Goal: Information Seeking & Learning: Compare options

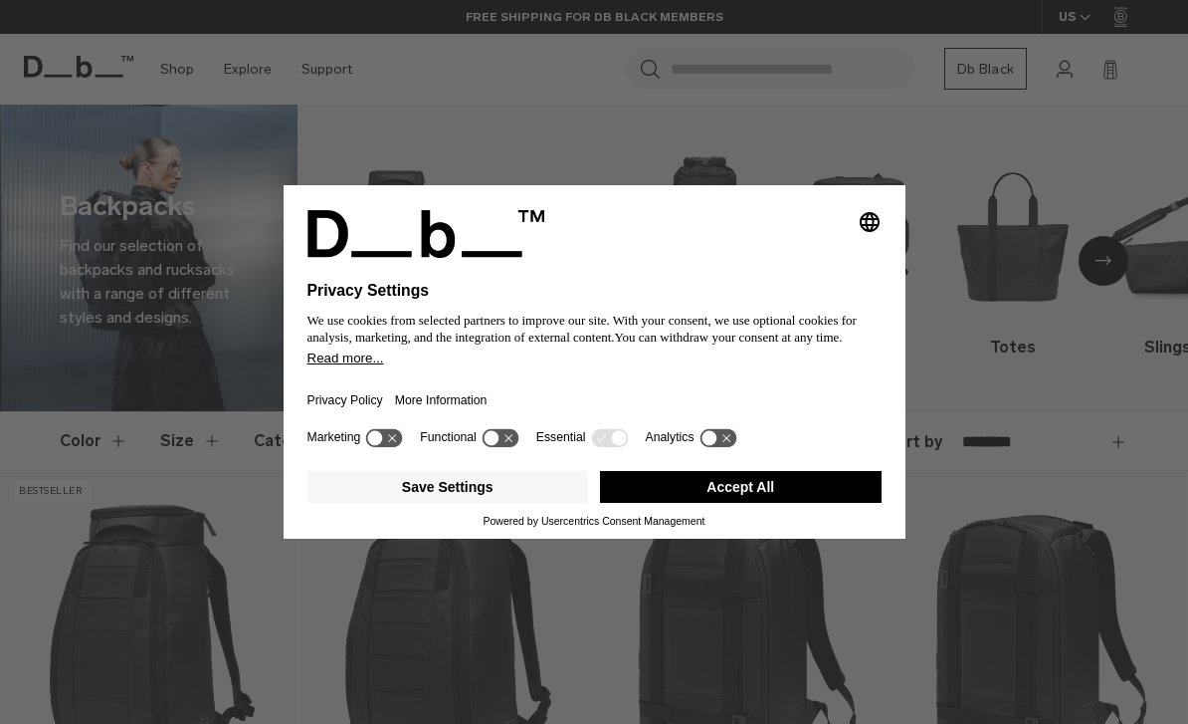
click at [392, 444] on icon at bounding box center [384, 437] width 37 height 19
click at [395, 442] on icon at bounding box center [393, 437] width 15 height 15
click at [492, 499] on button "Save Settings" at bounding box center [449, 487] width 282 height 32
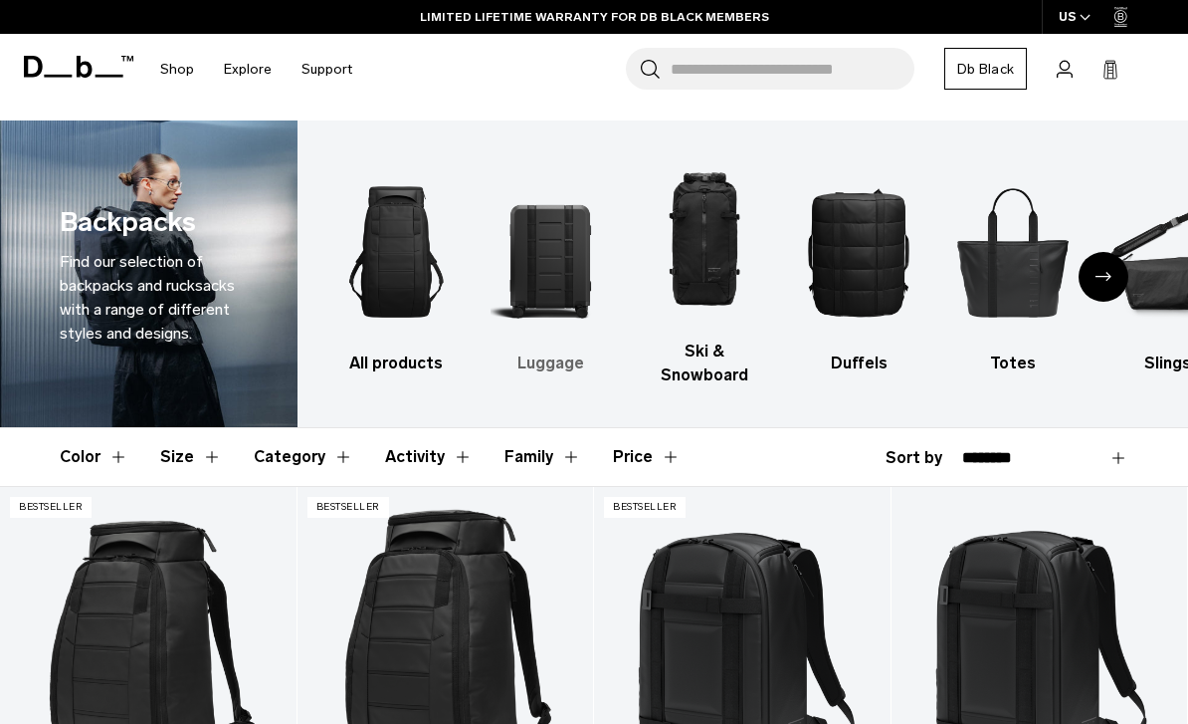
click at [544, 265] on img "2 / 10" at bounding box center [550, 251] width 119 height 179
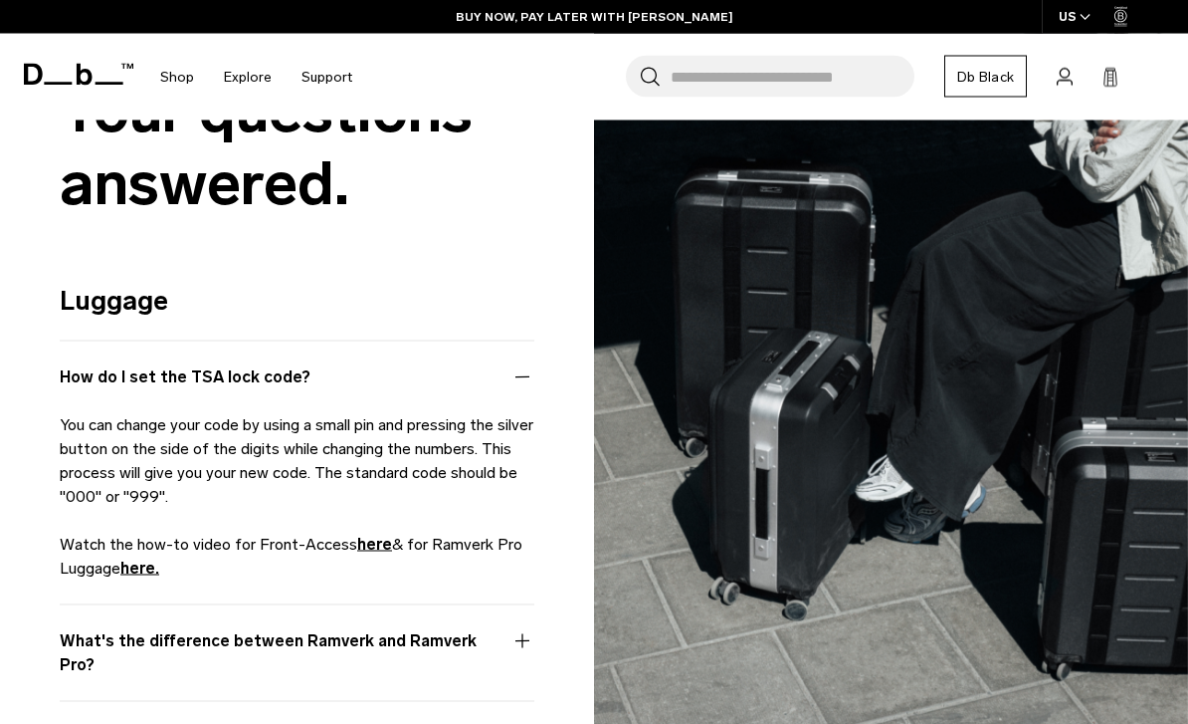
scroll to position [6836, 0]
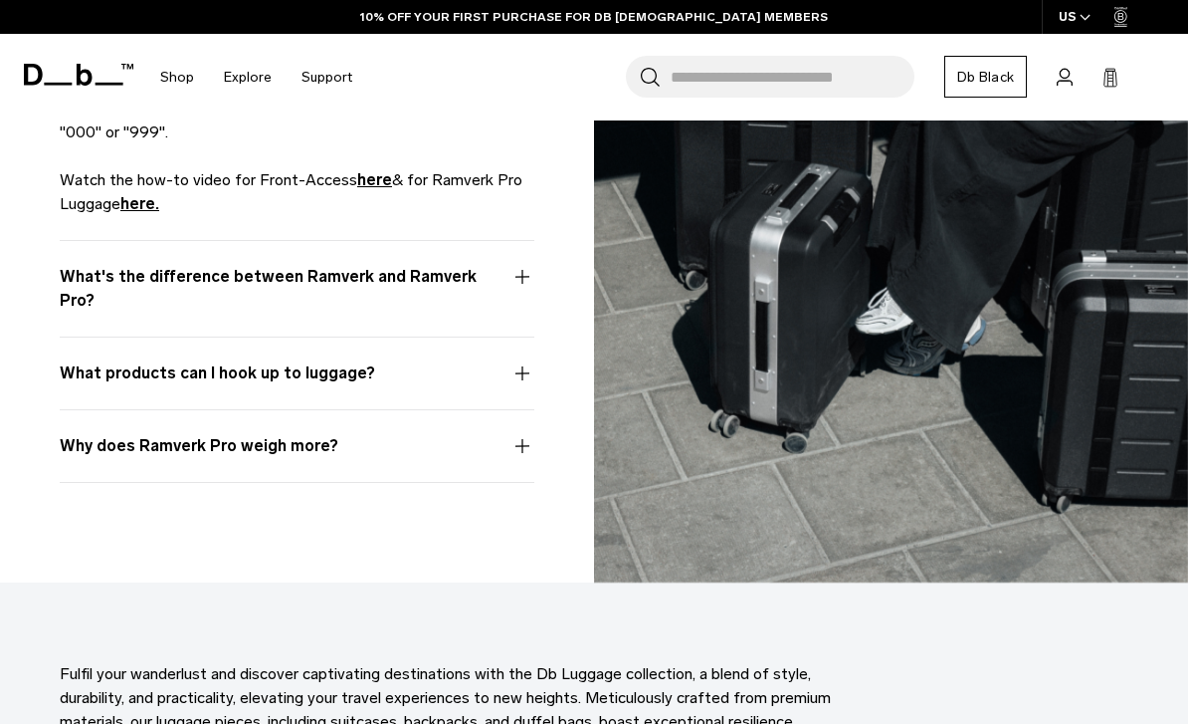
click at [426, 278] on button "What's the difference between Ramverk and Ramverk Pro?" at bounding box center [297, 301] width 475 height 72
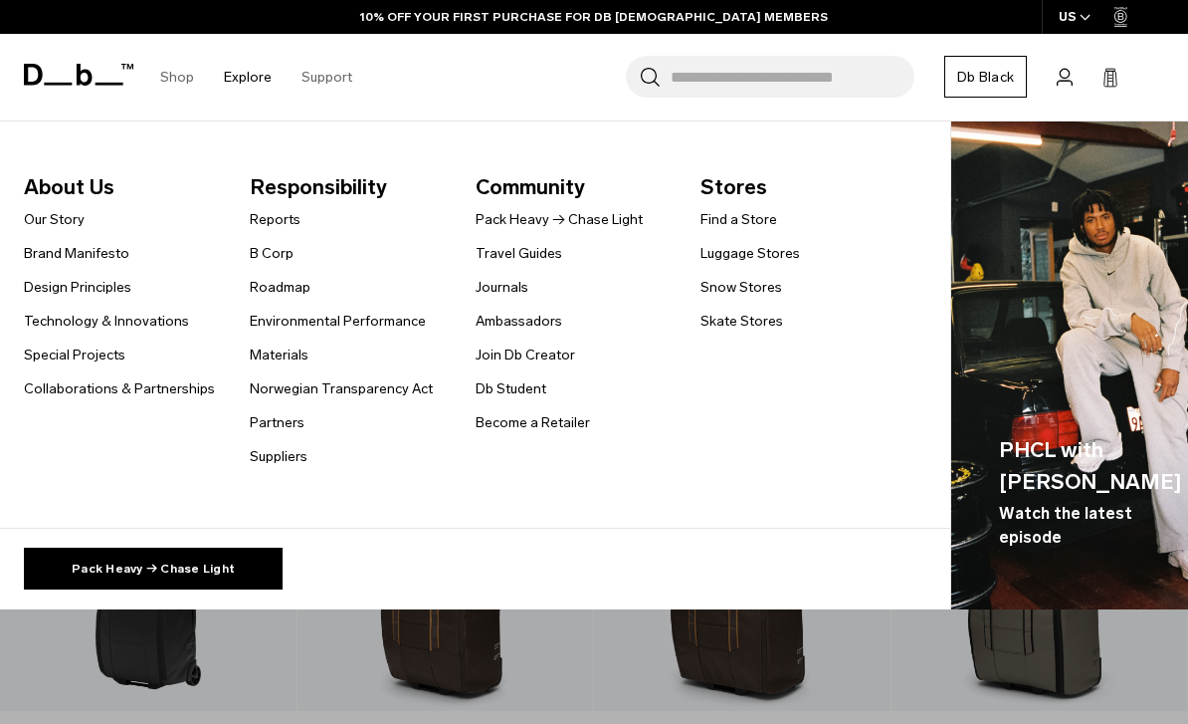
scroll to position [4194, 0]
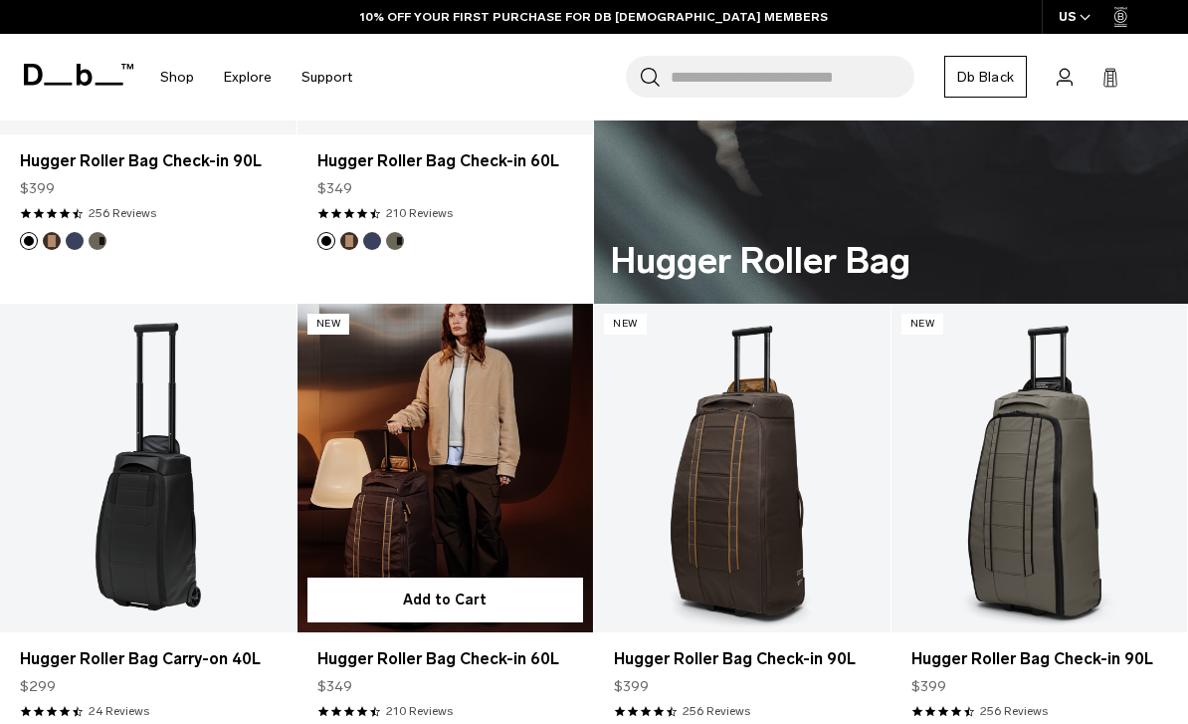
click at [482, 689] on div "$349" at bounding box center [445, 686] width 257 height 21
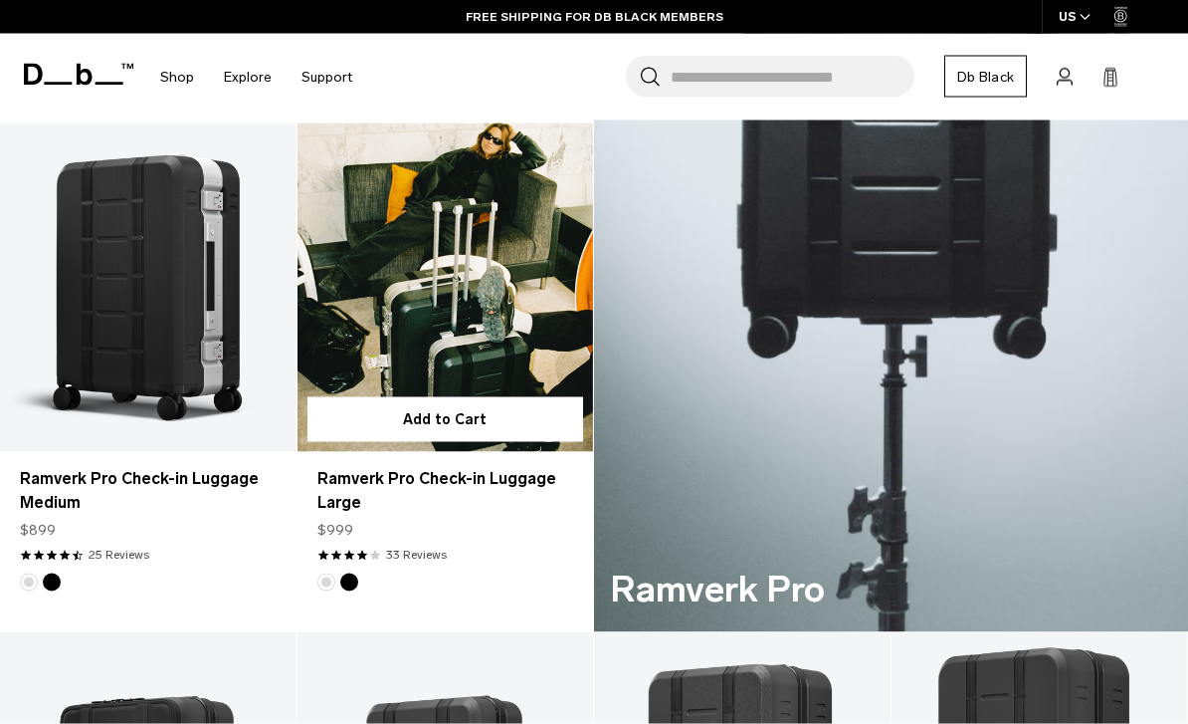
scroll to position [834, 0]
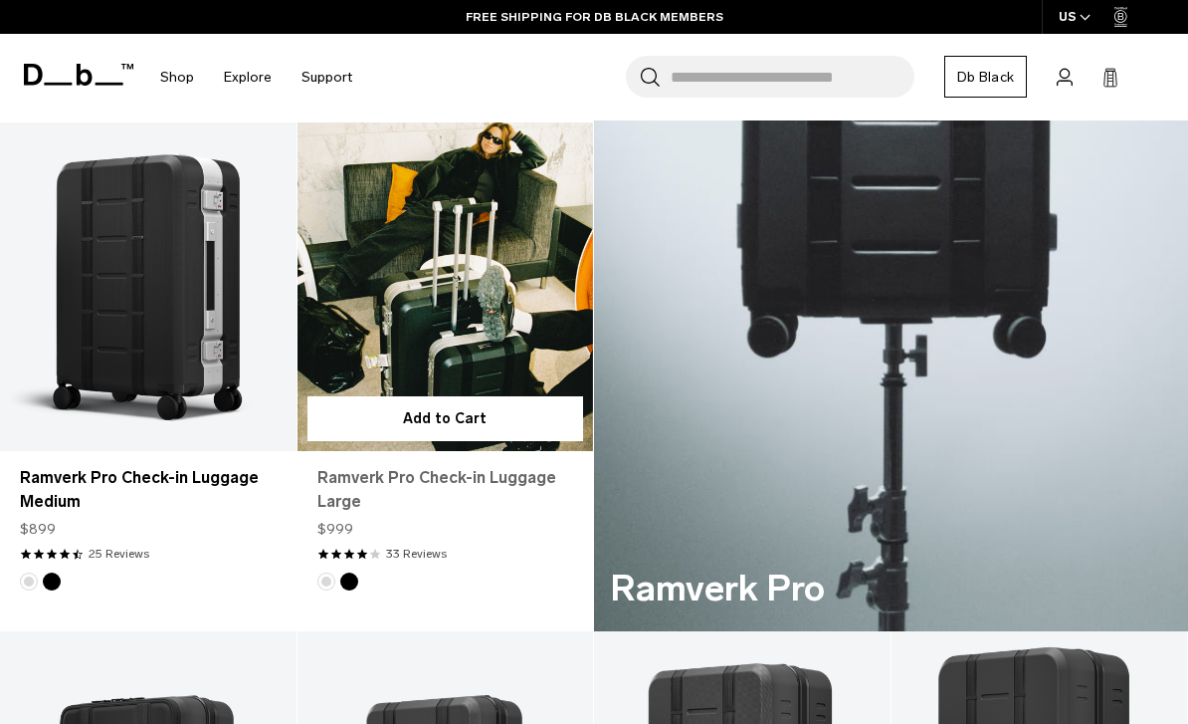
click at [454, 499] on link "Ramverk Pro Check-in Luggage Large" at bounding box center [445, 490] width 257 height 48
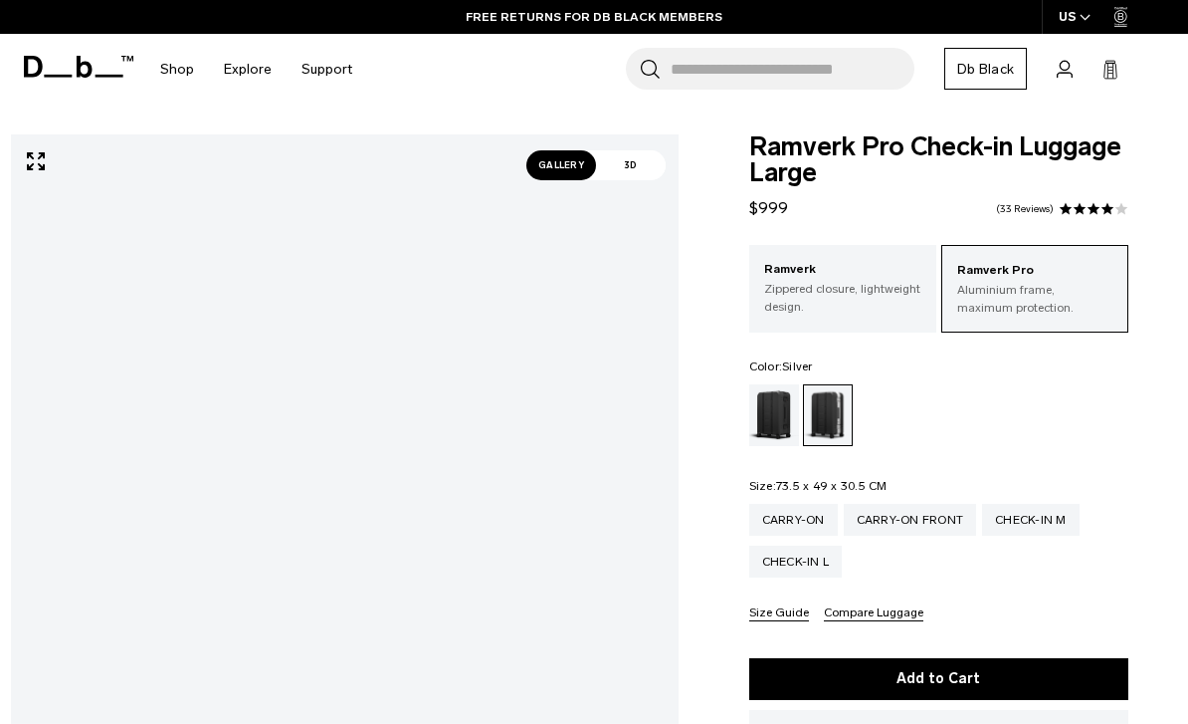
click at [559, 170] on span "Gallery" at bounding box center [561, 165] width 70 height 30
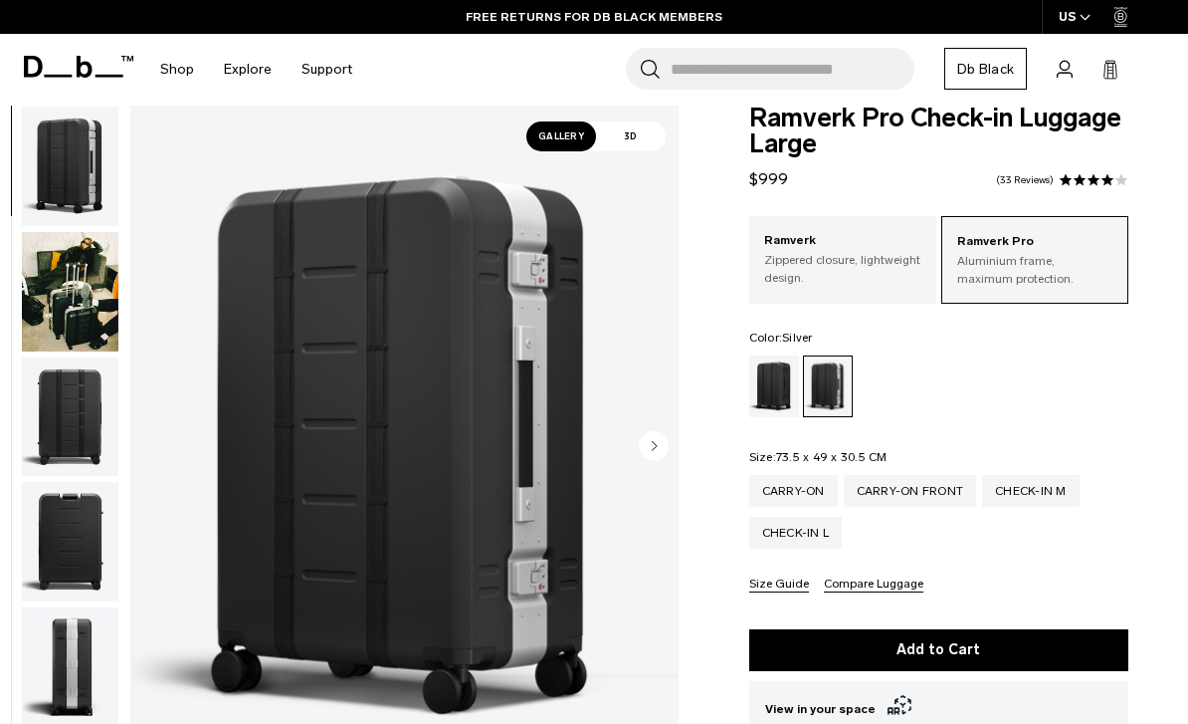
scroll to position [45, 0]
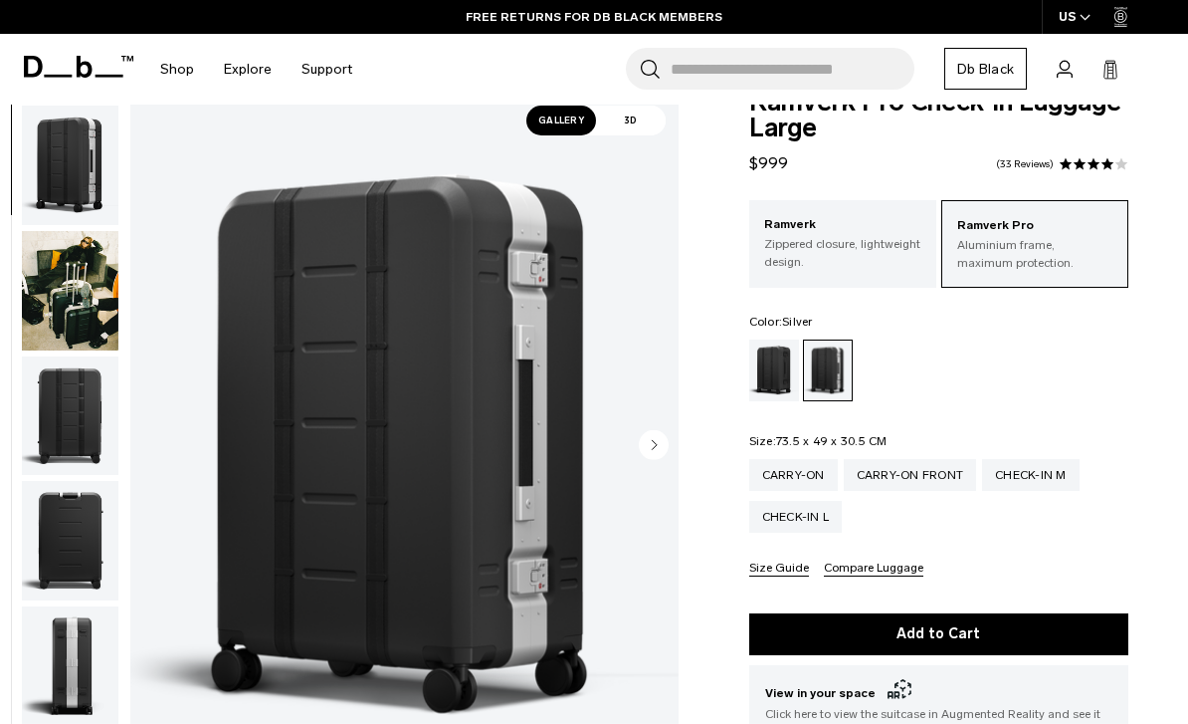
click at [495, 367] on img "1 / 12" at bounding box center [404, 446] width 548 height 685
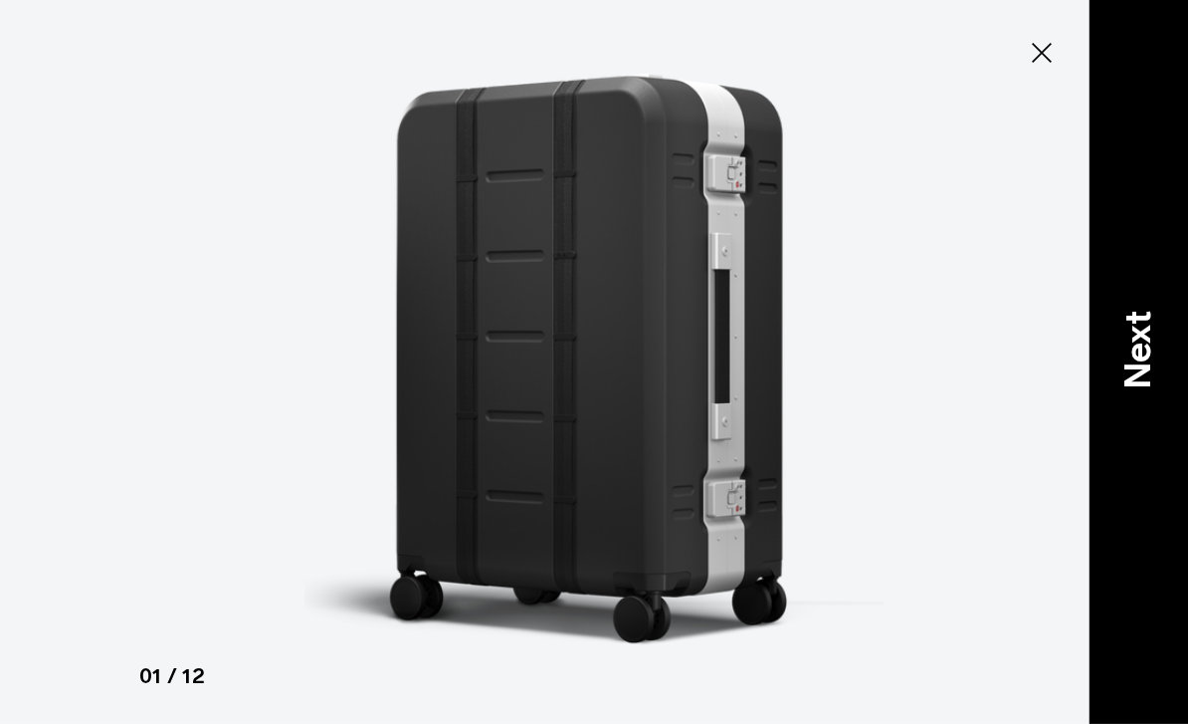
click at [1147, 382] on p "Next" at bounding box center [1139, 350] width 54 height 79
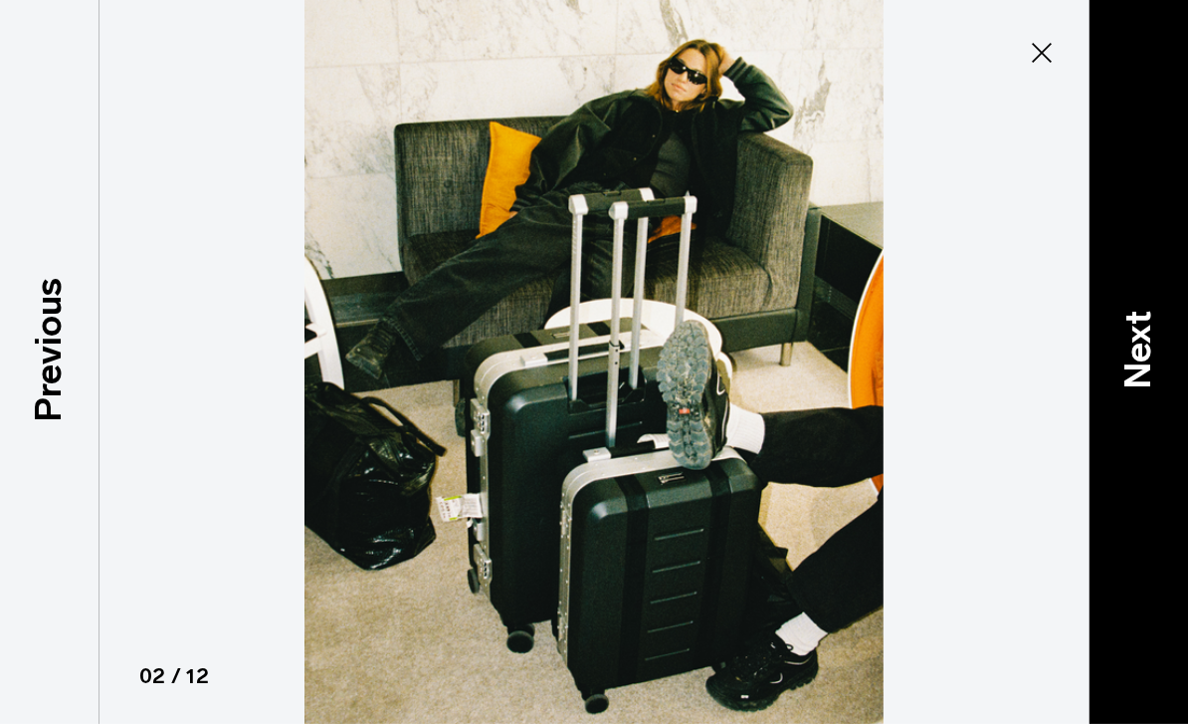
click at [1147, 382] on html "Skip to content BUY NOW, PAY LATER WITH KLARNA 10% OFF YOUR FIRST PURCHASE FOR …" at bounding box center [594, 317] width 1188 height 724
click at [1141, 389] on p "Next" at bounding box center [1139, 350] width 54 height 79
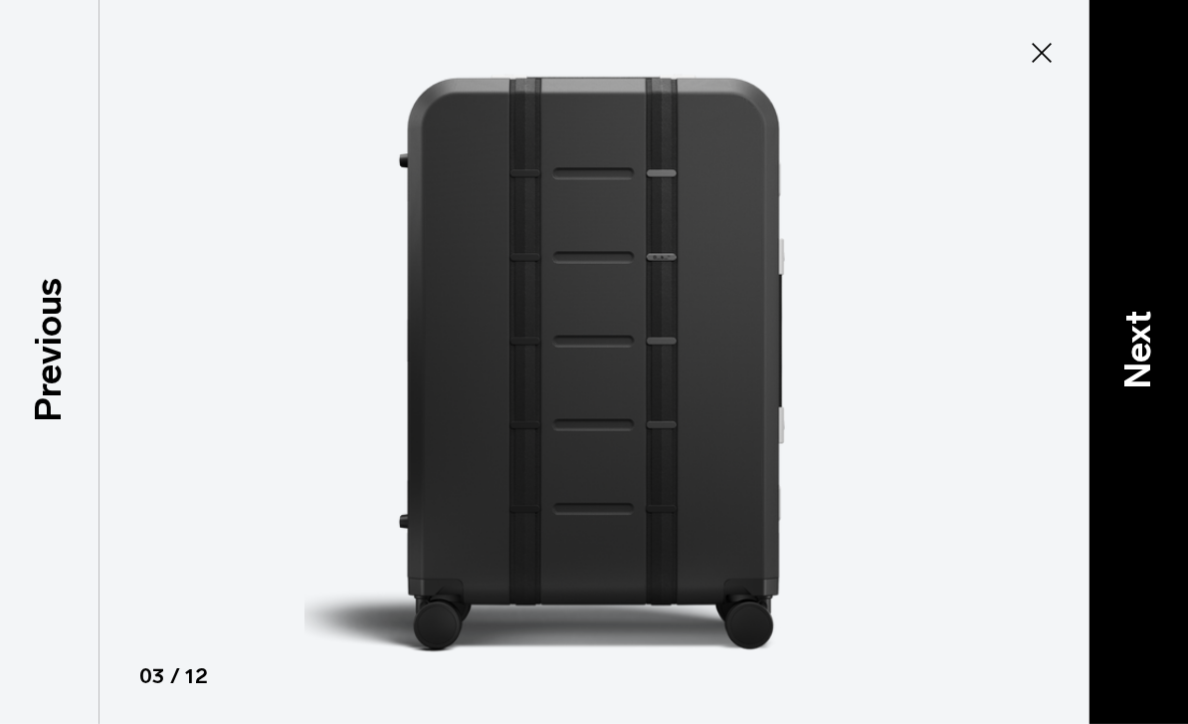
click at [1142, 389] on p "Next" at bounding box center [1139, 350] width 54 height 79
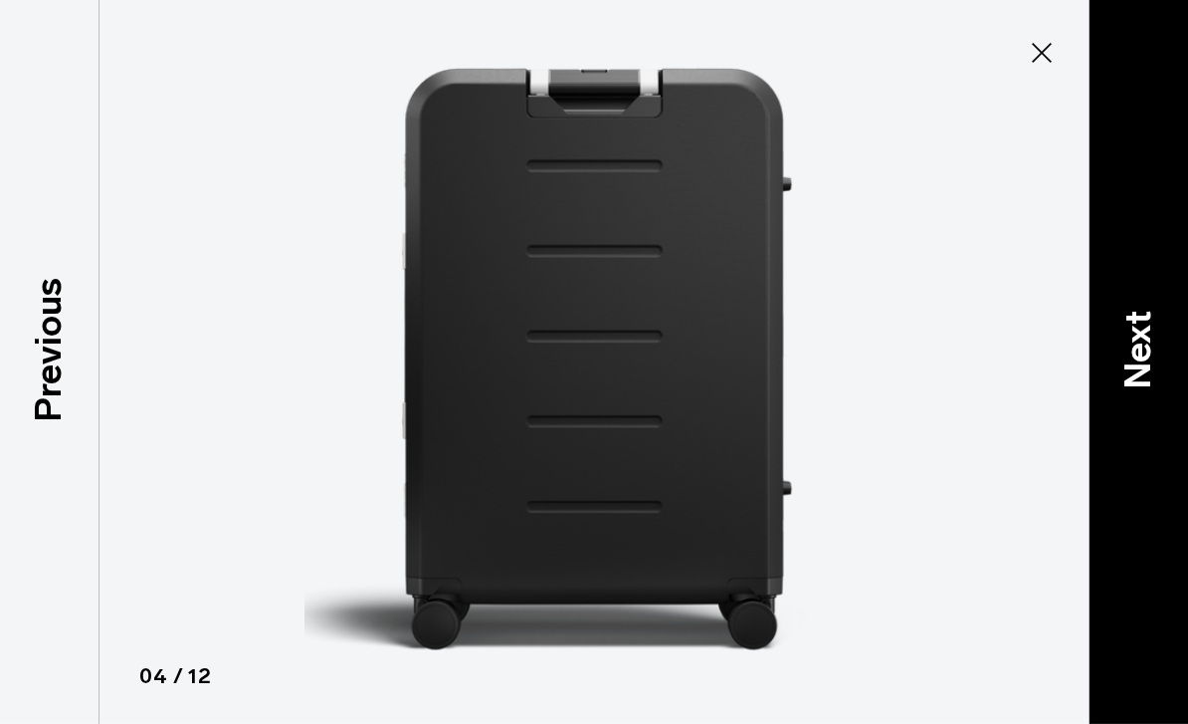
click at [1142, 389] on p "Next" at bounding box center [1139, 350] width 54 height 79
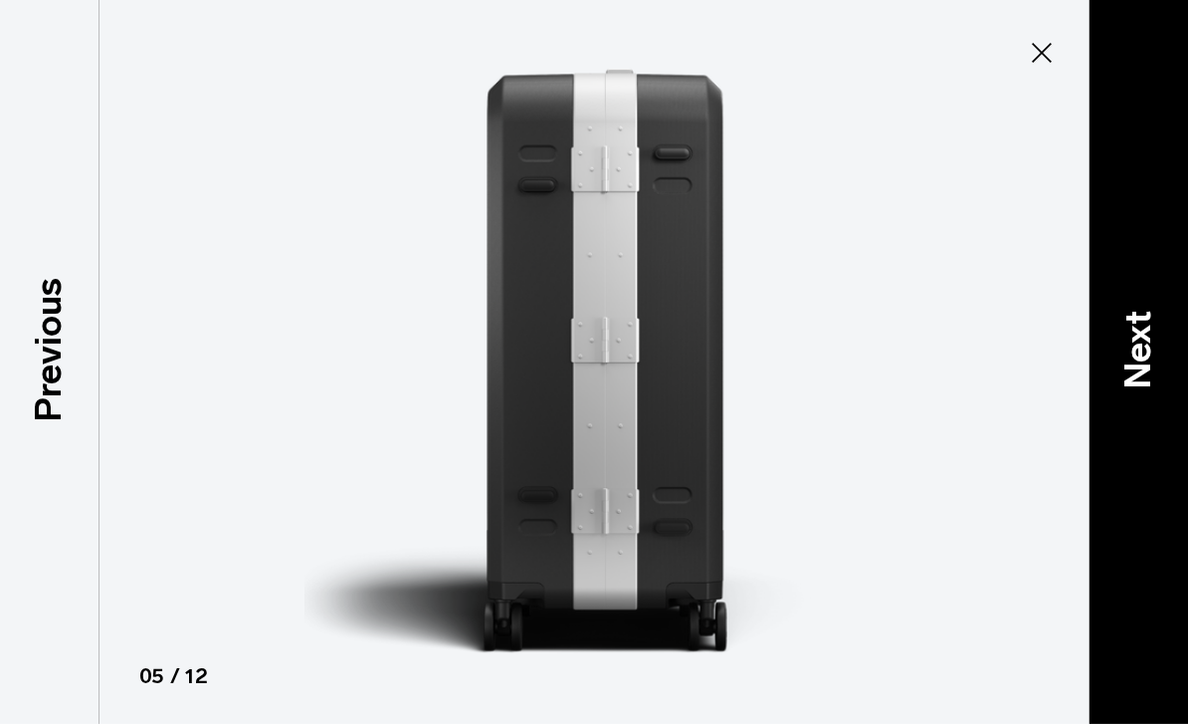
click at [1142, 388] on p "Next" at bounding box center [1139, 350] width 54 height 79
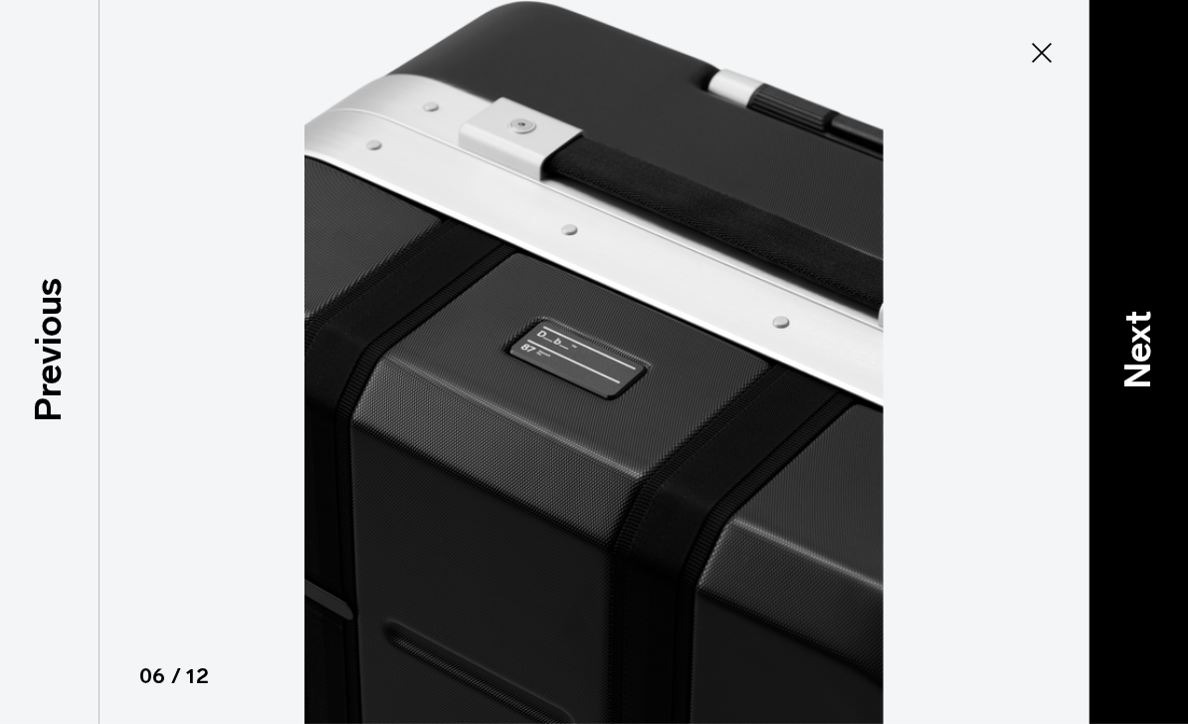
click at [1142, 388] on p "Next" at bounding box center [1139, 350] width 54 height 79
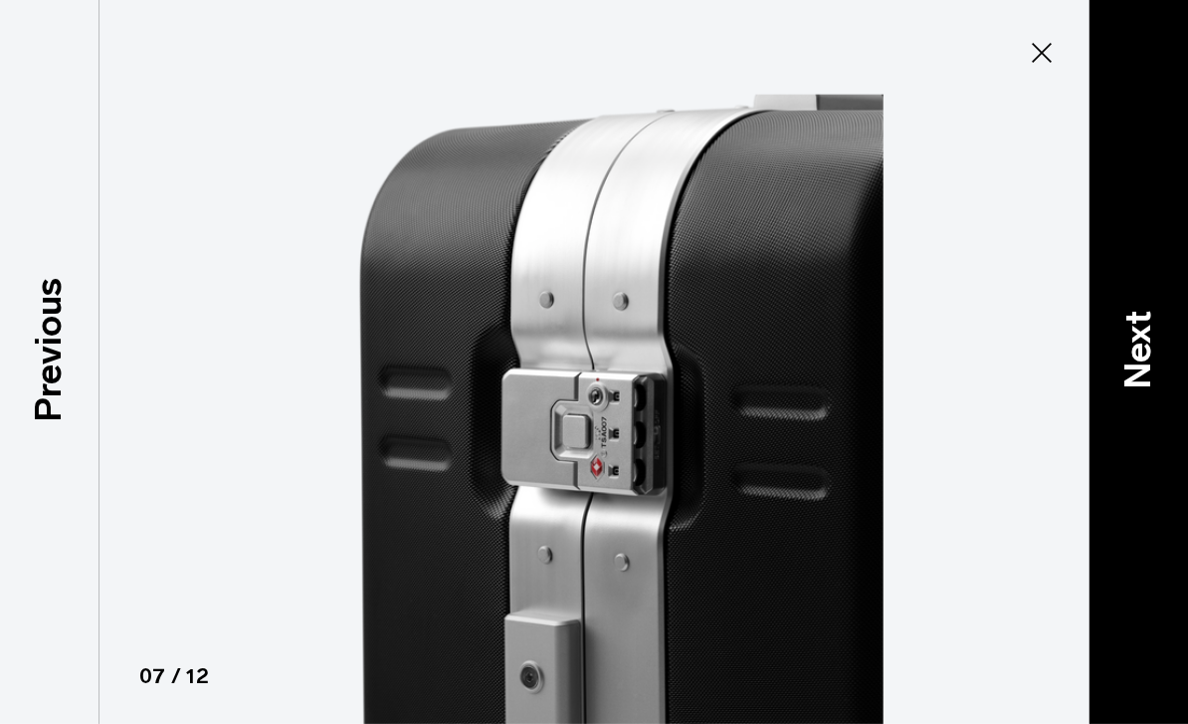
click at [1142, 388] on p "Next" at bounding box center [1139, 350] width 54 height 79
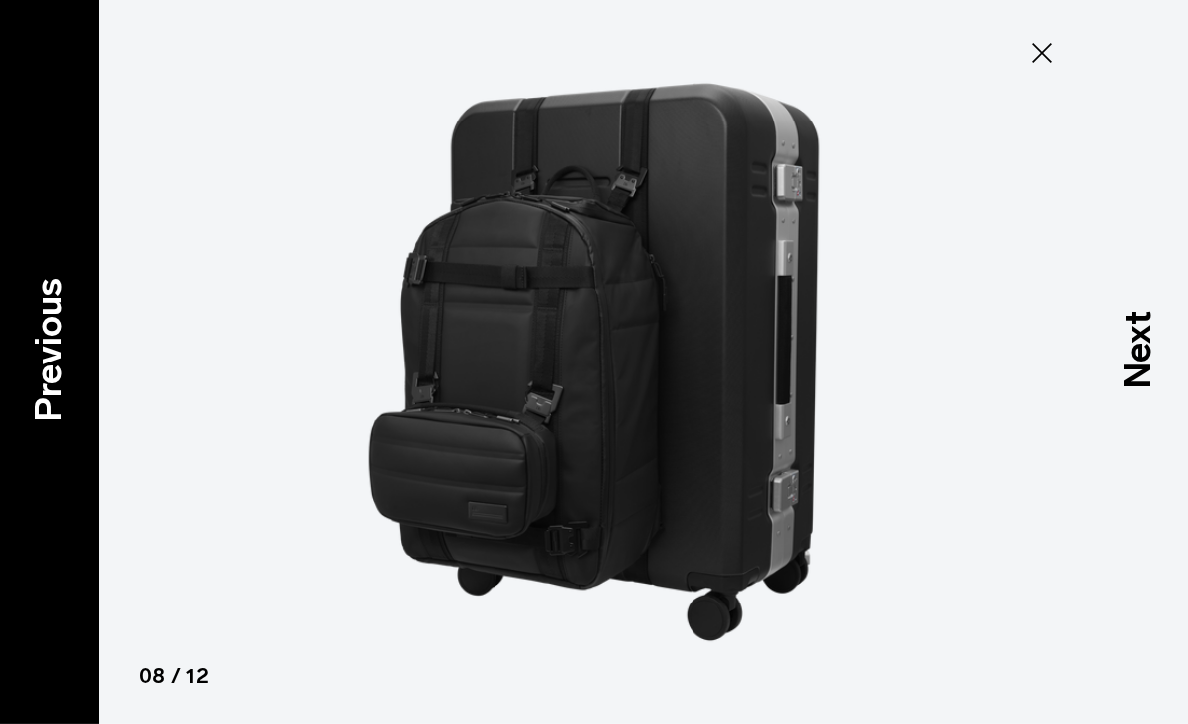
click at [45, 380] on p "Previous" at bounding box center [49, 350] width 54 height 144
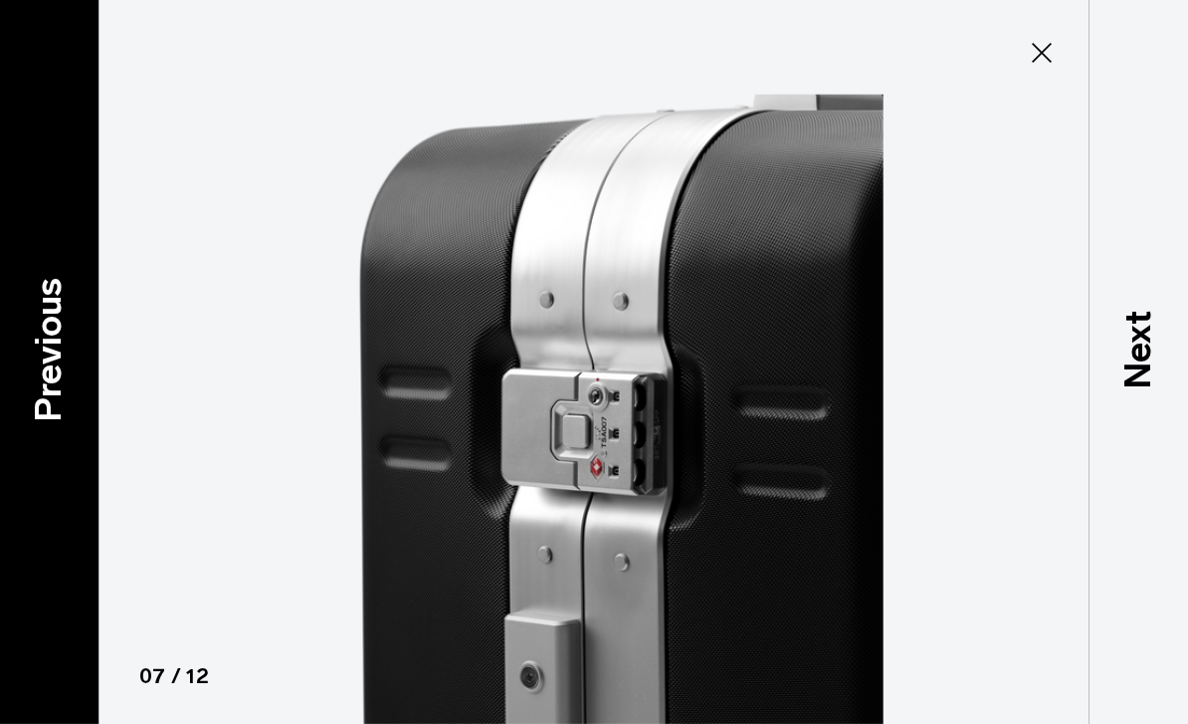
click at [46, 381] on p "Previous" at bounding box center [49, 350] width 54 height 144
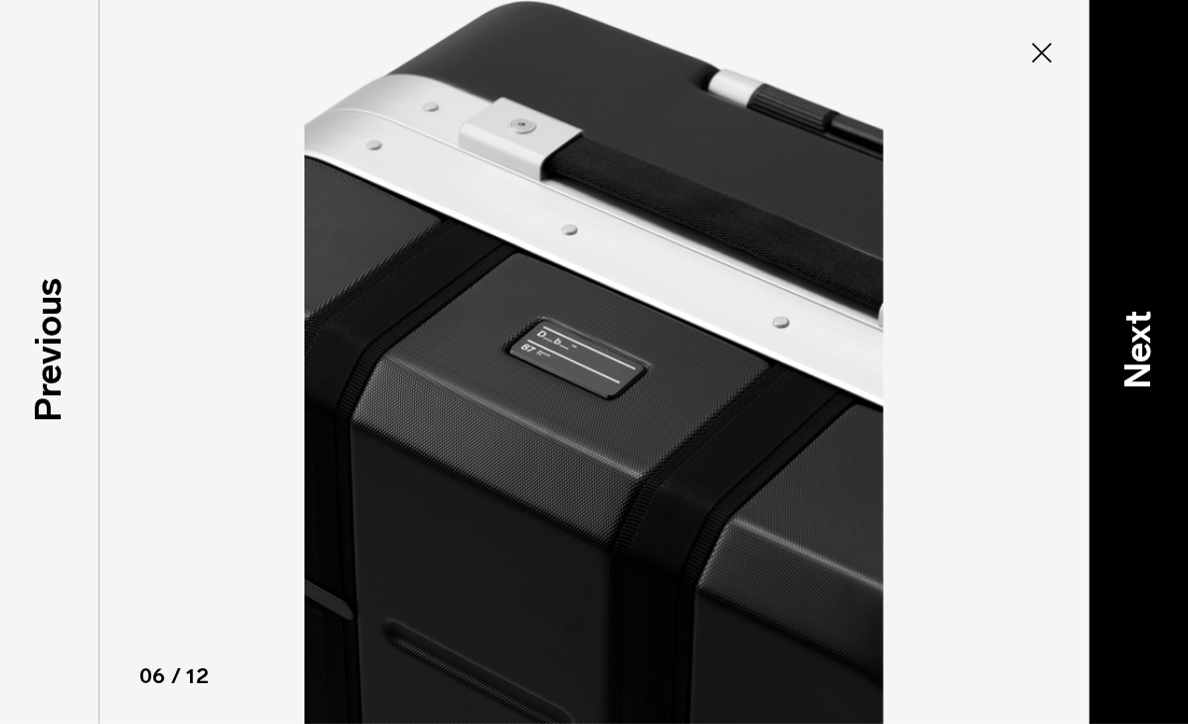
click at [1140, 370] on p "Next" at bounding box center [1139, 350] width 54 height 79
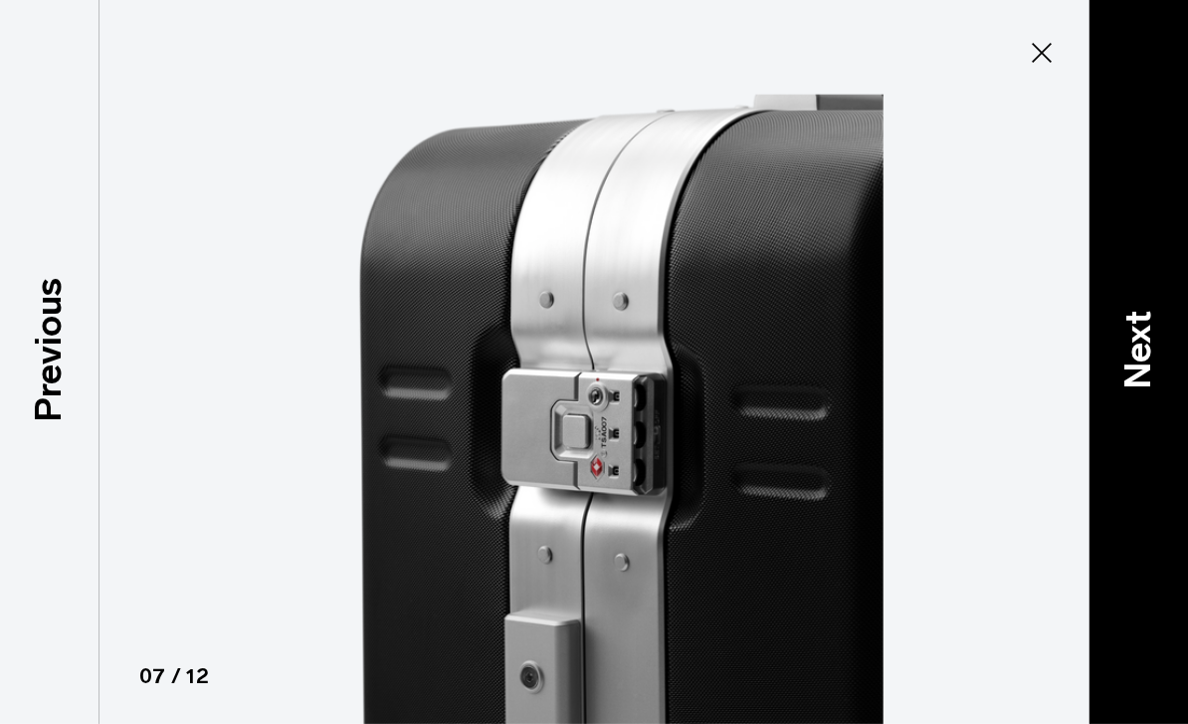
click at [1140, 370] on p "Next" at bounding box center [1139, 350] width 54 height 79
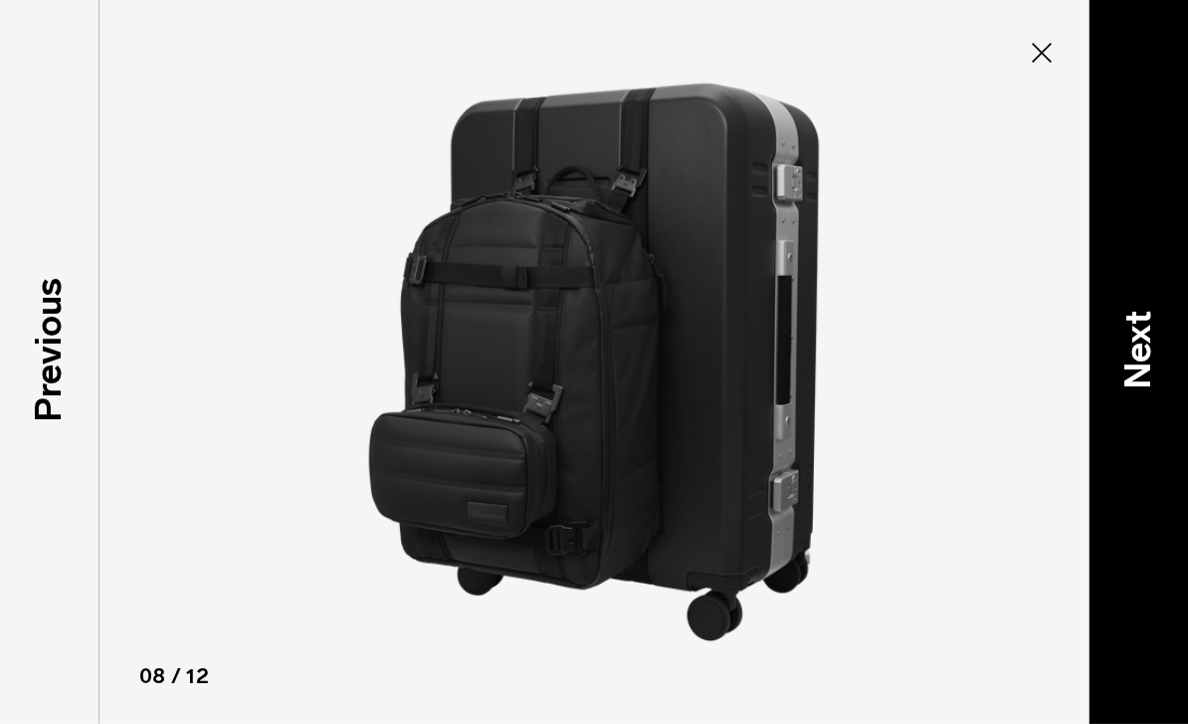
click at [1140, 370] on p "Next" at bounding box center [1139, 350] width 54 height 79
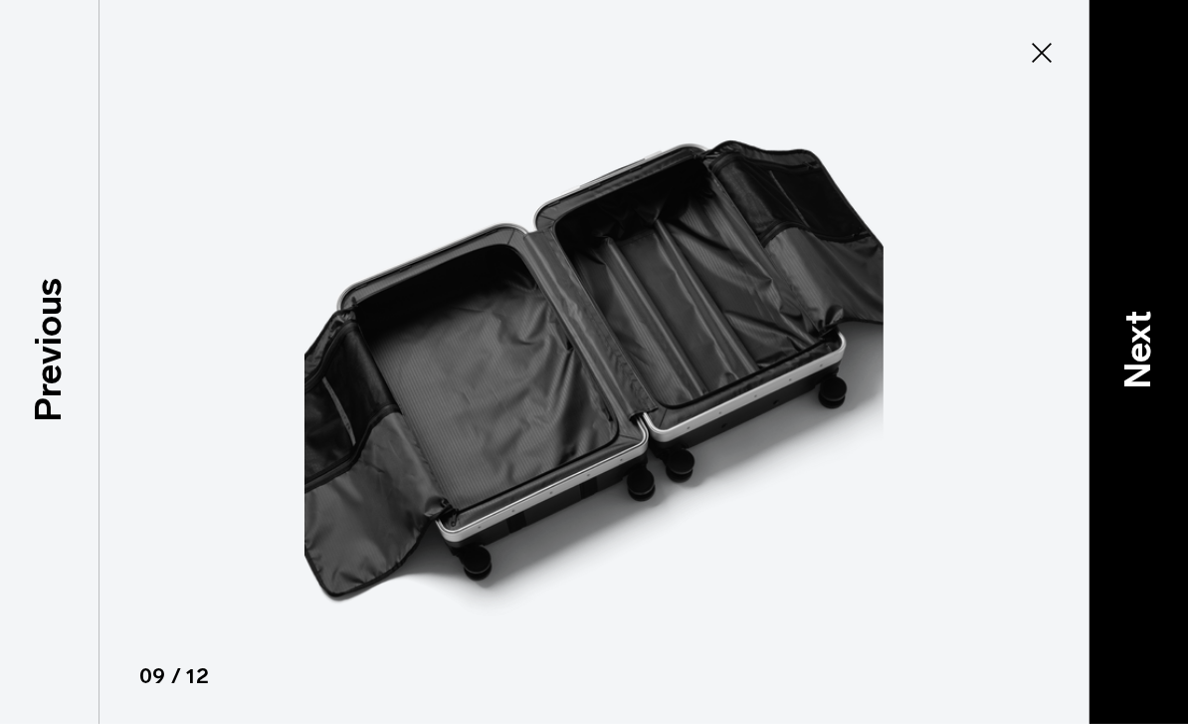
click at [1140, 370] on html "Skip to content BUY NOW, PAY LATER WITH KLARNA 10% OFF YOUR FIRST PURCHASE FOR …" at bounding box center [594, 317] width 1188 height 724
click at [1140, 371] on p "Next" at bounding box center [1139, 350] width 54 height 79
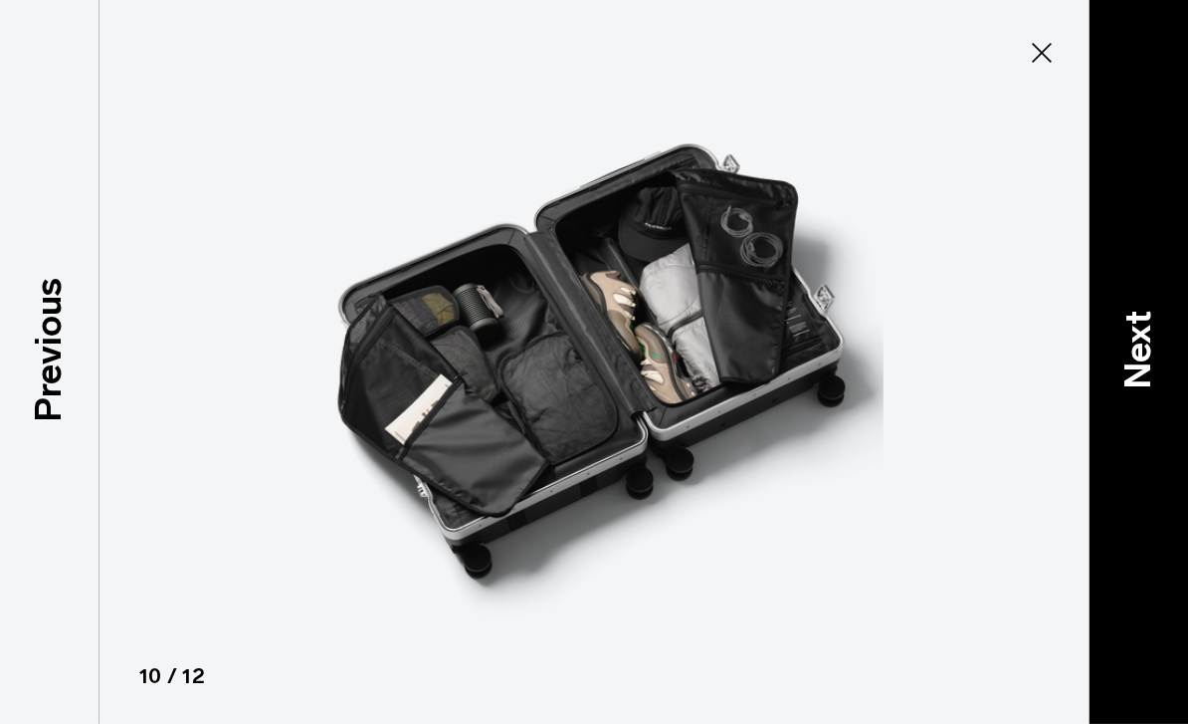
click at [1140, 371] on p "Next" at bounding box center [1139, 350] width 54 height 79
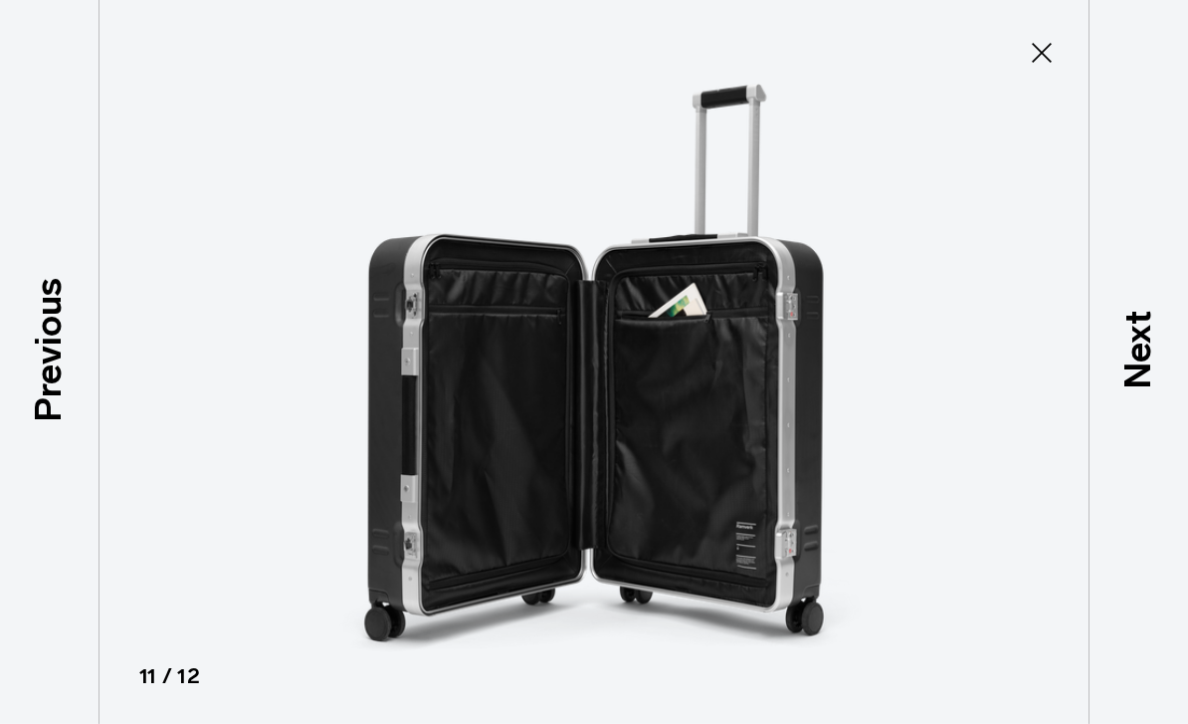
click at [1150, 389] on p "Next" at bounding box center [1139, 350] width 54 height 79
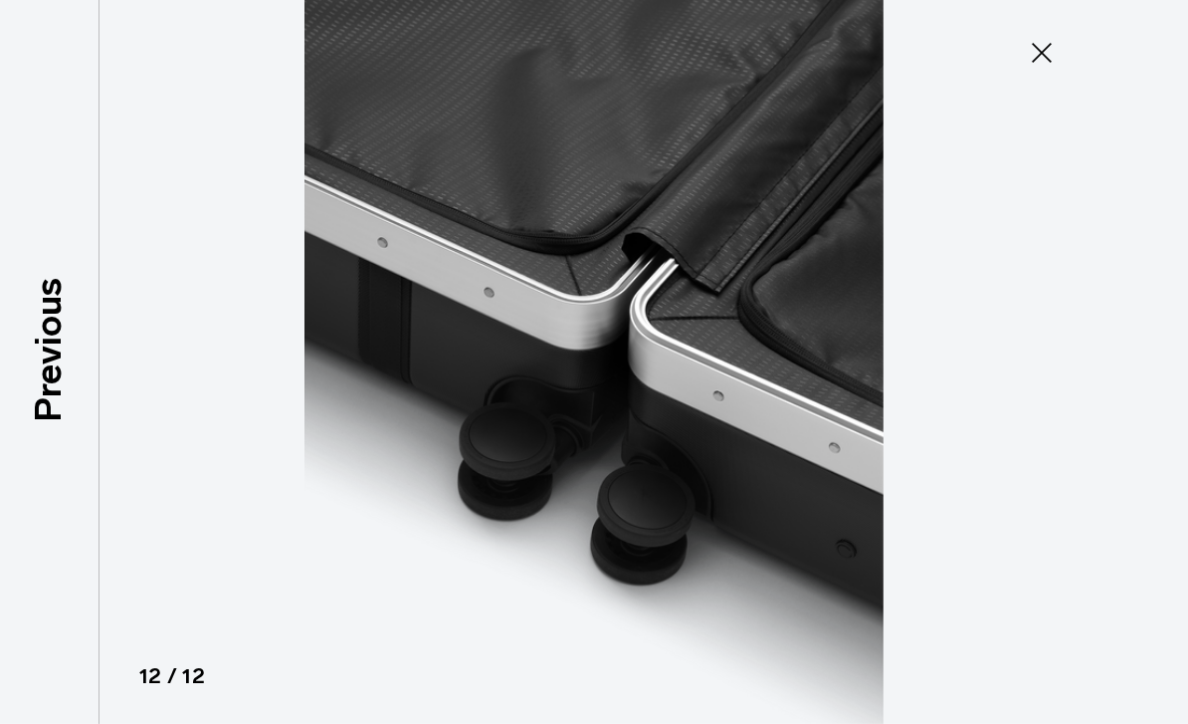
click at [1042, 55] on icon at bounding box center [1042, 53] width 32 height 32
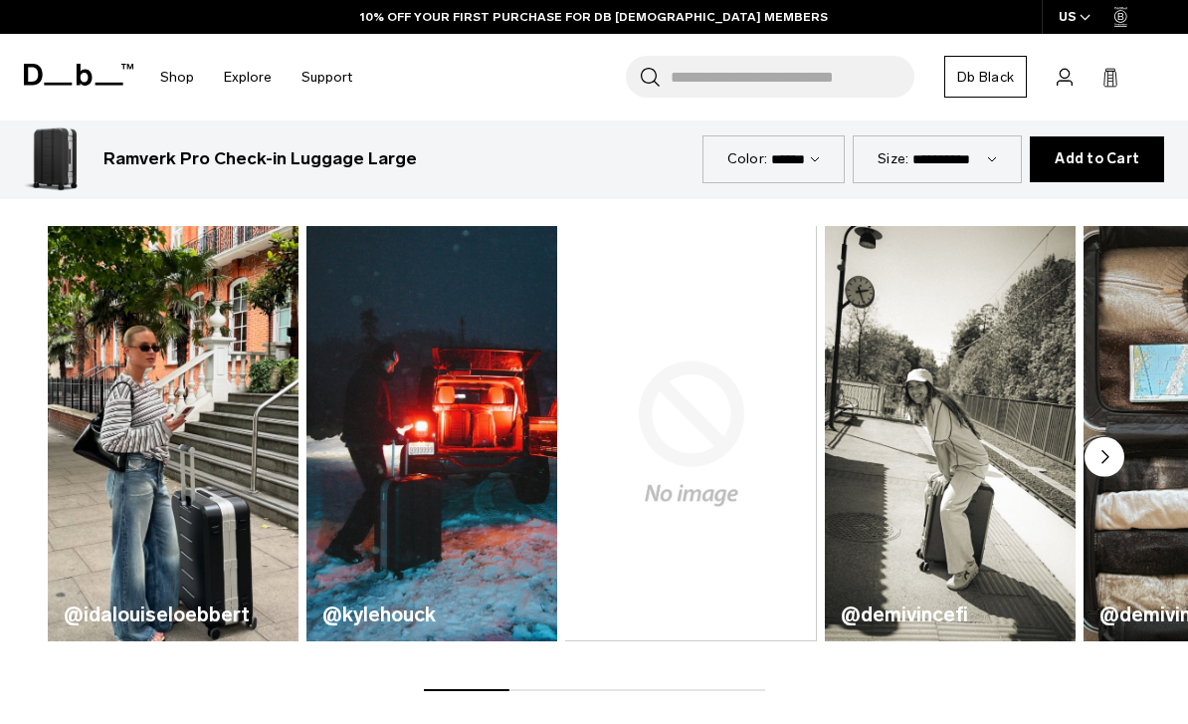
scroll to position [1062, 0]
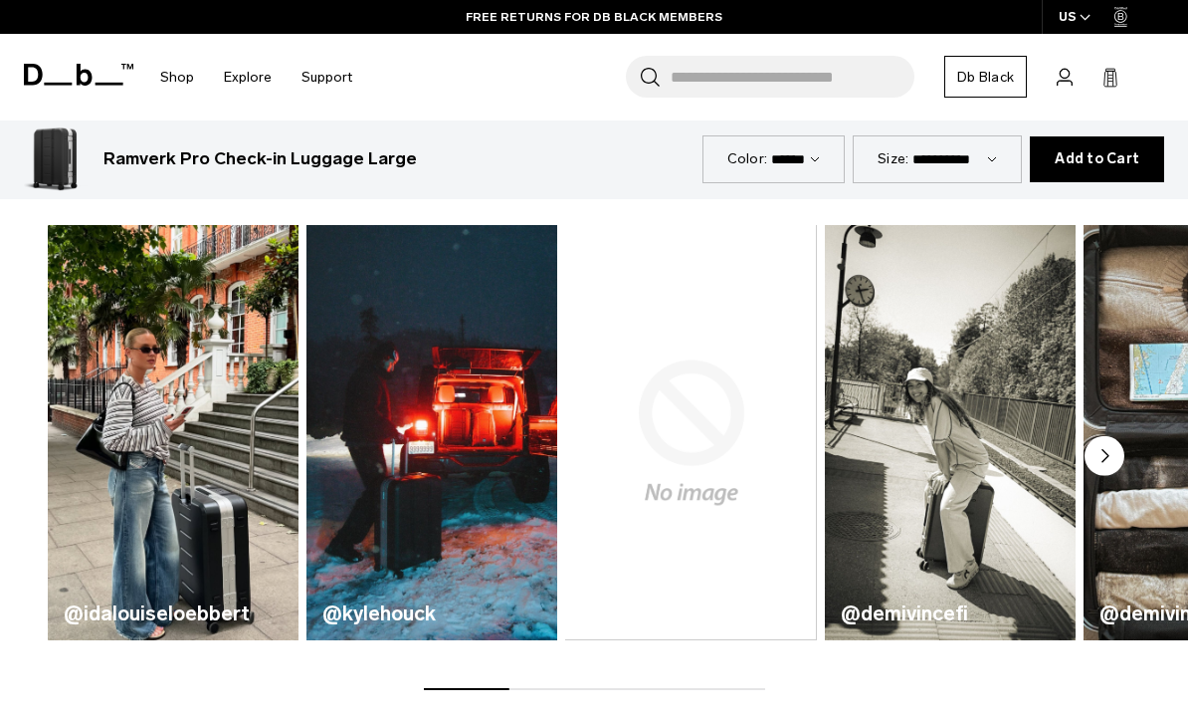
click at [1107, 456] on icon "Next slide" at bounding box center [1106, 455] width 6 height 12
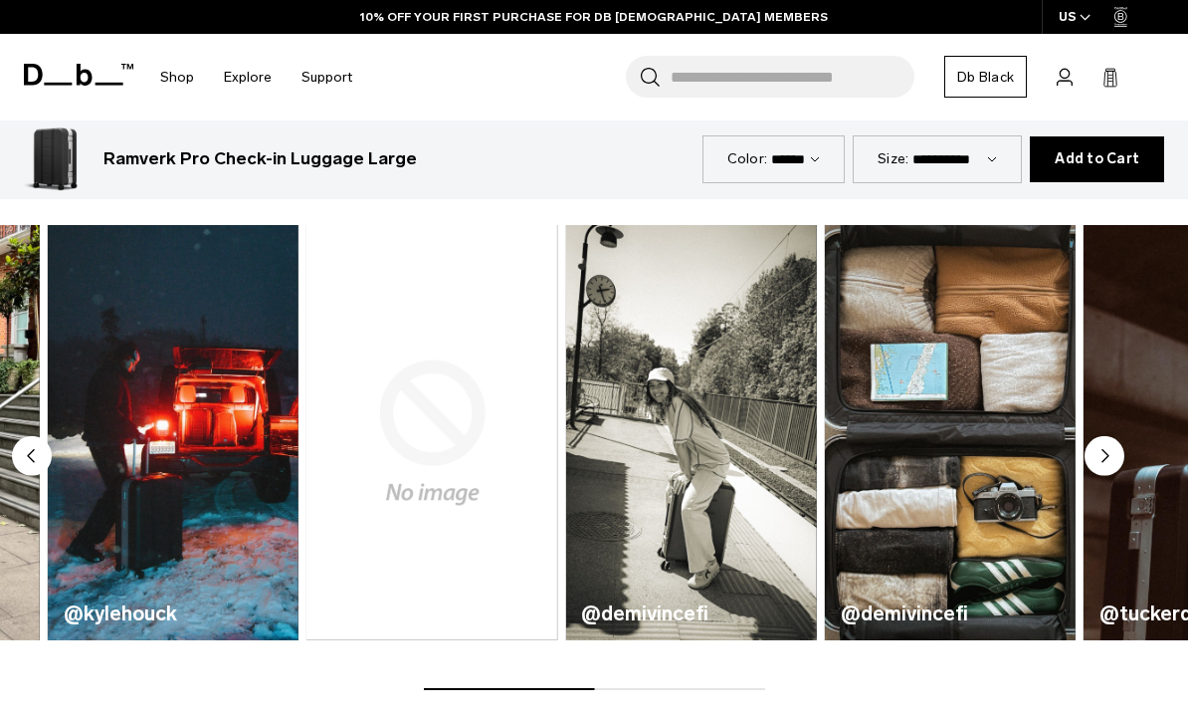
click at [1101, 453] on circle "Next slide" at bounding box center [1105, 455] width 40 height 40
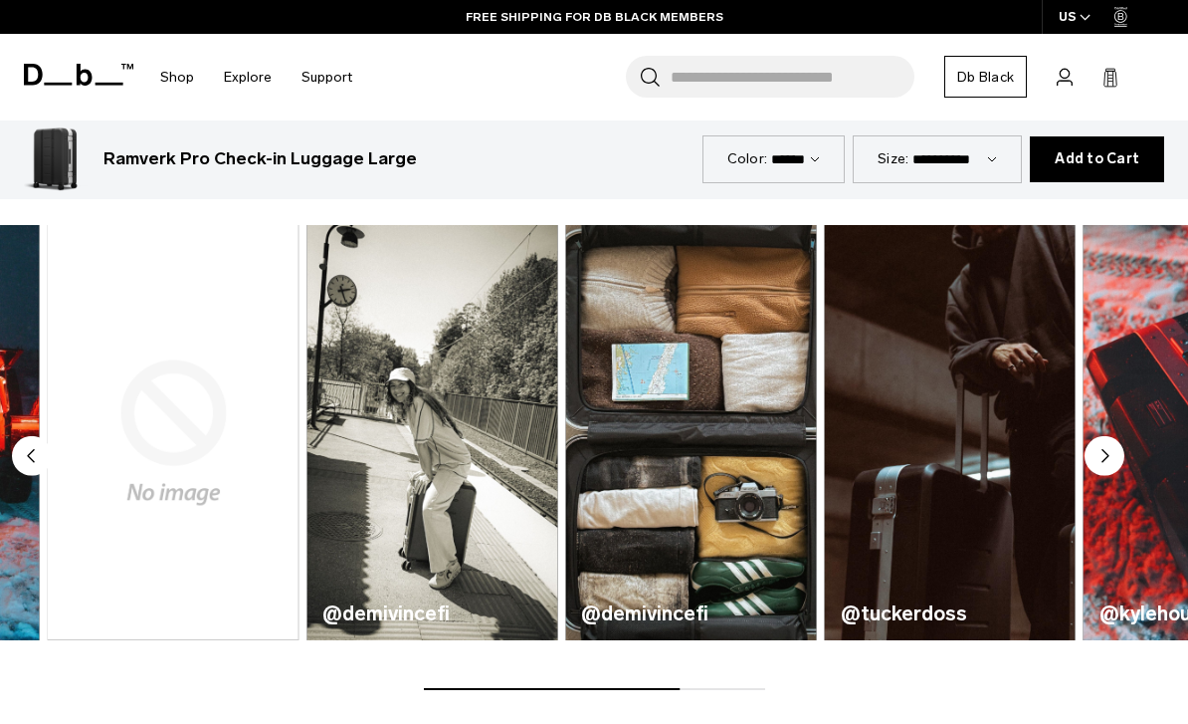
click at [1104, 455] on icon "Next slide" at bounding box center [1106, 455] width 6 height 12
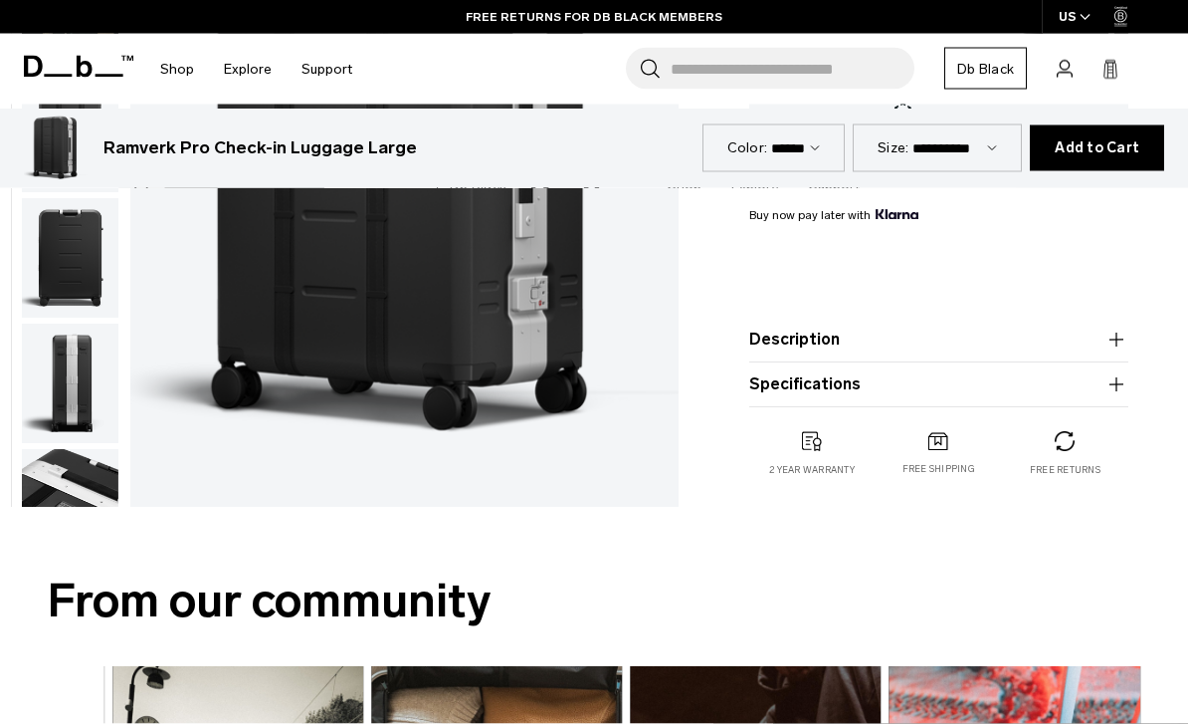
scroll to position [621, 0]
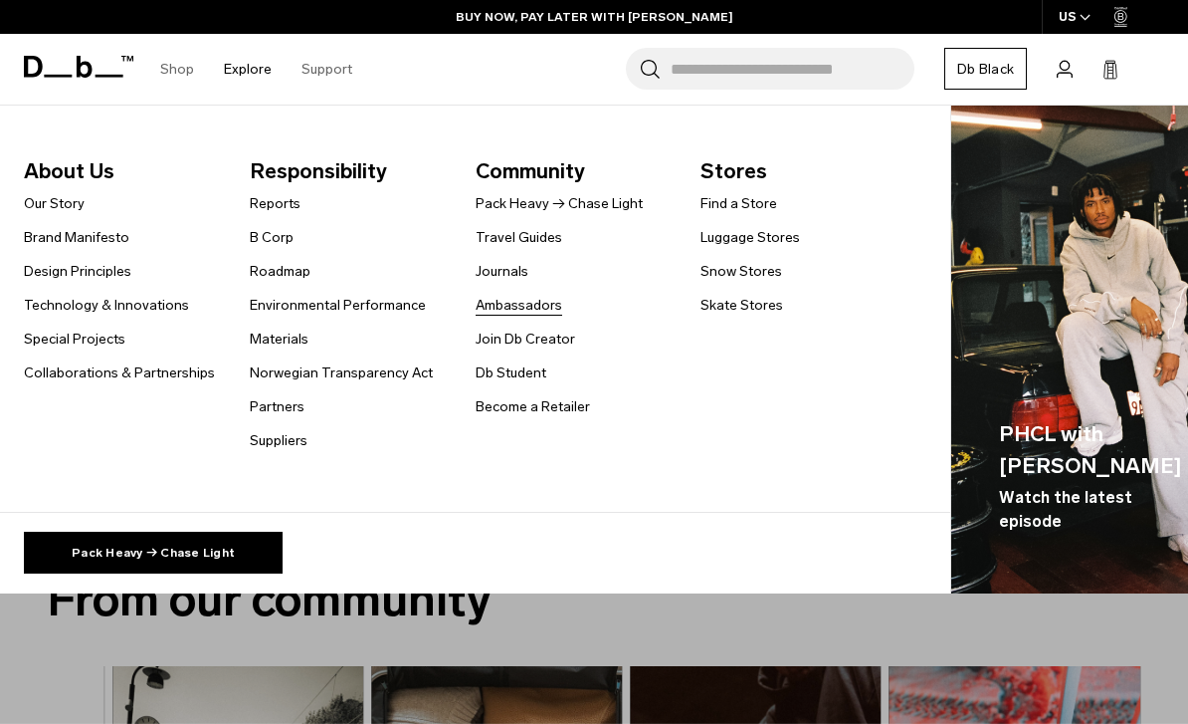
click at [521, 307] on link "Ambassadors" at bounding box center [519, 305] width 87 height 21
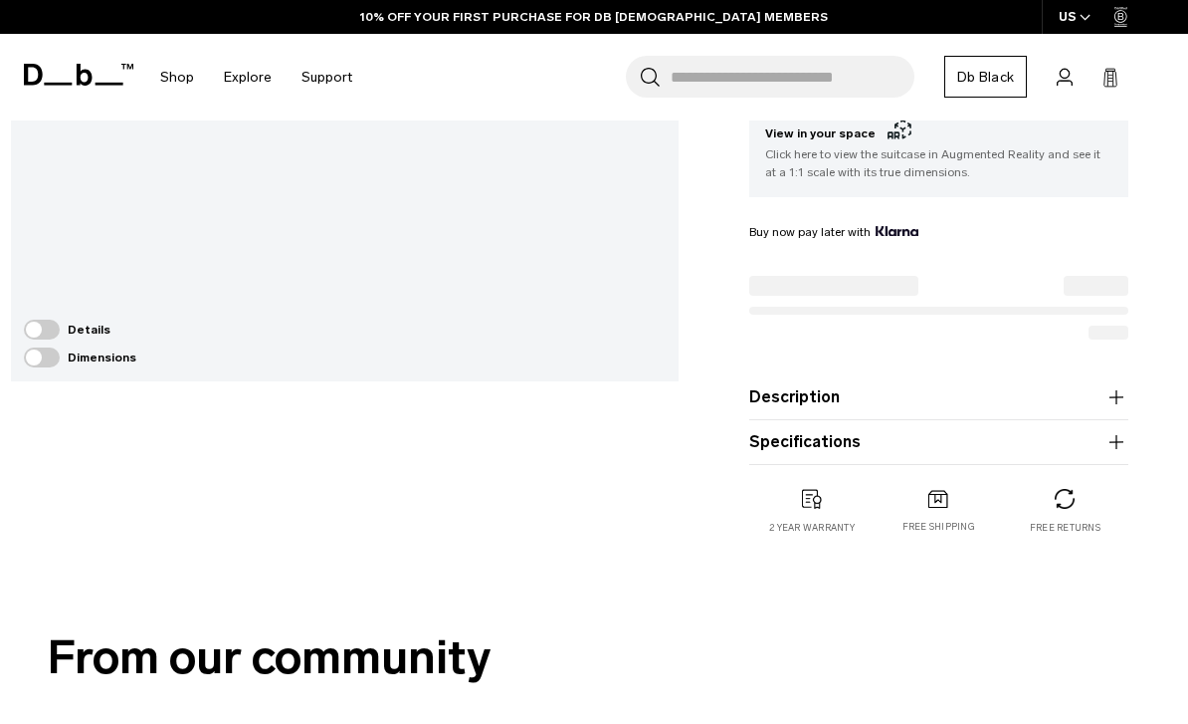
scroll to position [599, 0]
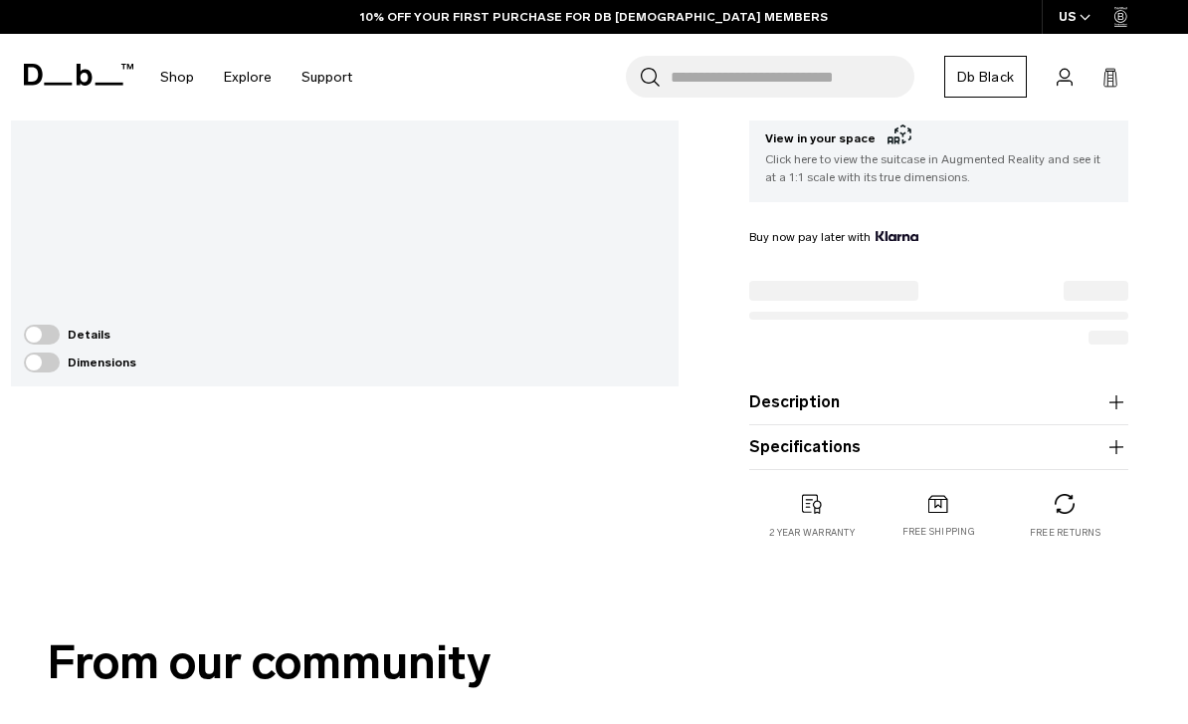
click at [829, 403] on button "Description" at bounding box center [938, 402] width 379 height 24
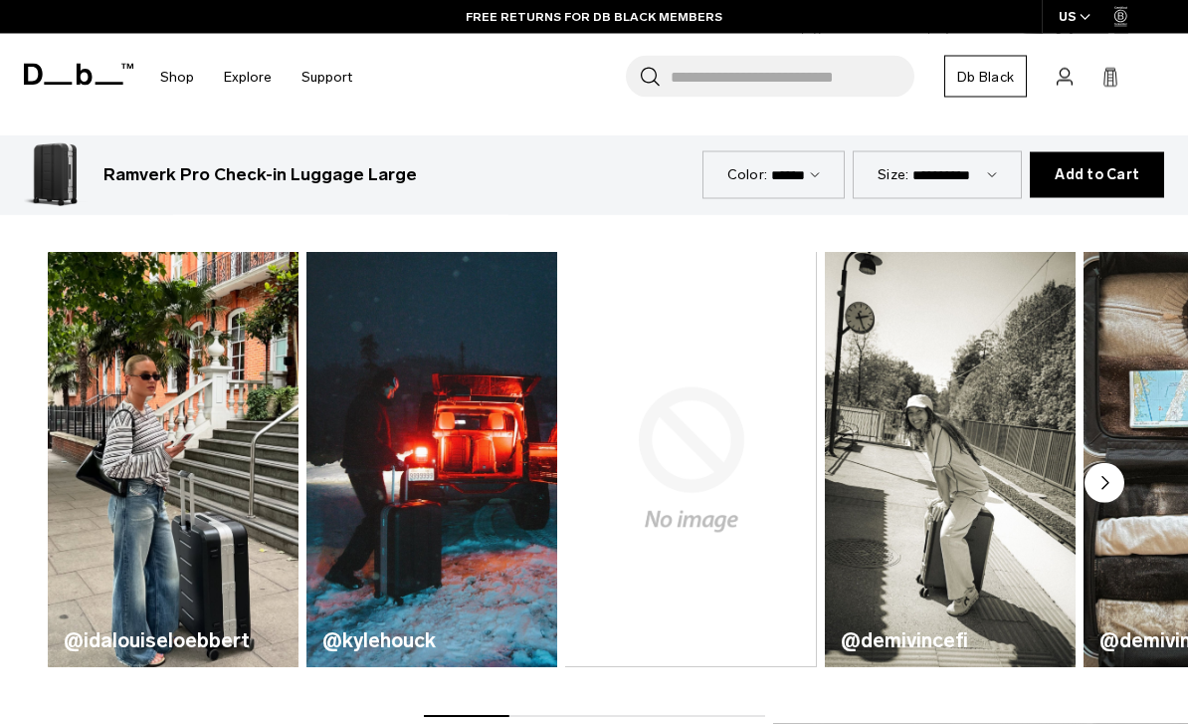
scroll to position [1366, 0]
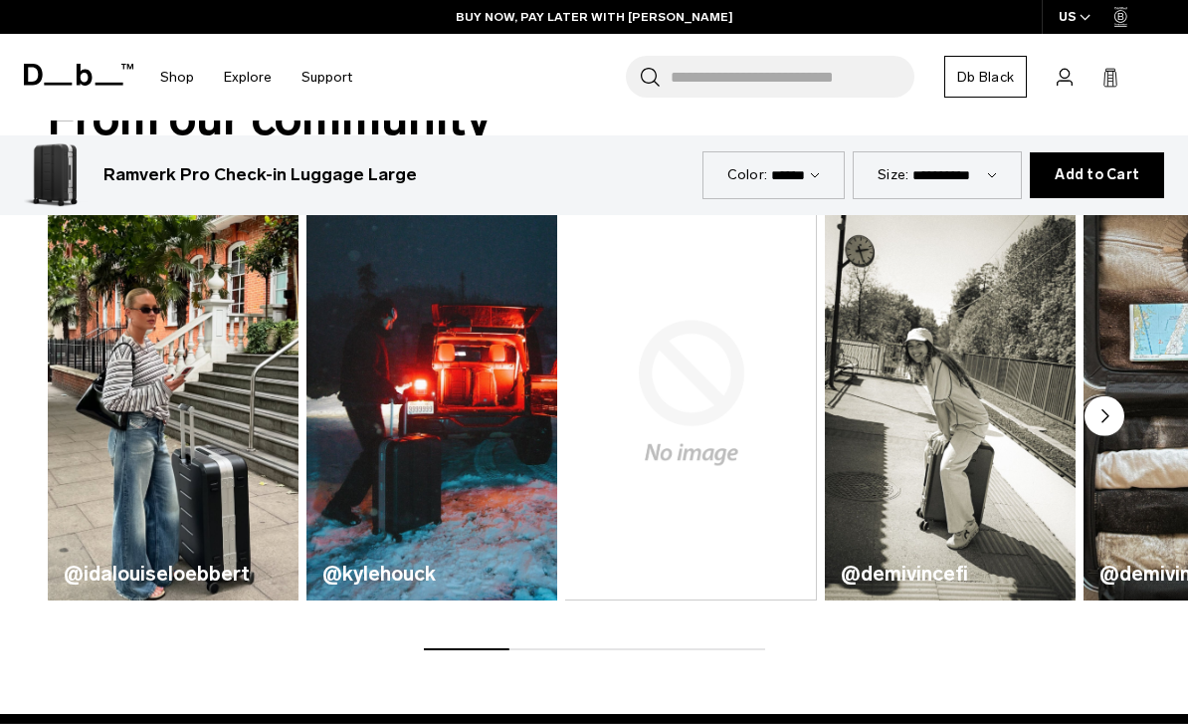
click at [466, 459] on img "2 / 7" at bounding box center [432, 392] width 259 height 427
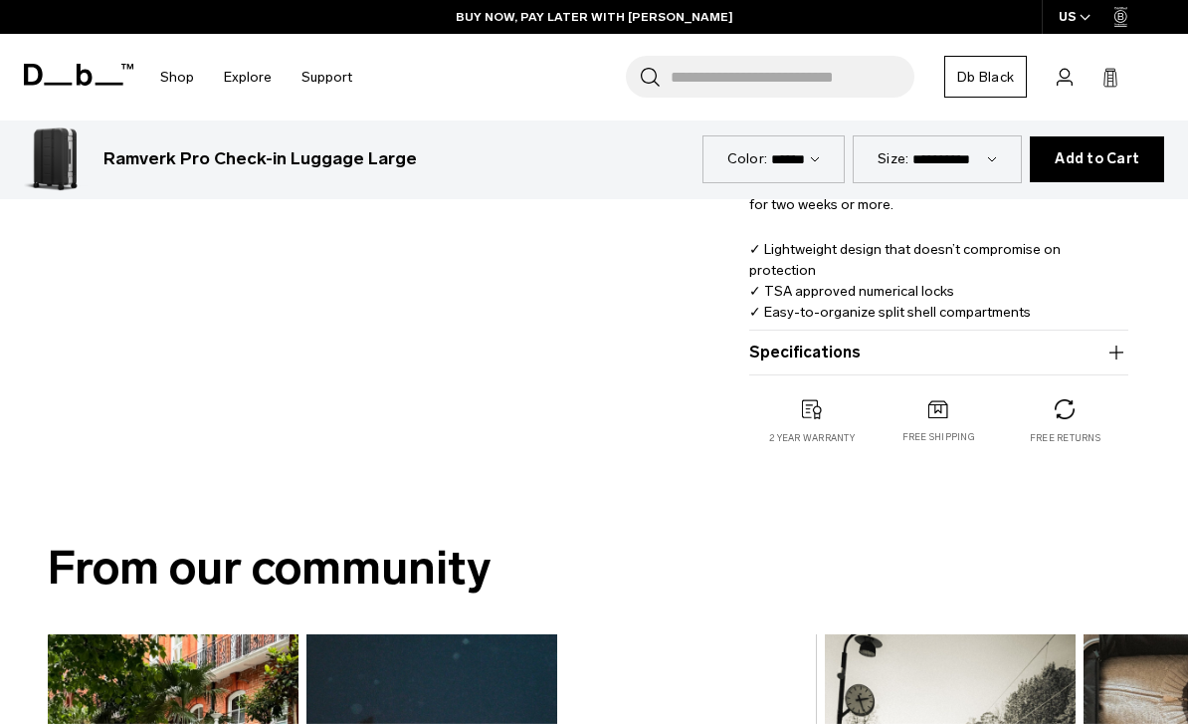
scroll to position [881, 0]
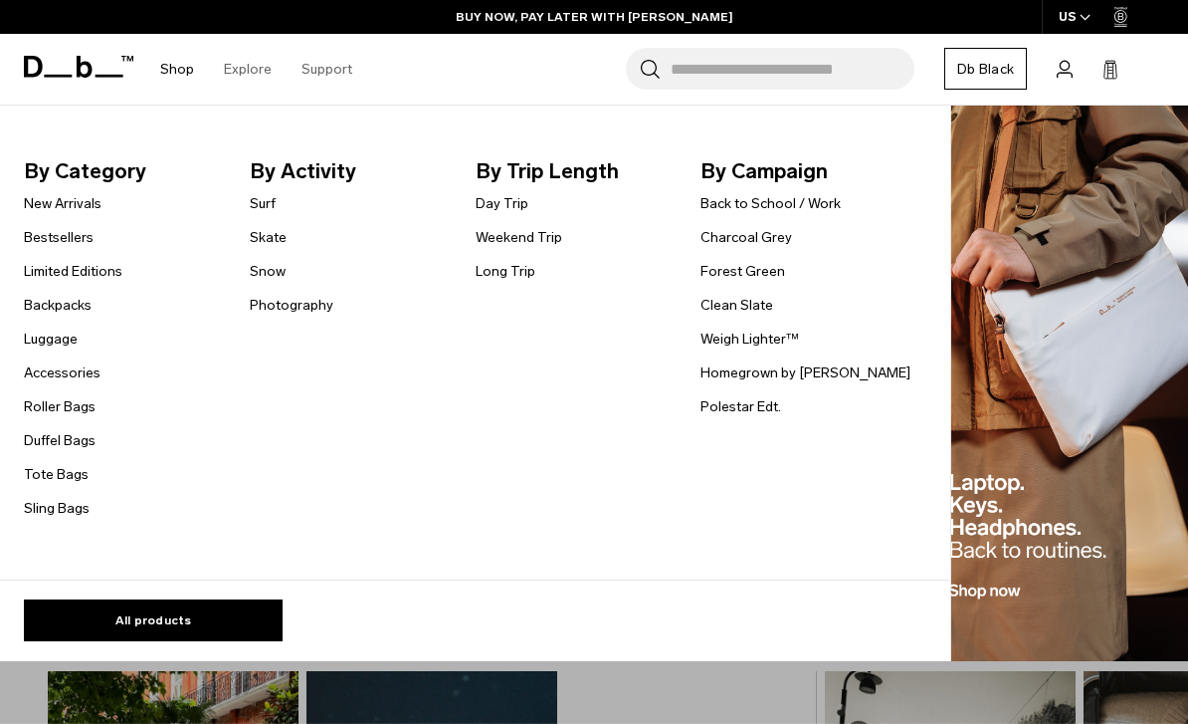
click at [175, 73] on link "Shop" at bounding box center [177, 69] width 34 height 71
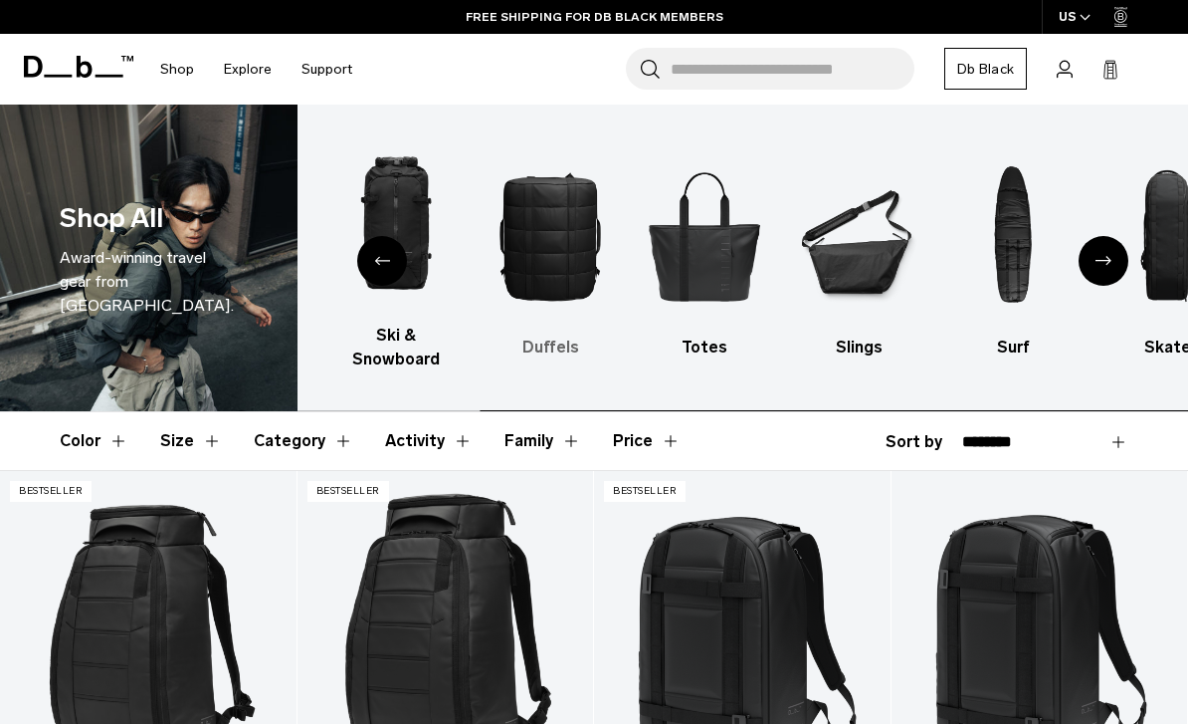
click at [557, 212] on img "4 / 10" at bounding box center [550, 235] width 119 height 179
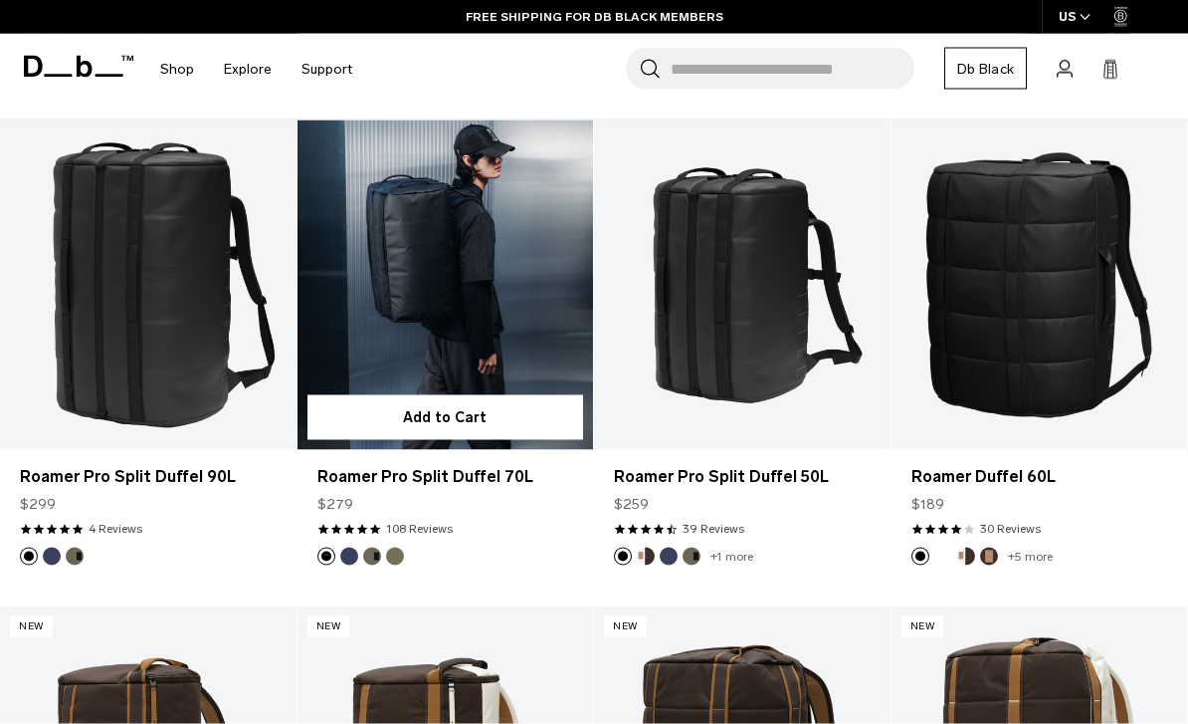
scroll to position [351, 0]
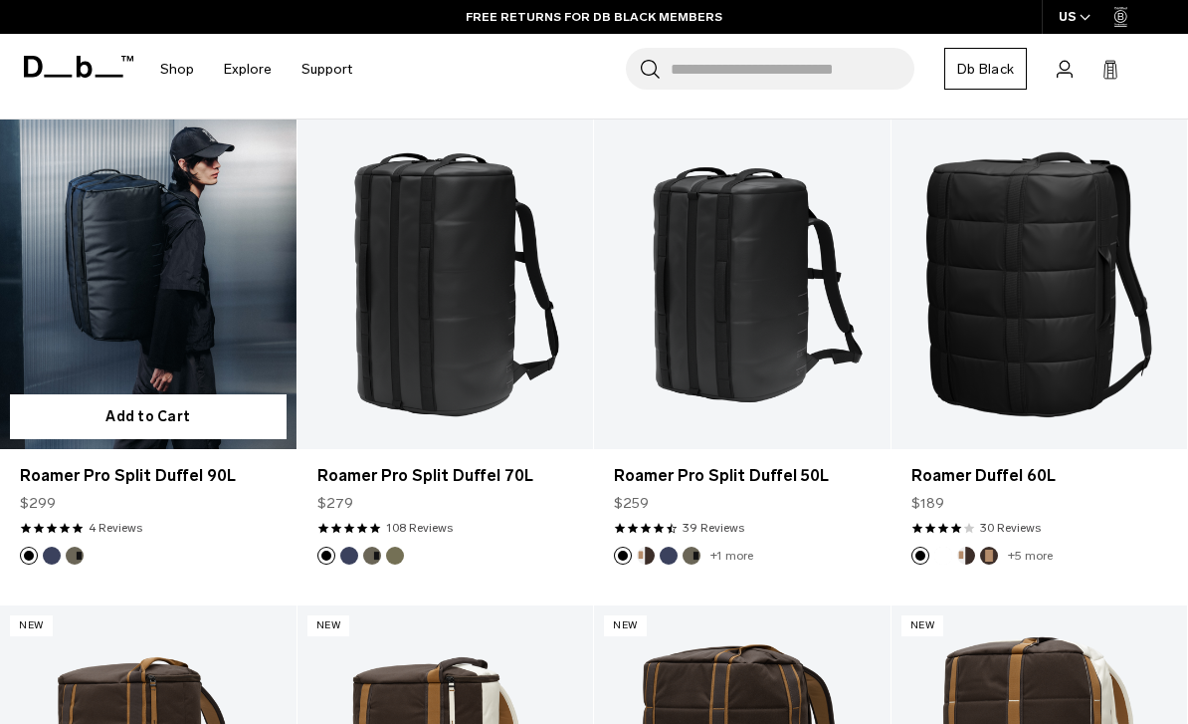
click at [164, 215] on link "Roamer Pro Split Duffel 90L" at bounding box center [148, 283] width 297 height 329
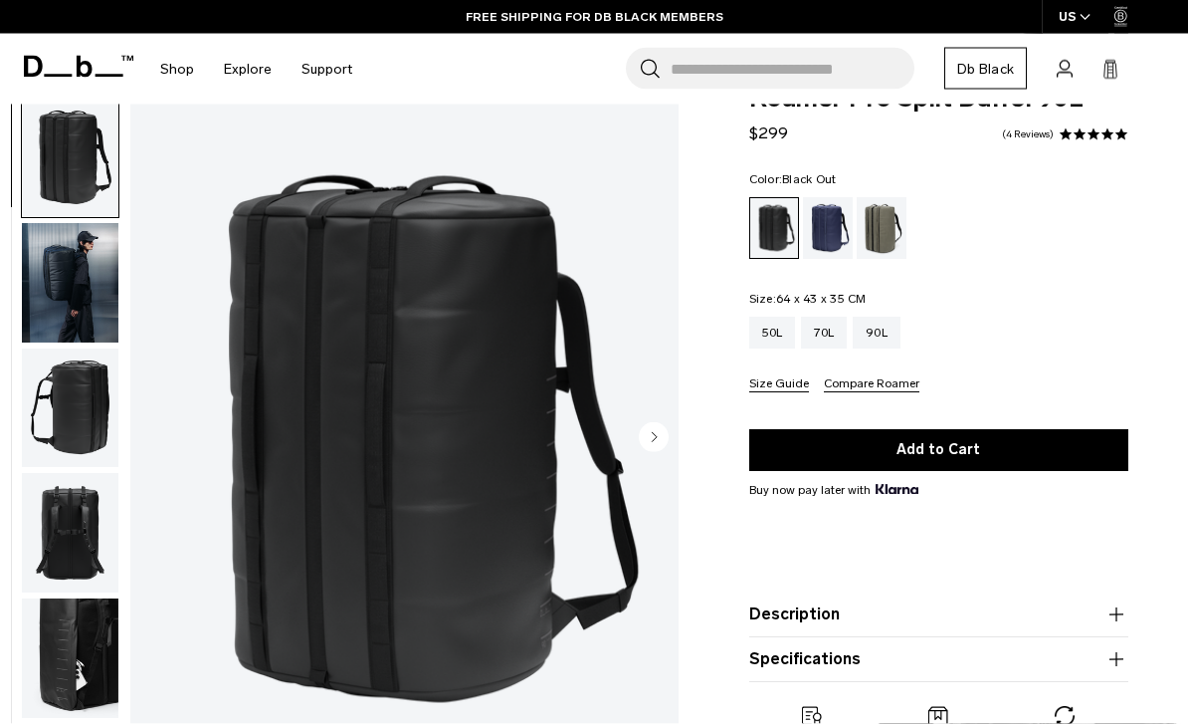
scroll to position [40, 0]
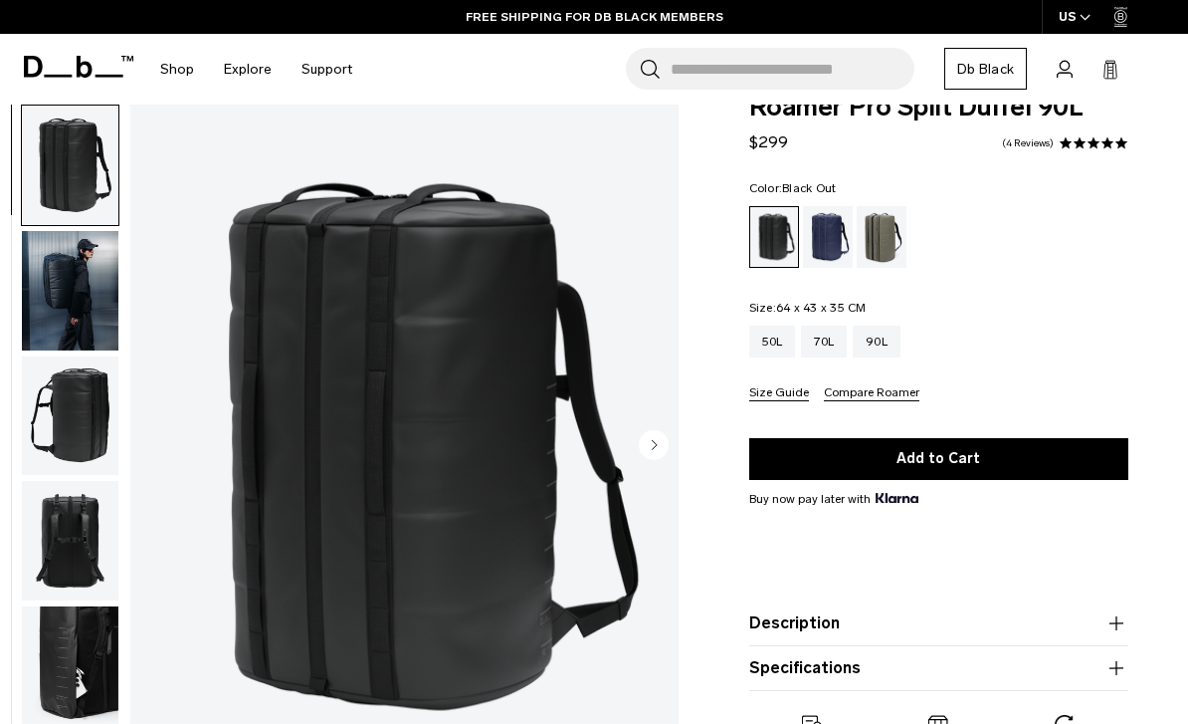
click at [654, 444] on icon "Next slide" at bounding box center [654, 444] width 5 height 9
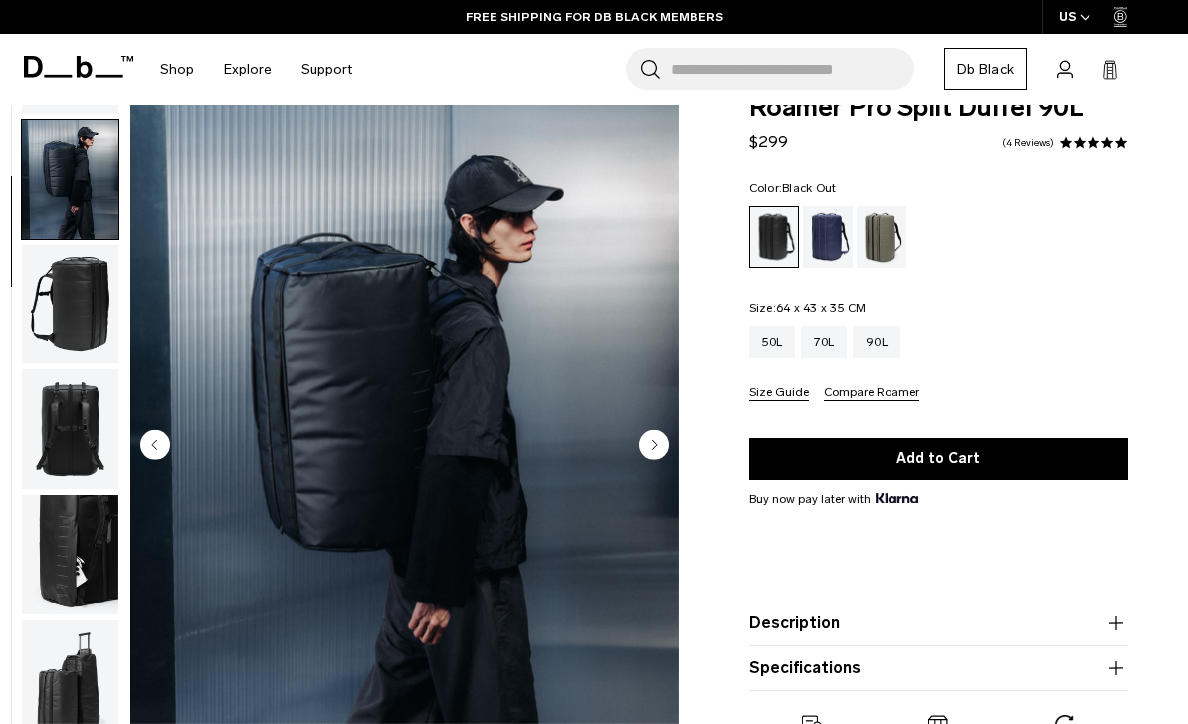
scroll to position [126, 0]
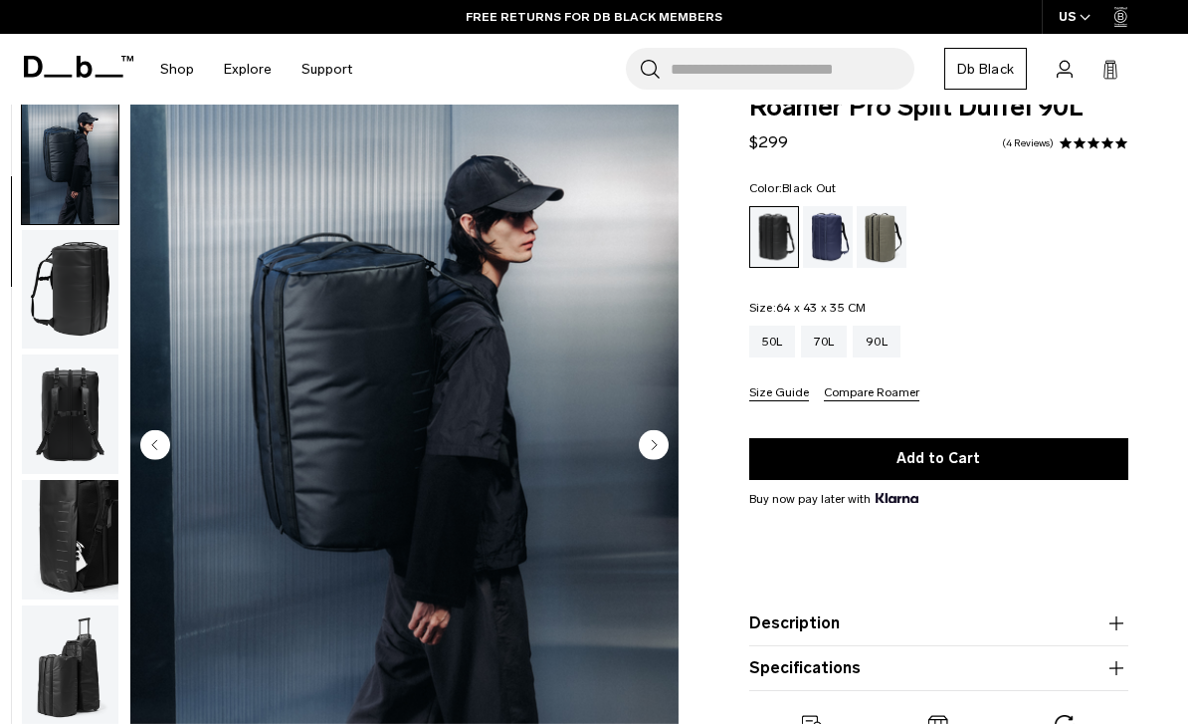
click at [654, 444] on icon "Next slide" at bounding box center [654, 444] width 5 height 9
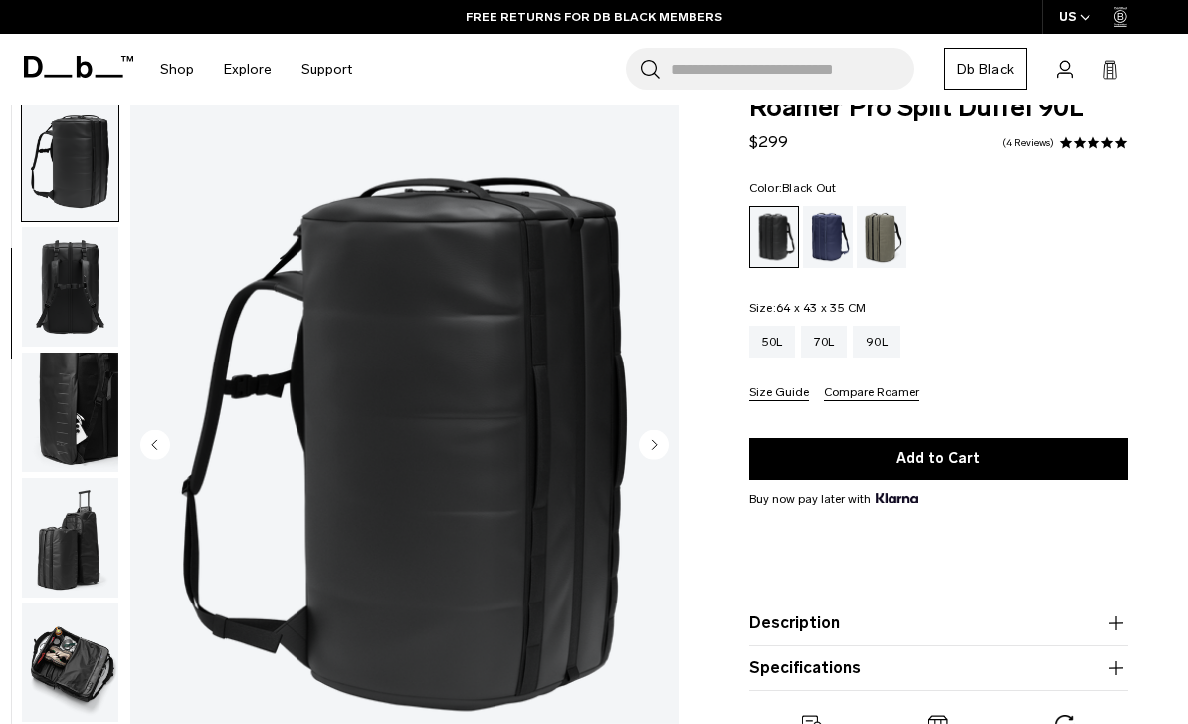
click at [654, 444] on icon "Next slide" at bounding box center [654, 444] width 5 height 9
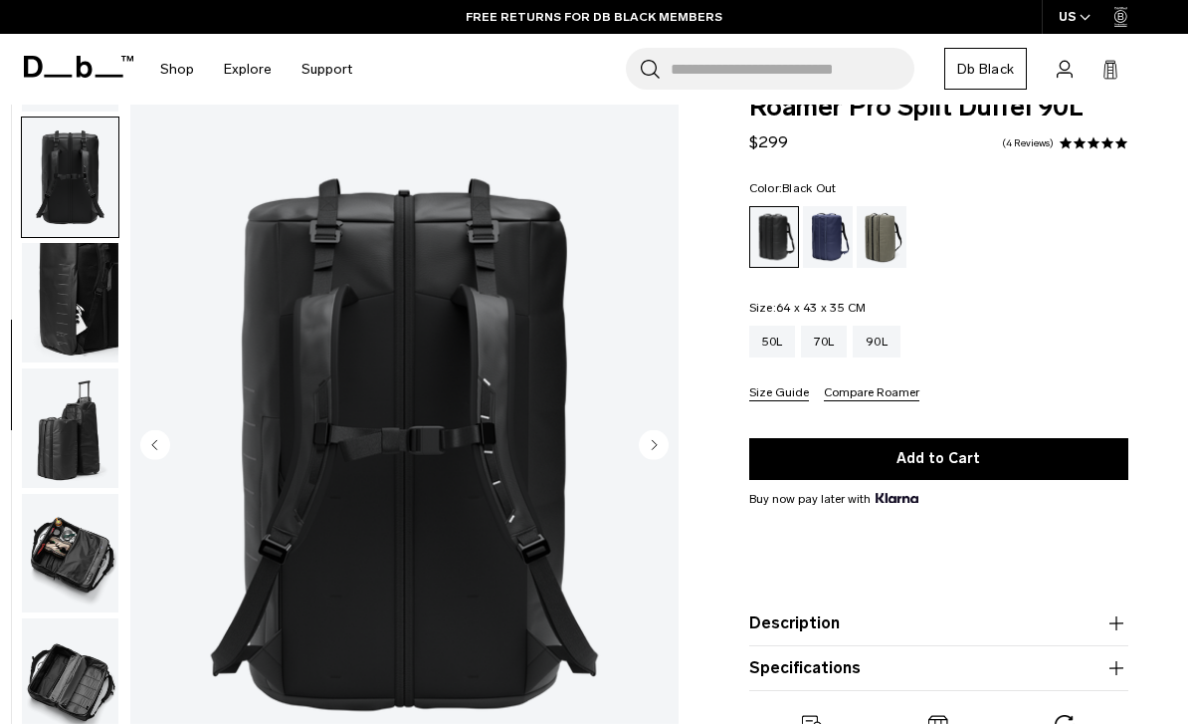
scroll to position [380, 0]
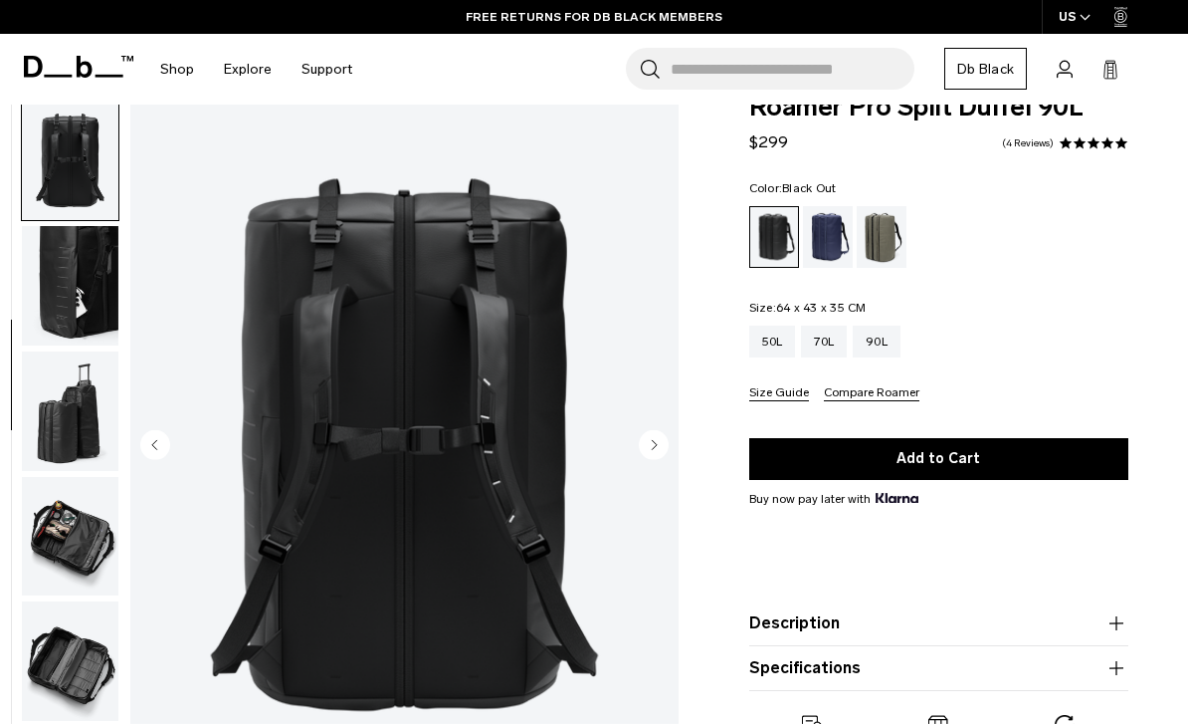
click at [654, 444] on icon "Next slide" at bounding box center [654, 444] width 5 height 9
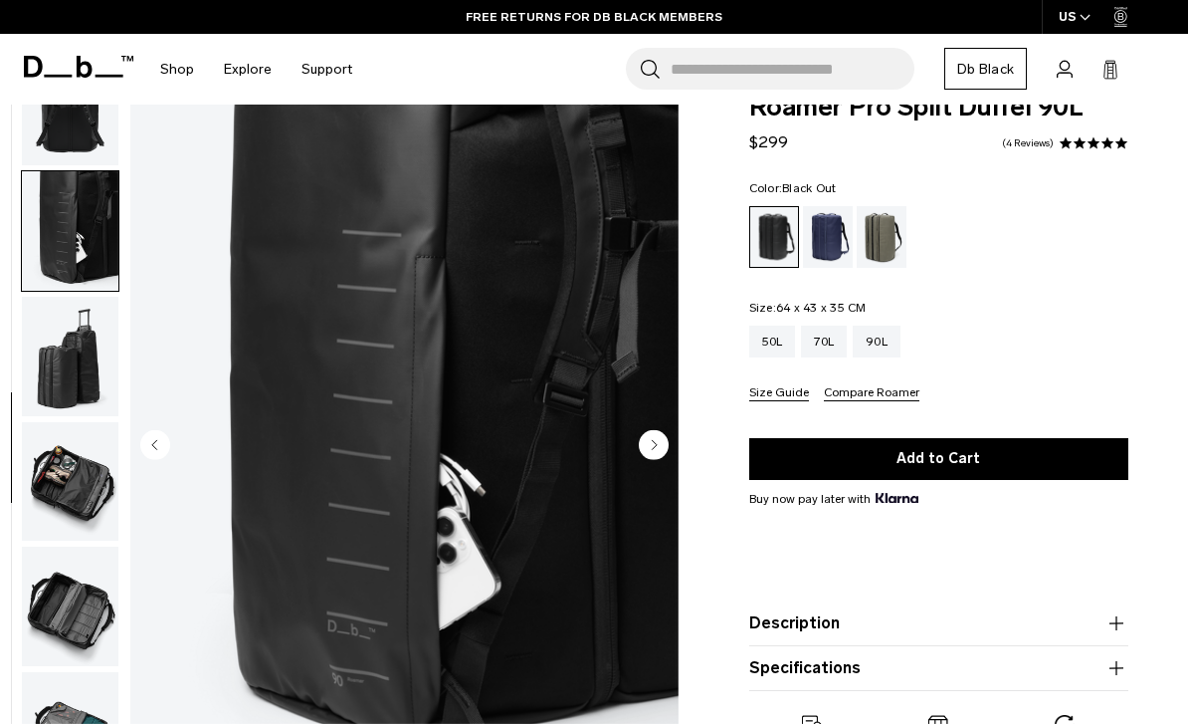
scroll to position [451, 0]
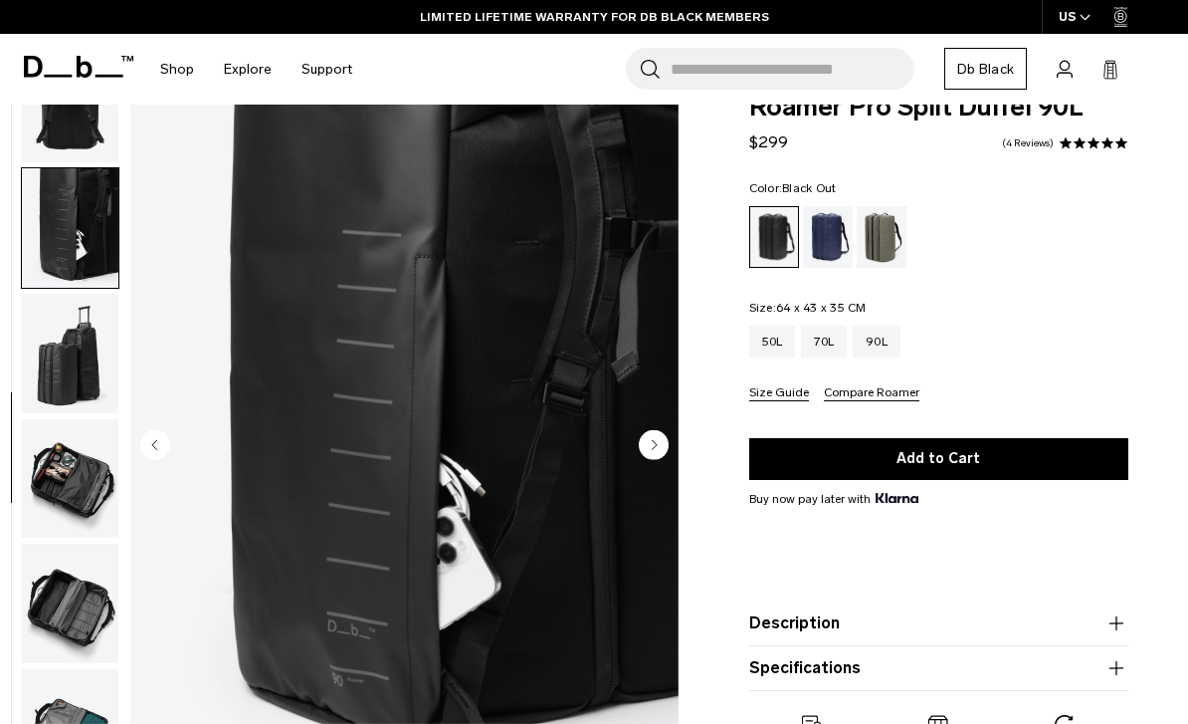
click at [653, 444] on icon "Next slide" at bounding box center [654, 444] width 5 height 9
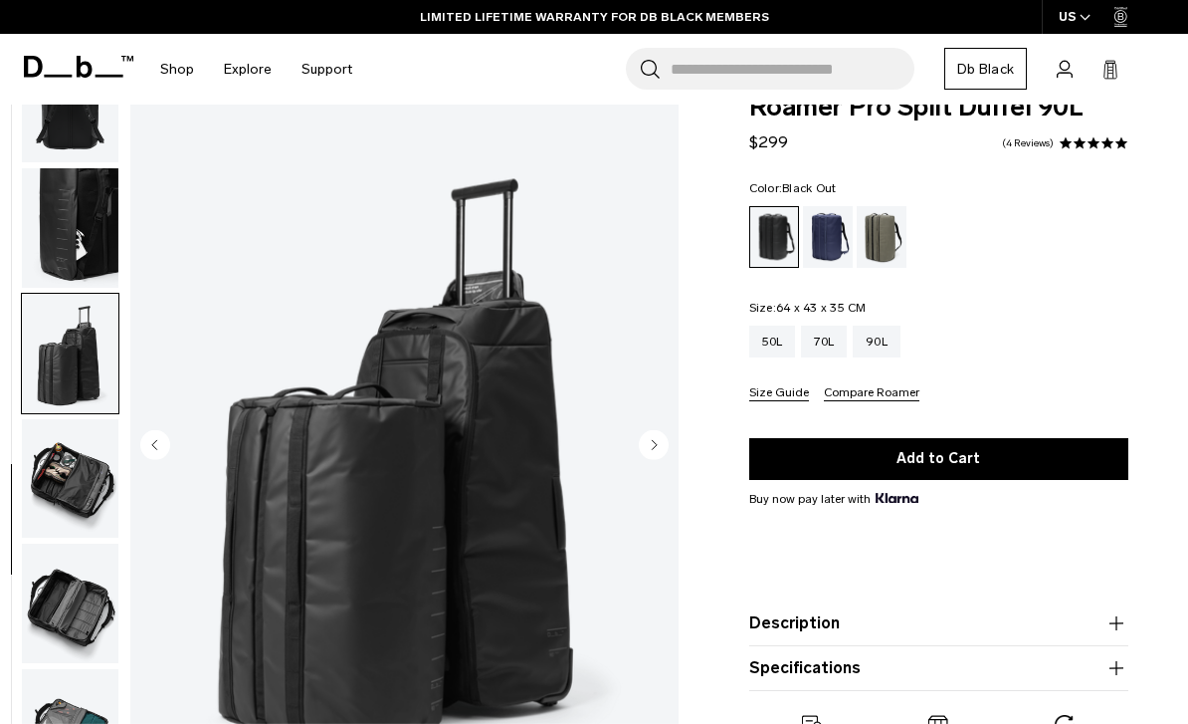
click at [653, 444] on icon "Next slide" at bounding box center [654, 444] width 5 height 9
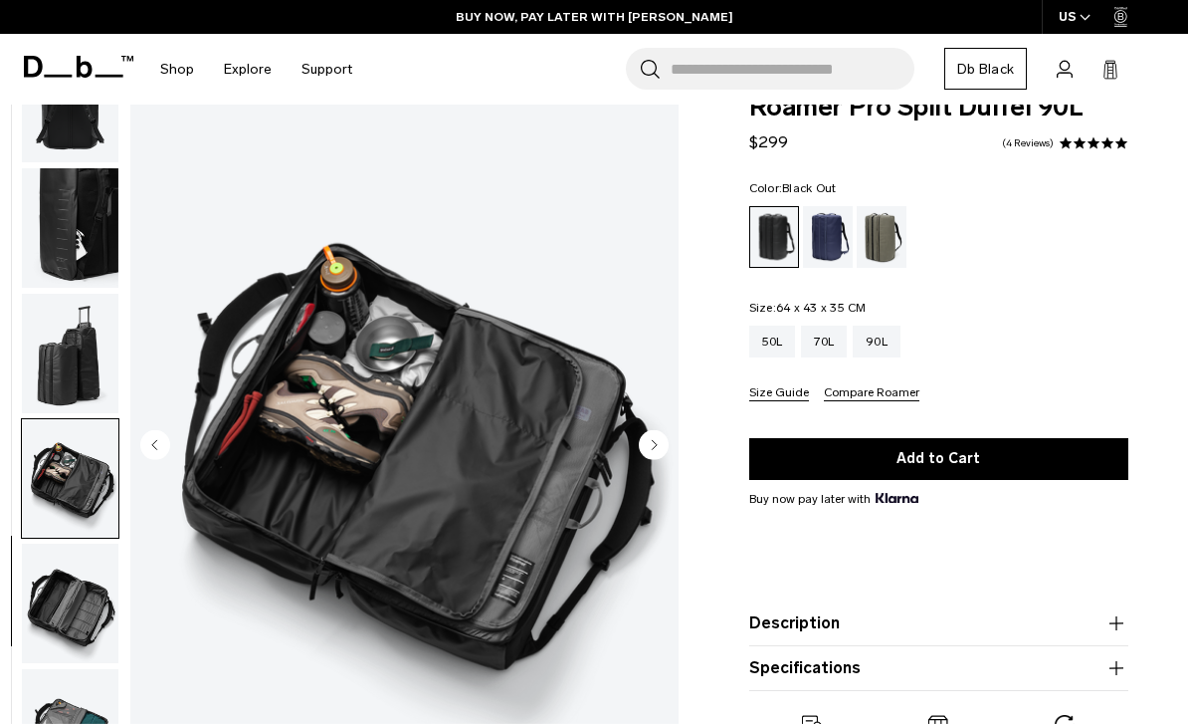
click at [653, 445] on icon "Next slide" at bounding box center [654, 444] width 5 height 9
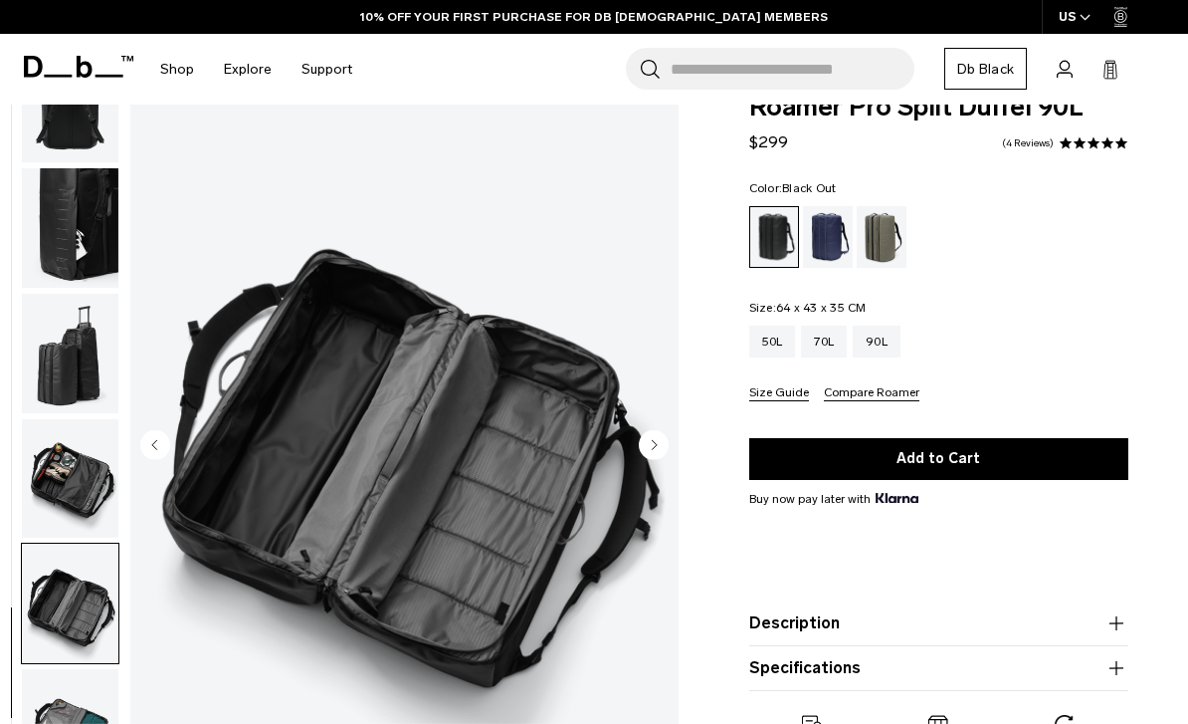
click at [653, 445] on icon "Next slide" at bounding box center [654, 444] width 5 height 9
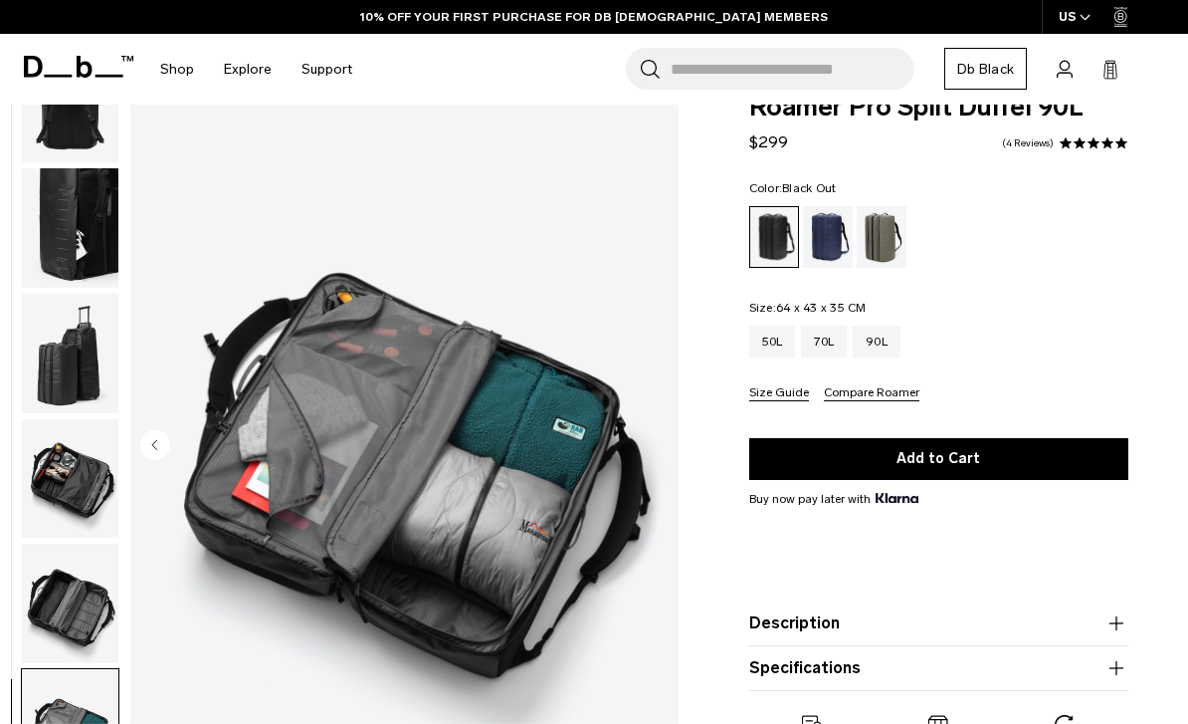
click at [653, 445] on img "9 / 9" at bounding box center [404, 446] width 548 height 685
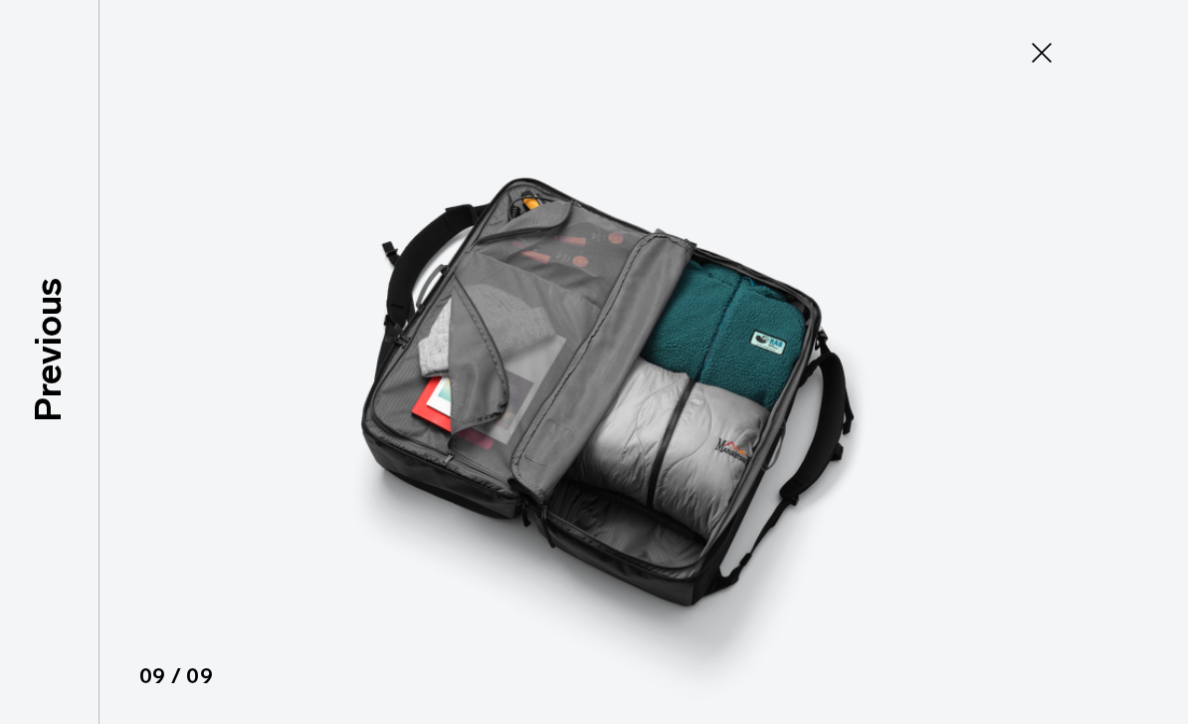
click at [1042, 62] on icon at bounding box center [1042, 53] width 32 height 32
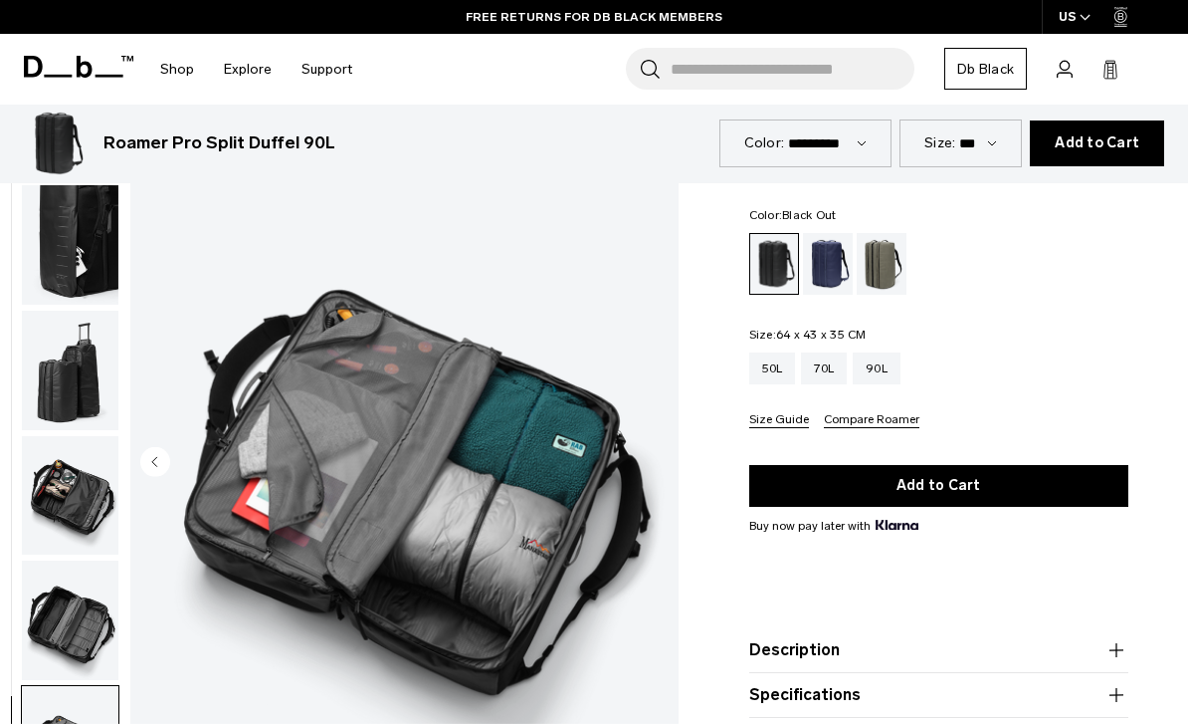
scroll to position [0, 0]
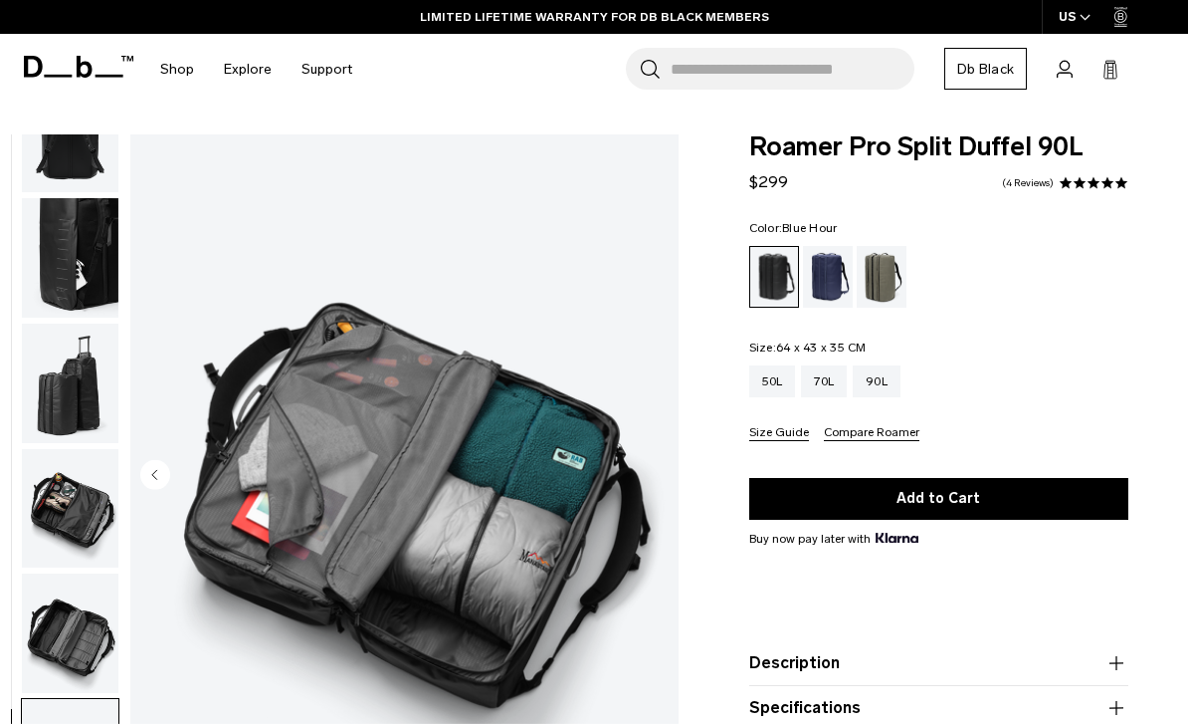
click at [845, 283] on div "Blue Hour" at bounding box center [828, 277] width 51 height 62
click at [827, 290] on div "Blue Hour" at bounding box center [828, 277] width 51 height 62
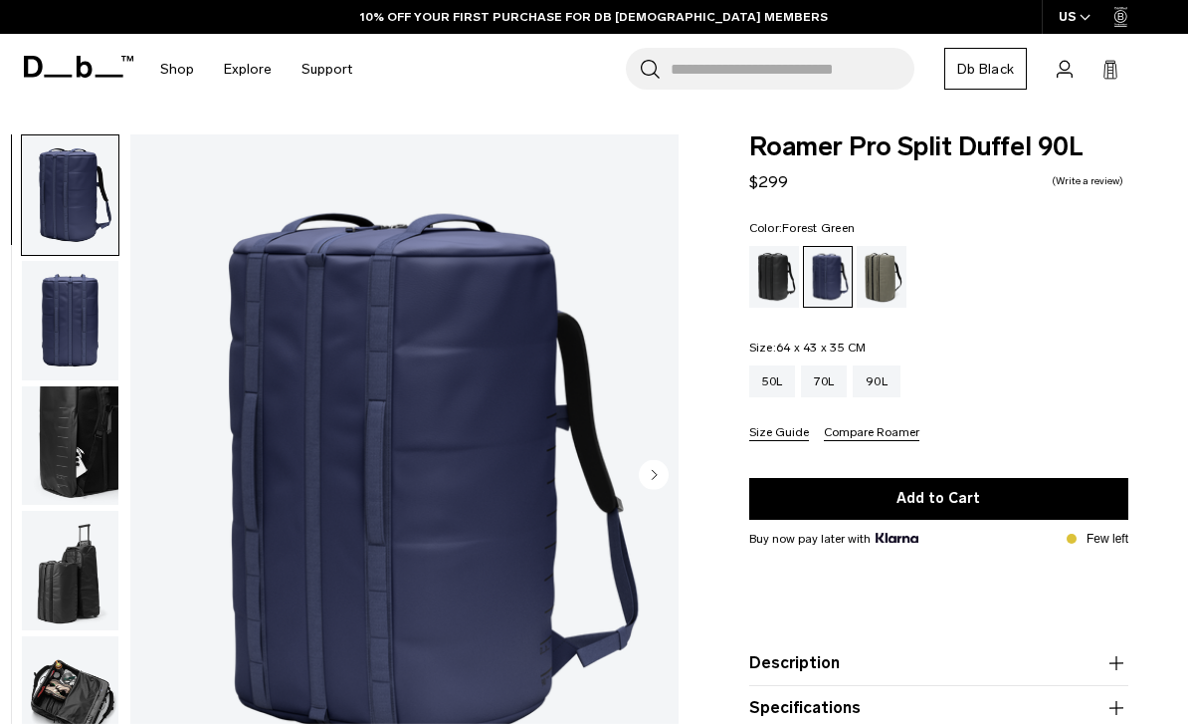
click at [880, 289] on div "Forest Green" at bounding box center [882, 277] width 51 height 62
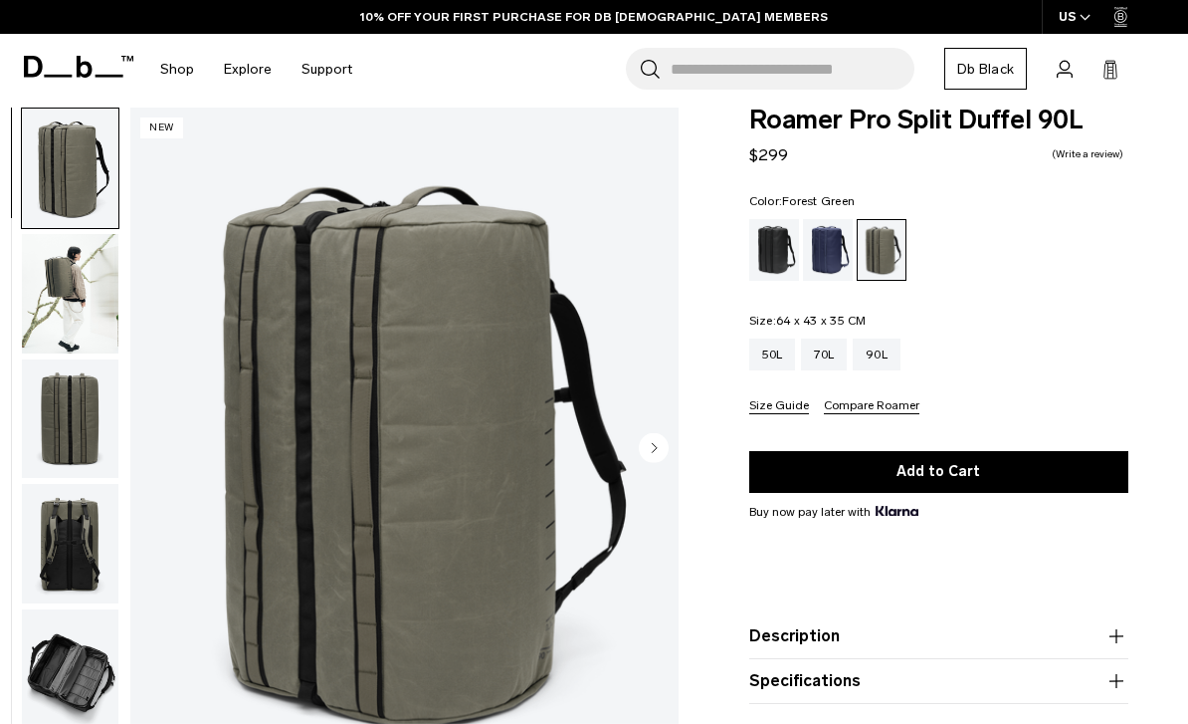
scroll to position [26, 0]
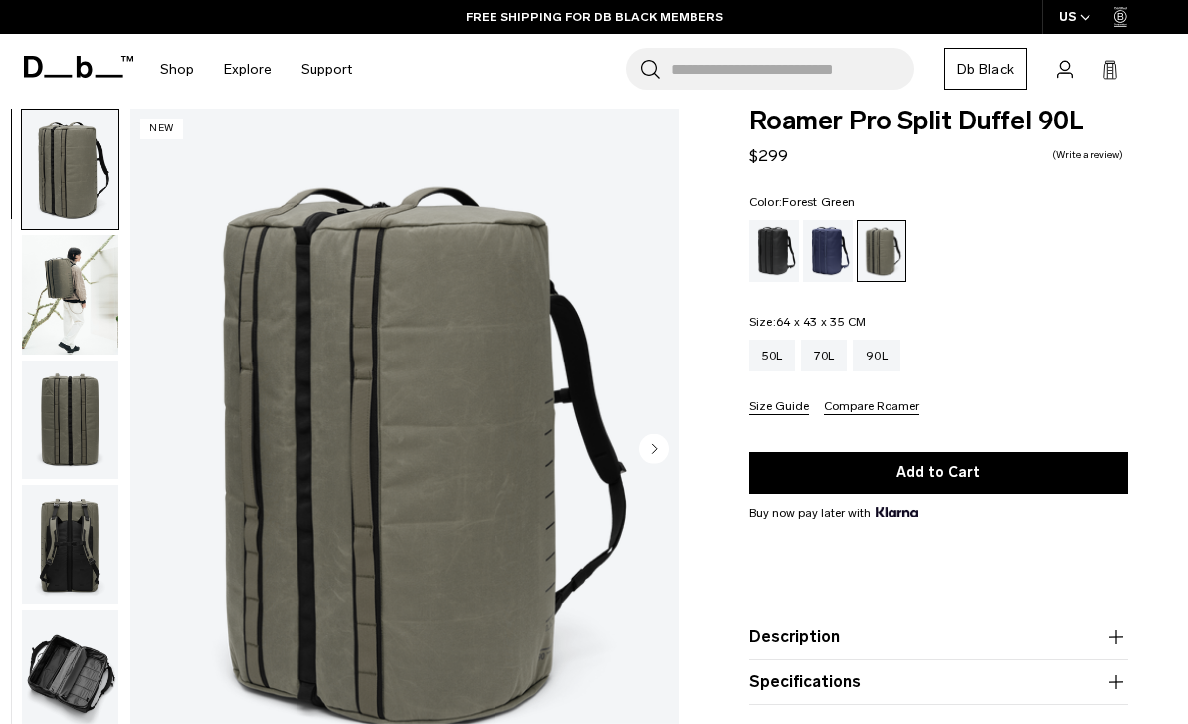
click at [646, 455] on circle "Next slide" at bounding box center [654, 449] width 30 height 30
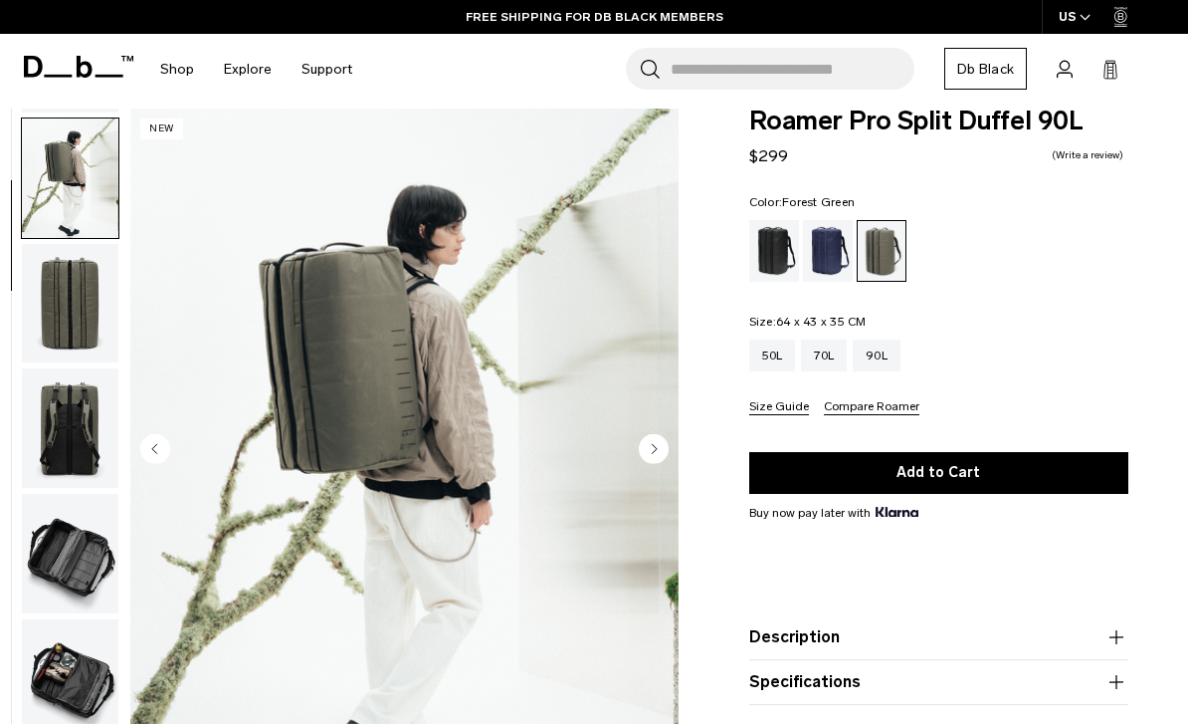
scroll to position [126, 0]
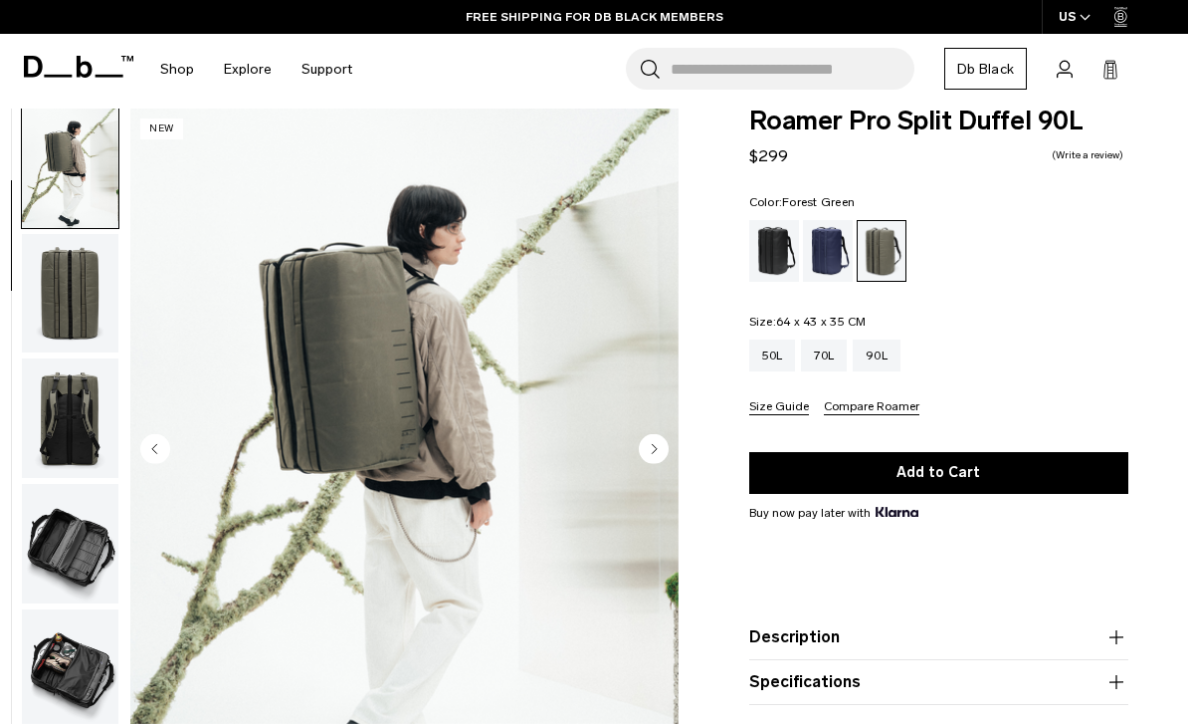
click at [649, 460] on circle "Next slide" at bounding box center [654, 449] width 30 height 30
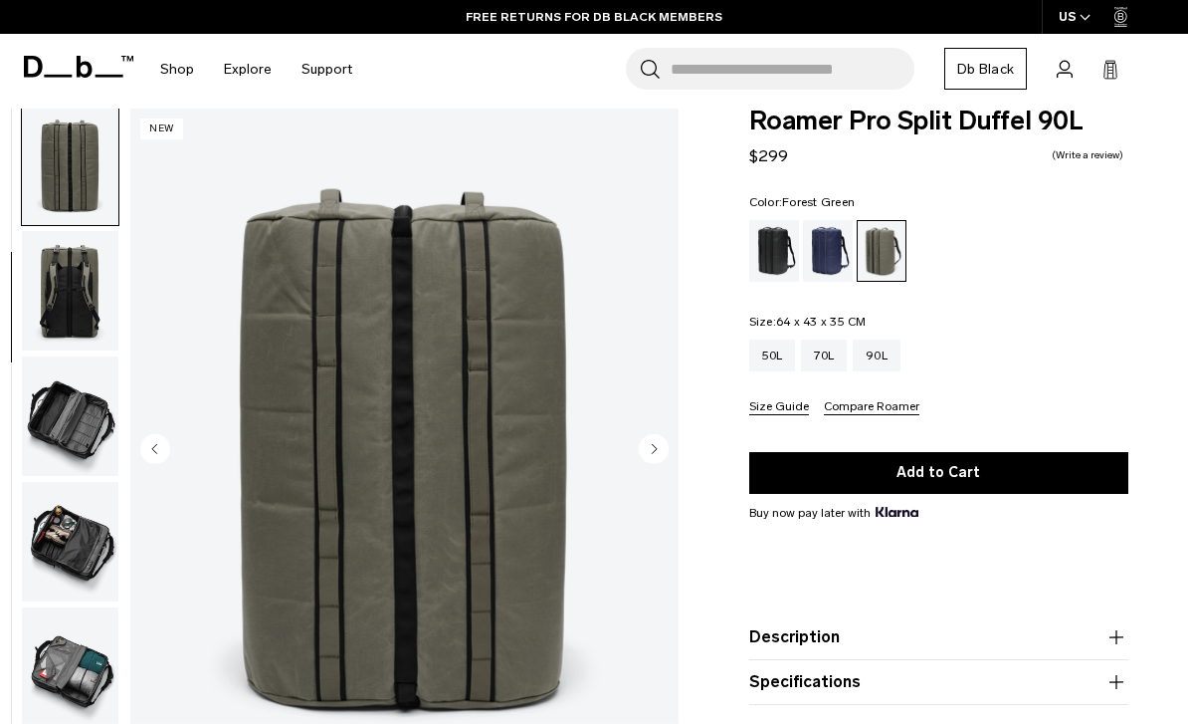
click at [649, 462] on circle "Next slide" at bounding box center [654, 449] width 30 height 30
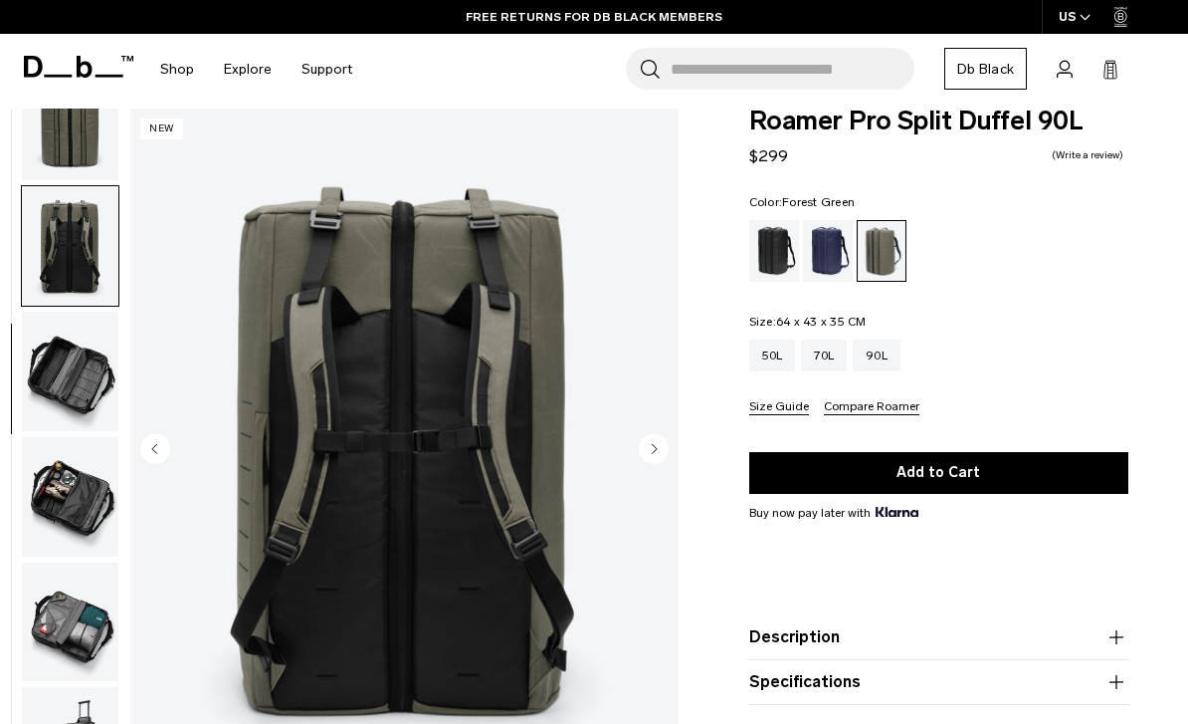
scroll to position [380, 0]
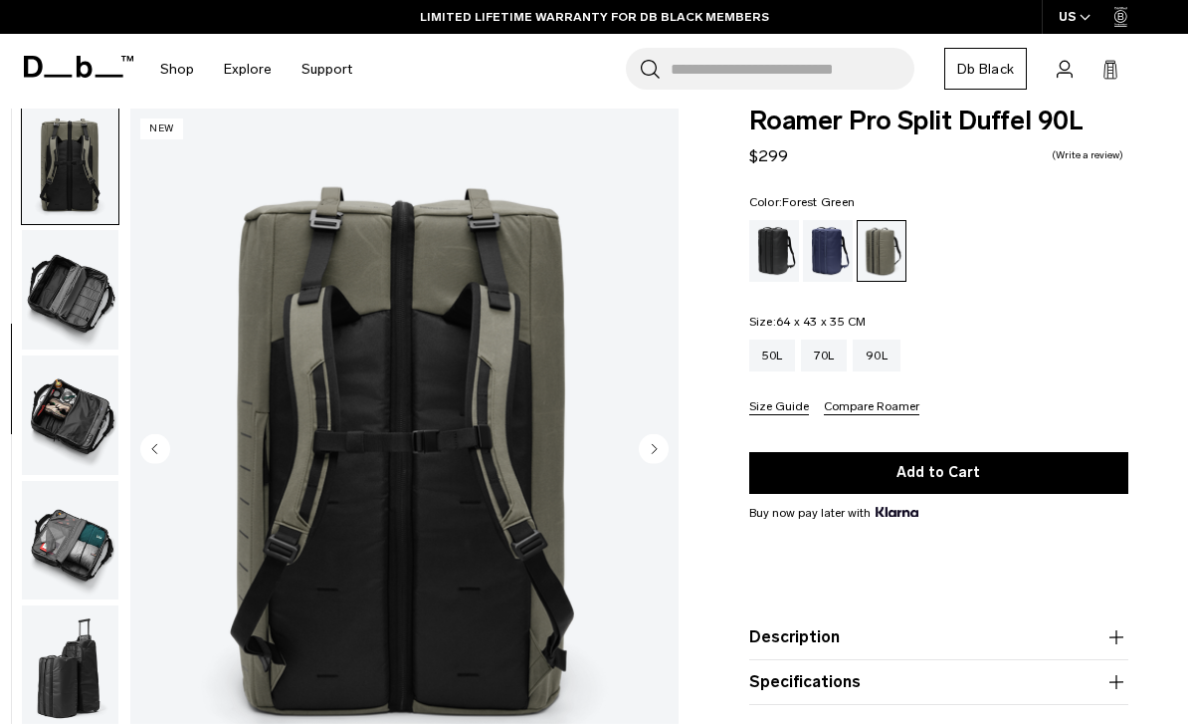
click at [655, 458] on circle "Next slide" at bounding box center [654, 449] width 30 height 30
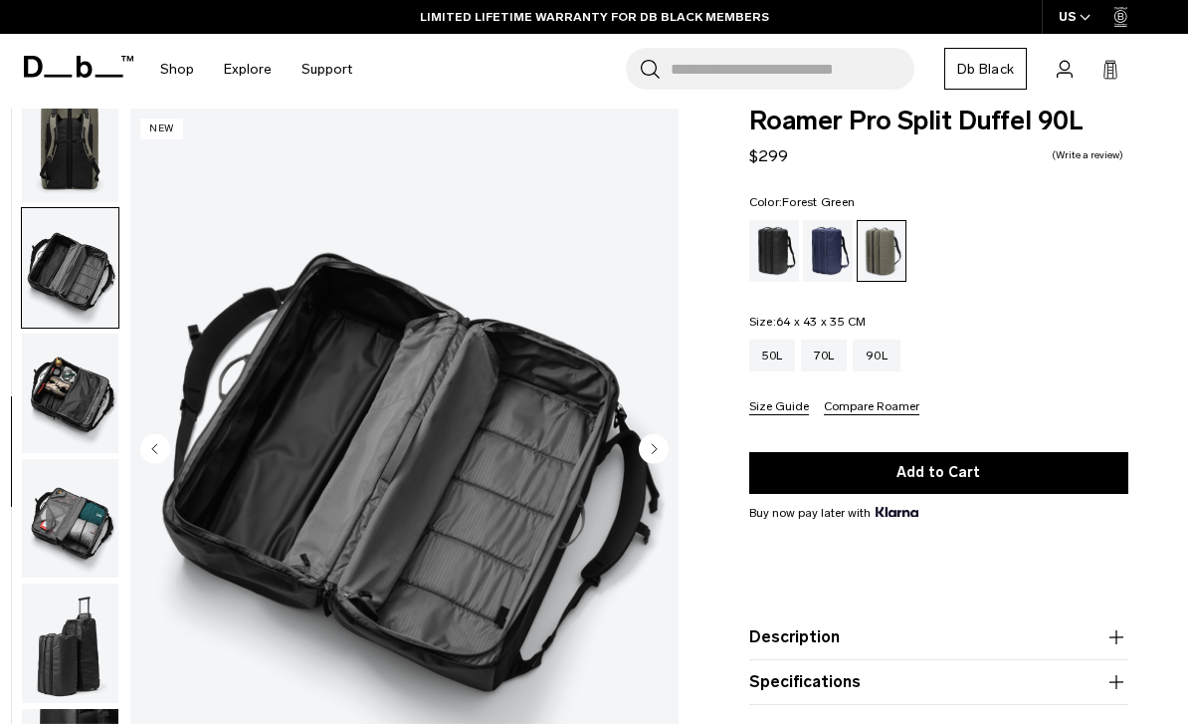
scroll to position [451, 0]
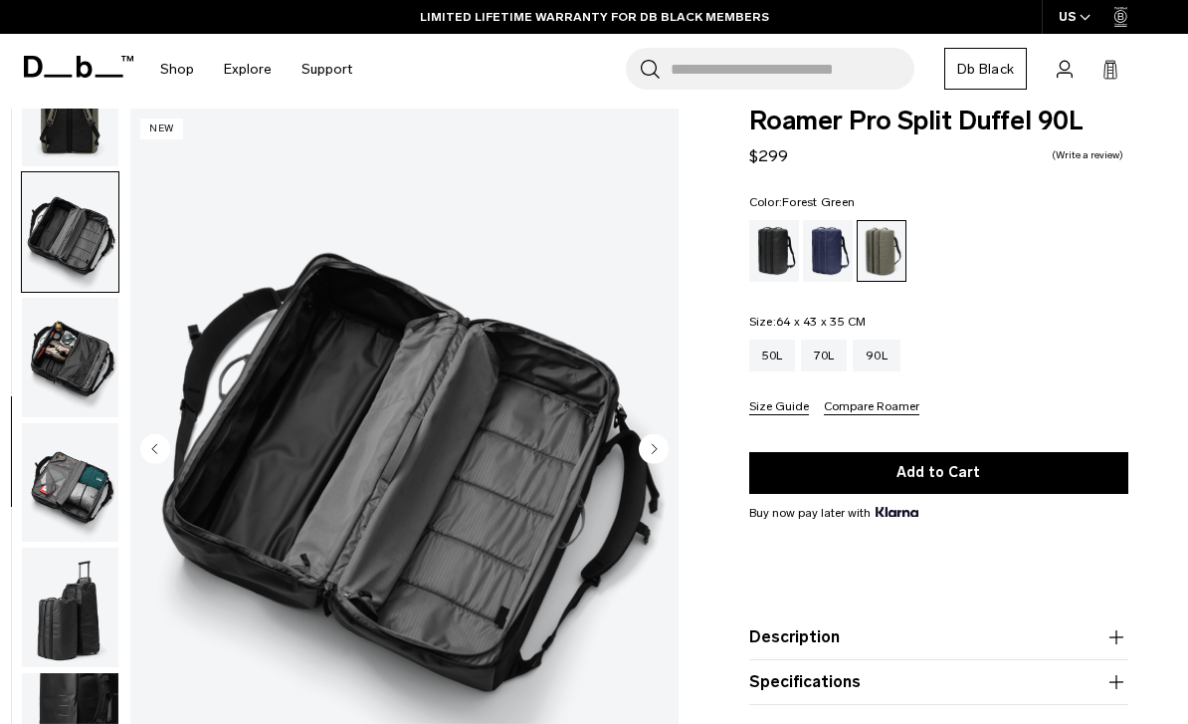
click at [656, 461] on circle "Next slide" at bounding box center [654, 449] width 30 height 30
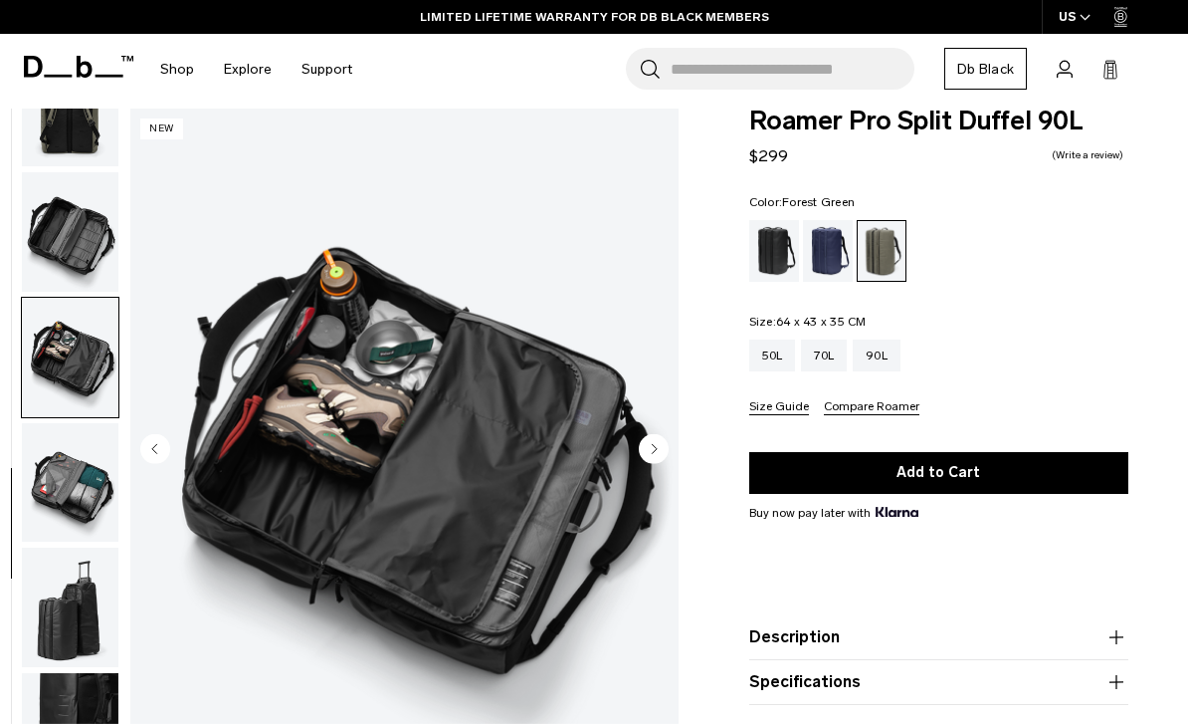
click at [657, 463] on circle "Next slide" at bounding box center [654, 449] width 30 height 30
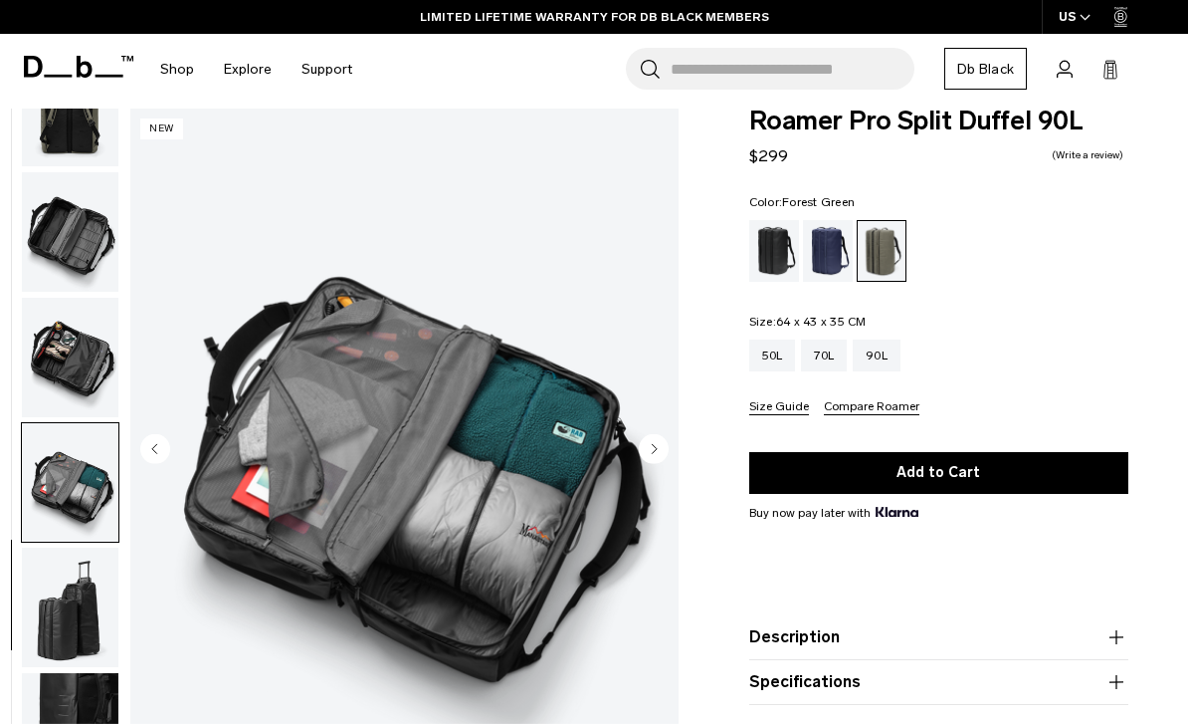
click at [659, 469] on img "7 / 9" at bounding box center [404, 450] width 548 height 685
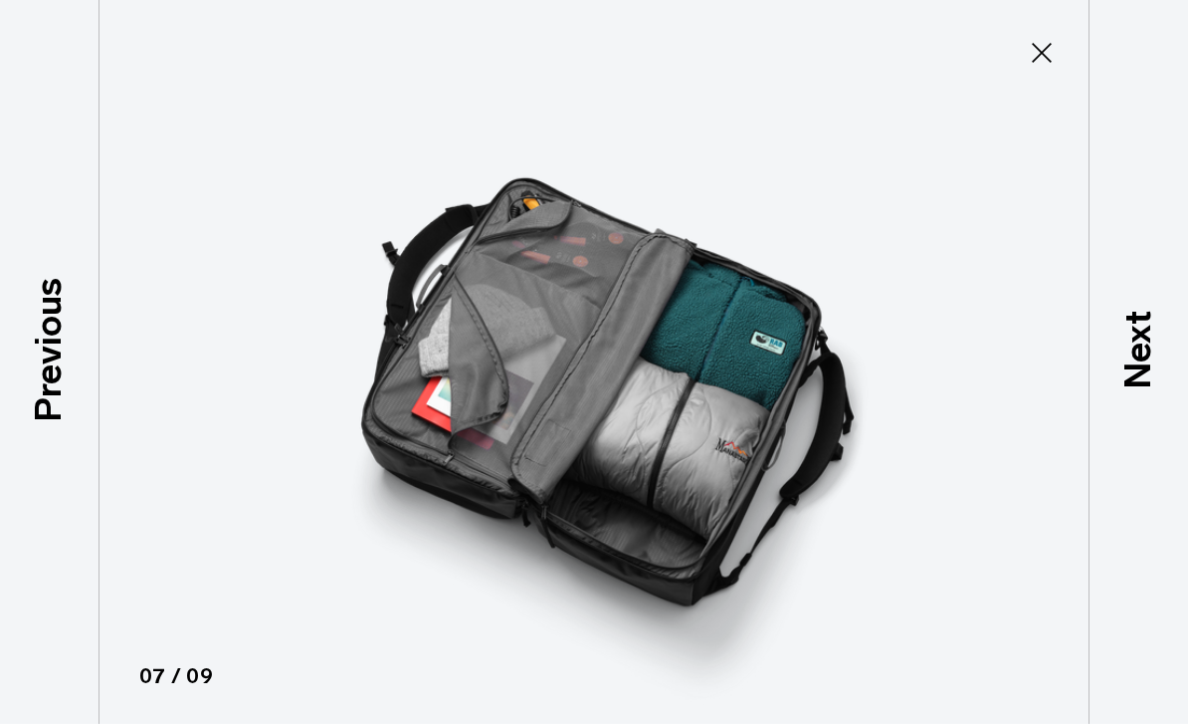
click at [660, 470] on img at bounding box center [594, 362] width 896 height 724
click at [1037, 62] on icon at bounding box center [1042, 53] width 32 height 32
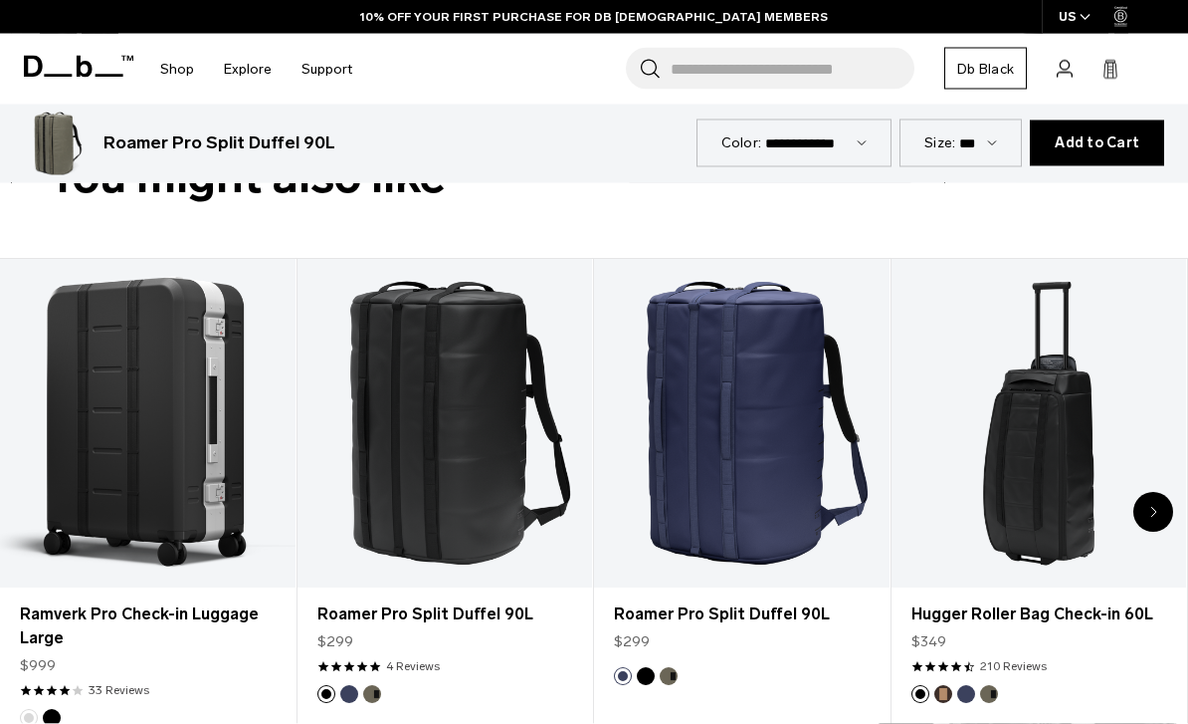
scroll to position [743, 0]
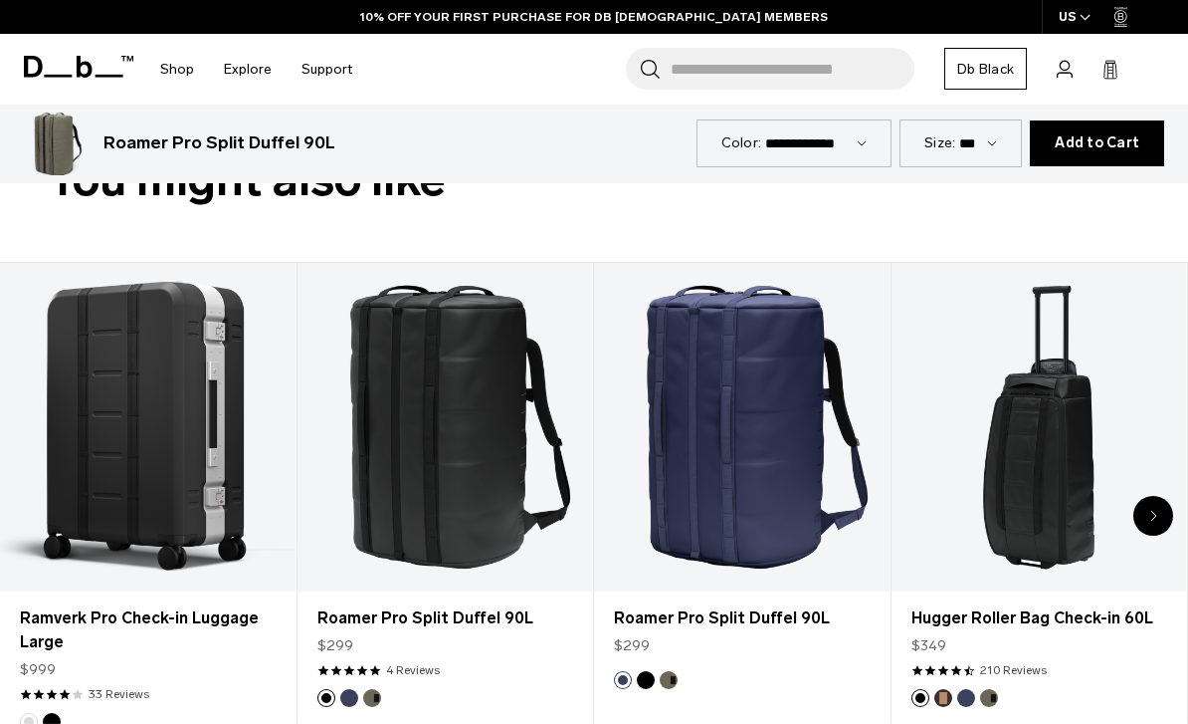
click at [1154, 519] on icon "Next slide" at bounding box center [1153, 516] width 7 height 12
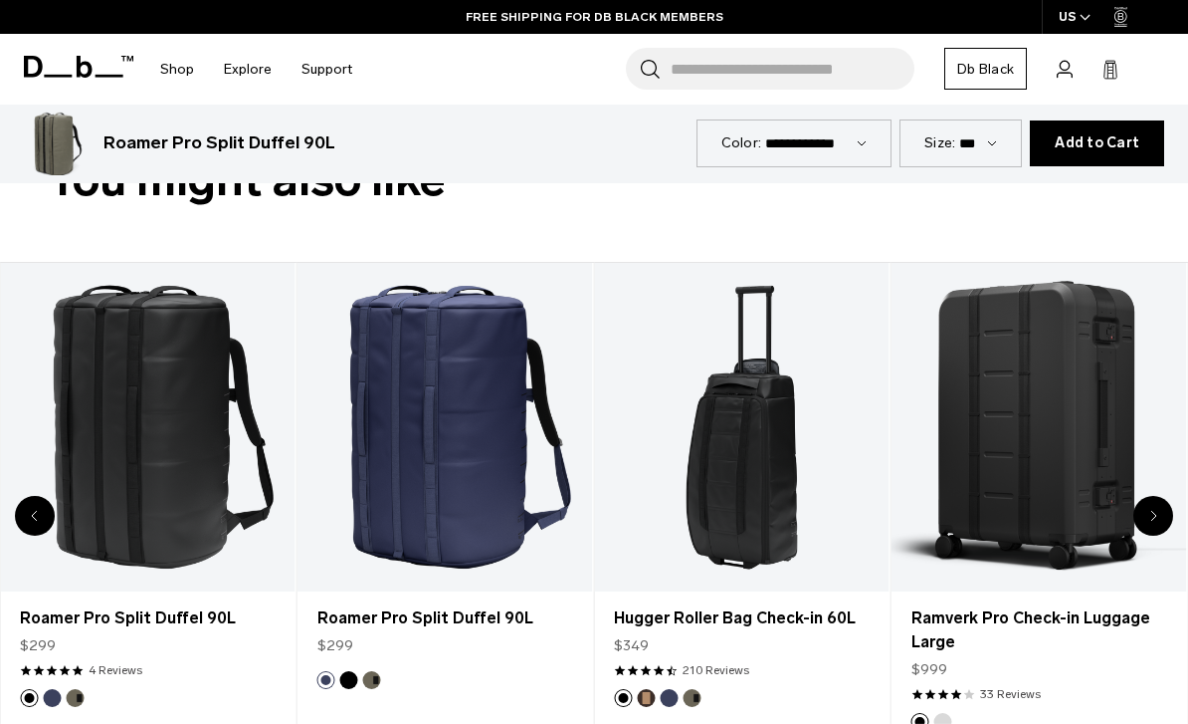
click at [1155, 516] on icon "Next slide" at bounding box center [1153, 515] width 5 height 9
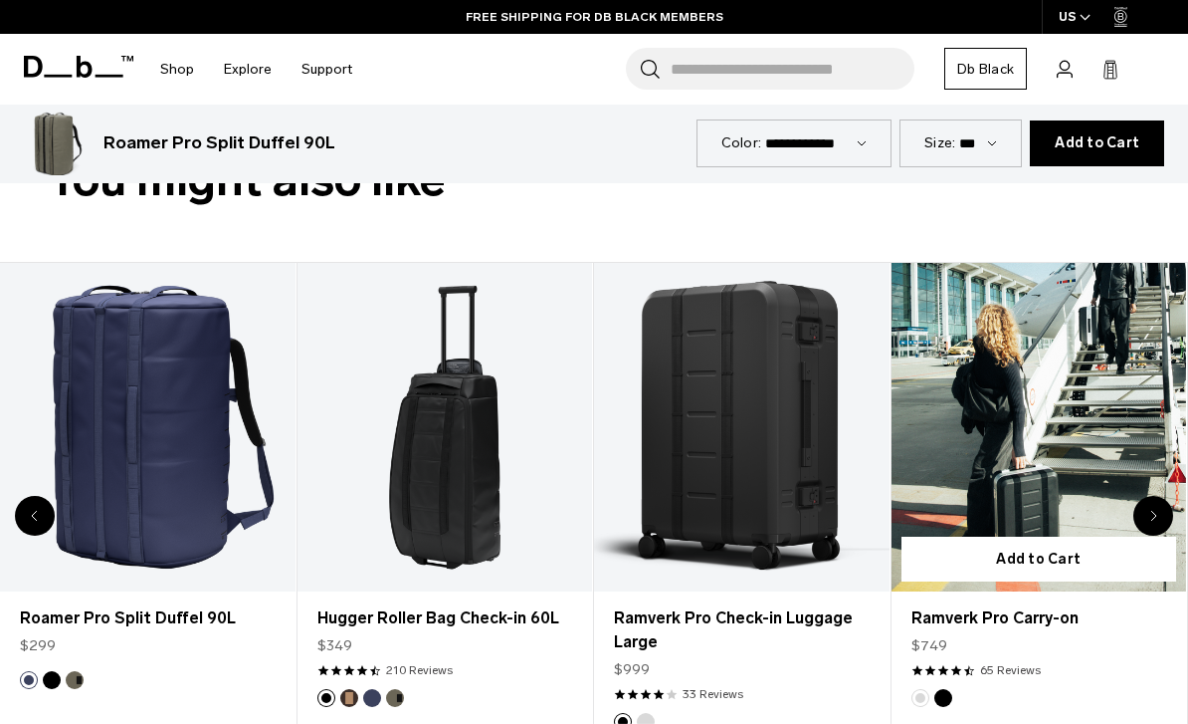
click at [1119, 510] on link "Ramverk Pro Carry-on" at bounding box center [1040, 426] width 296 height 327
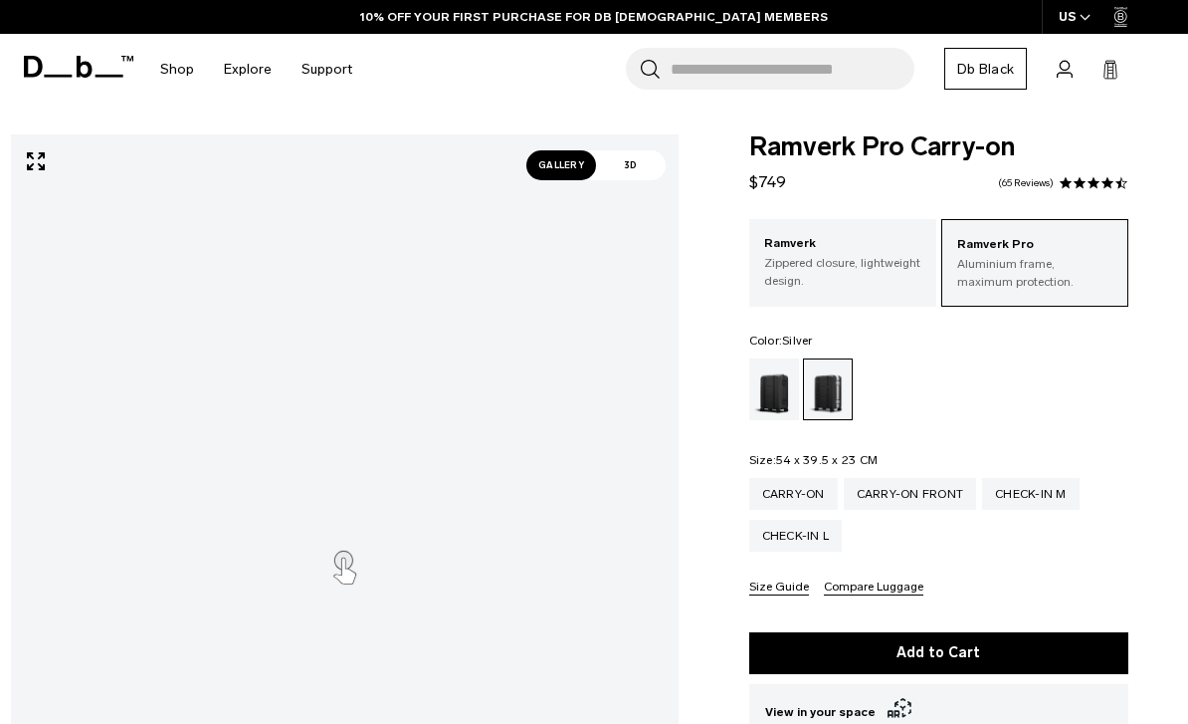
click at [564, 166] on span "Gallery" at bounding box center [561, 165] width 70 height 30
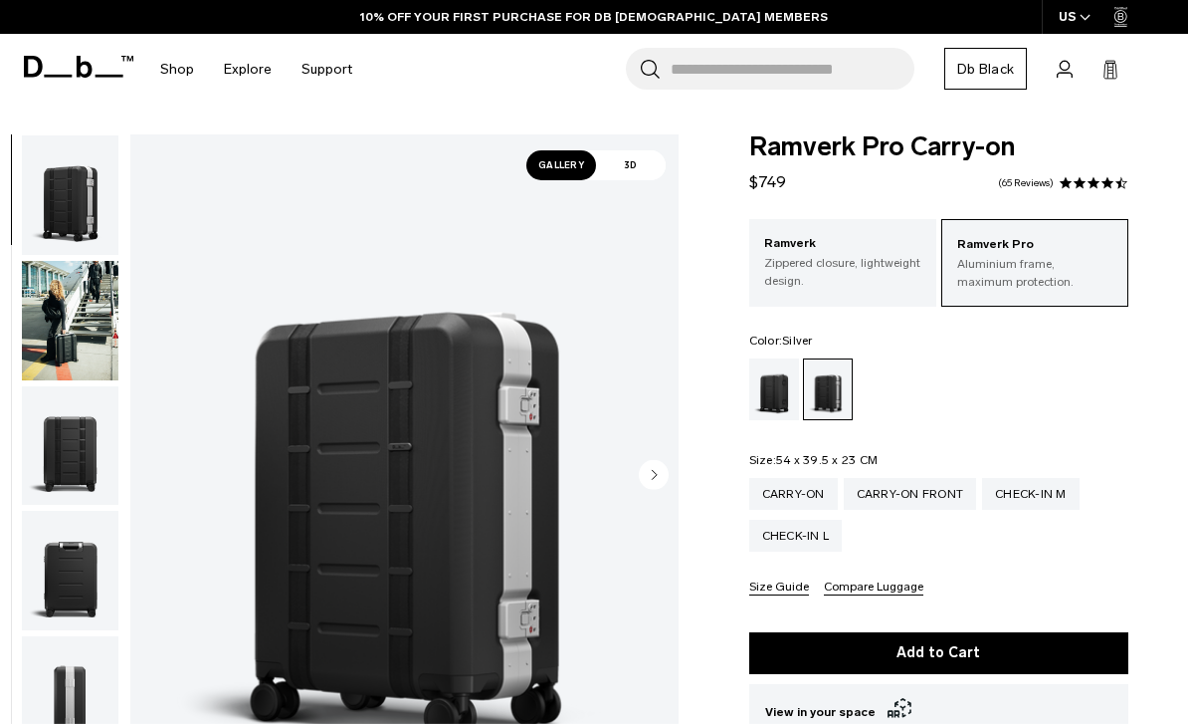
click at [405, 407] on img "1 / 14" at bounding box center [404, 476] width 548 height 685
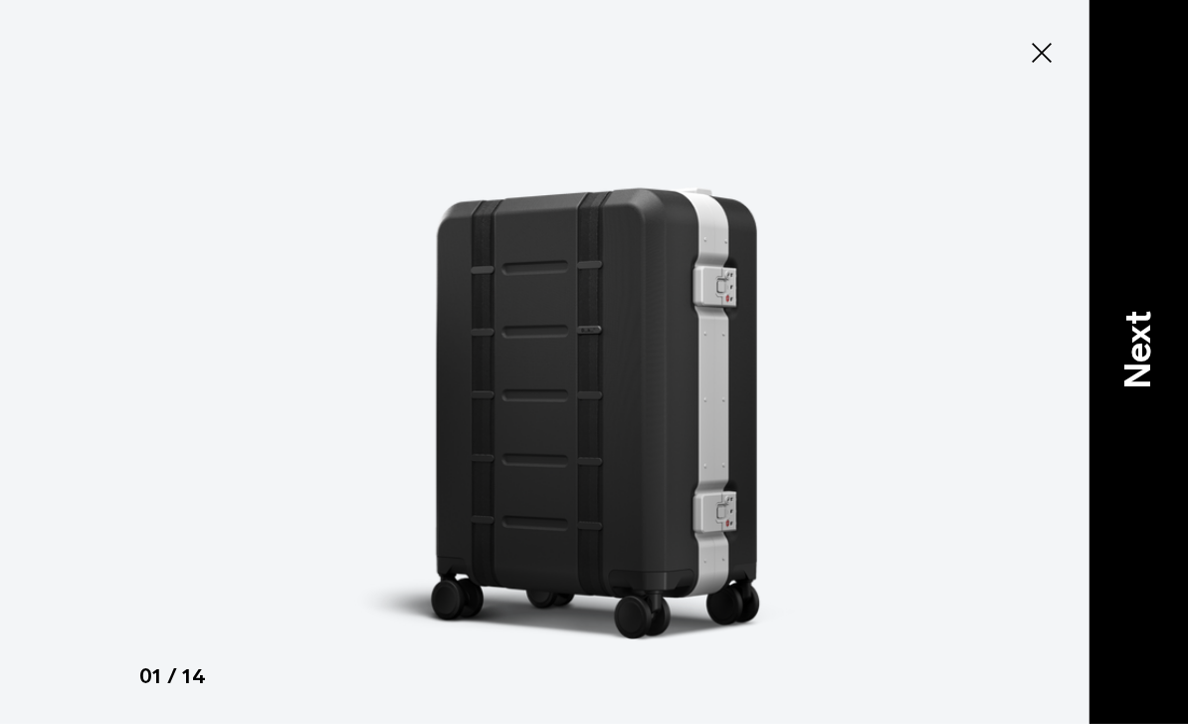
click at [1137, 383] on html "Skip to content BUY NOW, PAY LATER WITH [PERSON_NAME] 10% OFF YOUR FIRST PURCHA…" at bounding box center [594, 362] width 1188 height 724
click at [1137, 384] on p "Next" at bounding box center [1139, 350] width 54 height 79
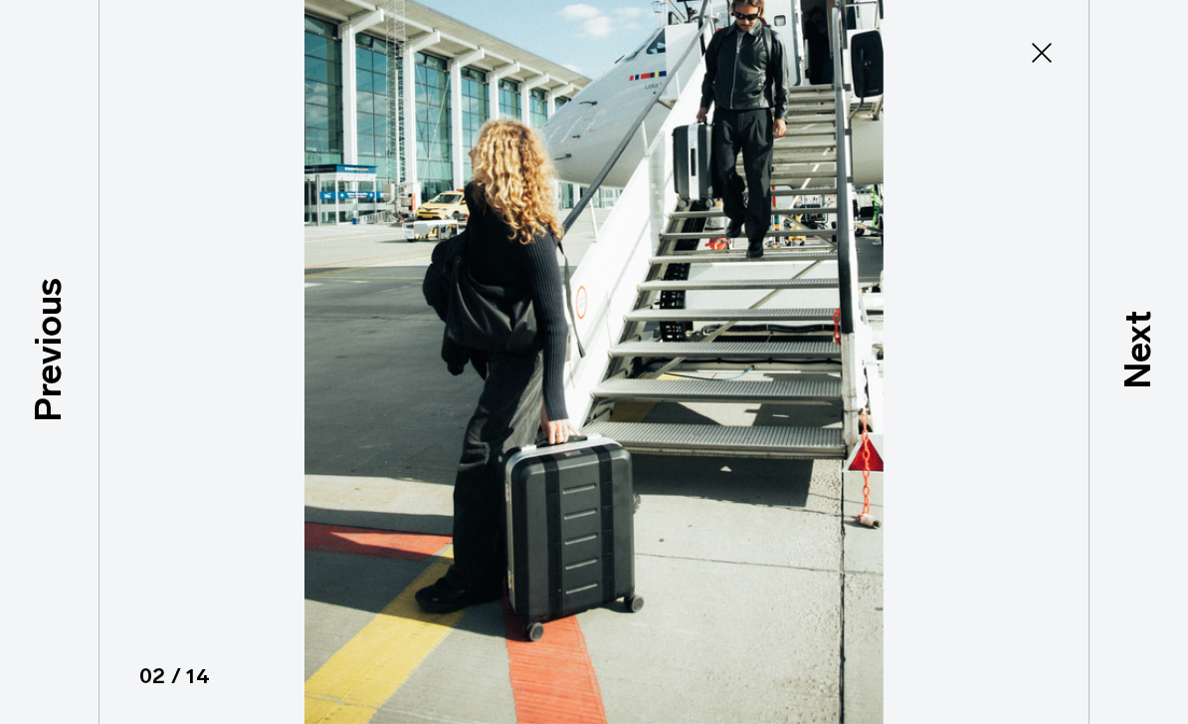
click at [1043, 73] on button "Close" at bounding box center [1042, 53] width 66 height 42
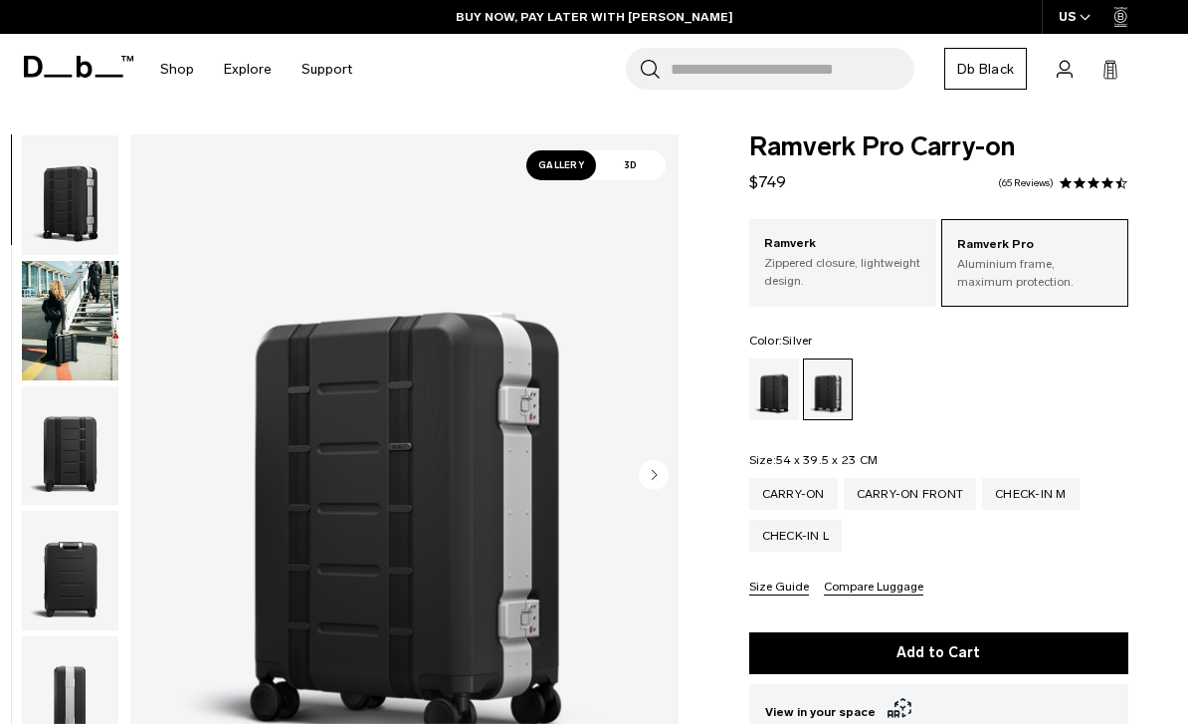
click at [653, 482] on circle "Next slide" at bounding box center [654, 475] width 30 height 30
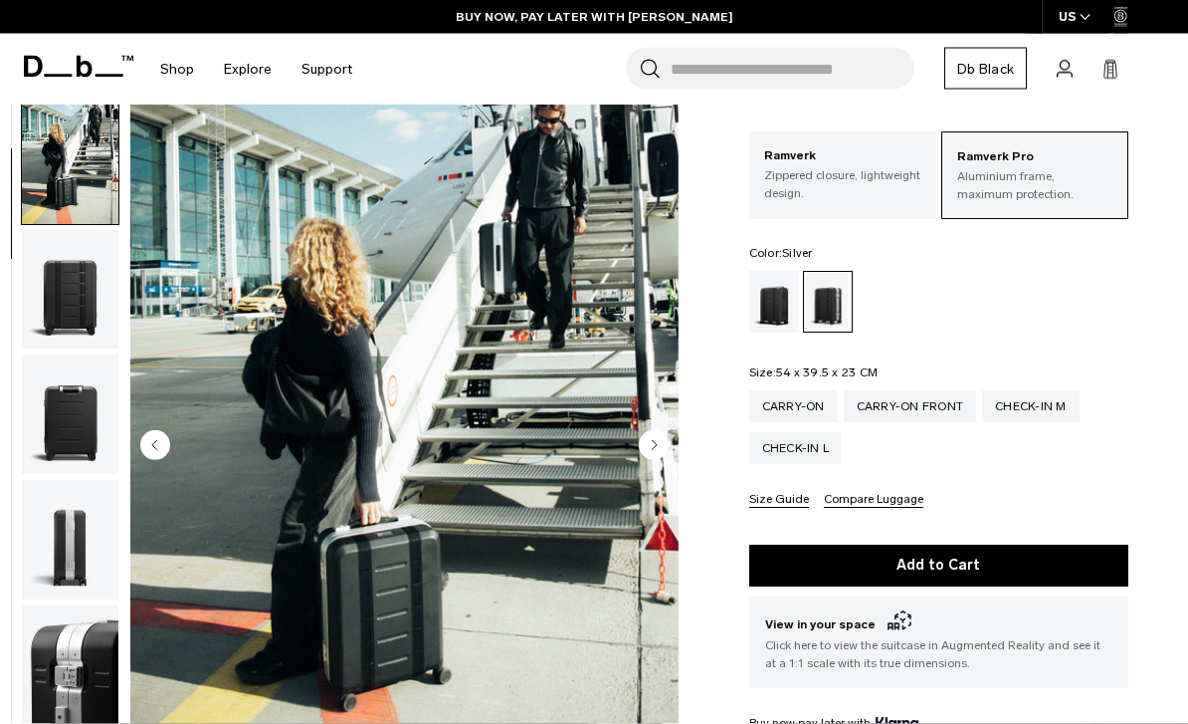
scroll to position [97, 0]
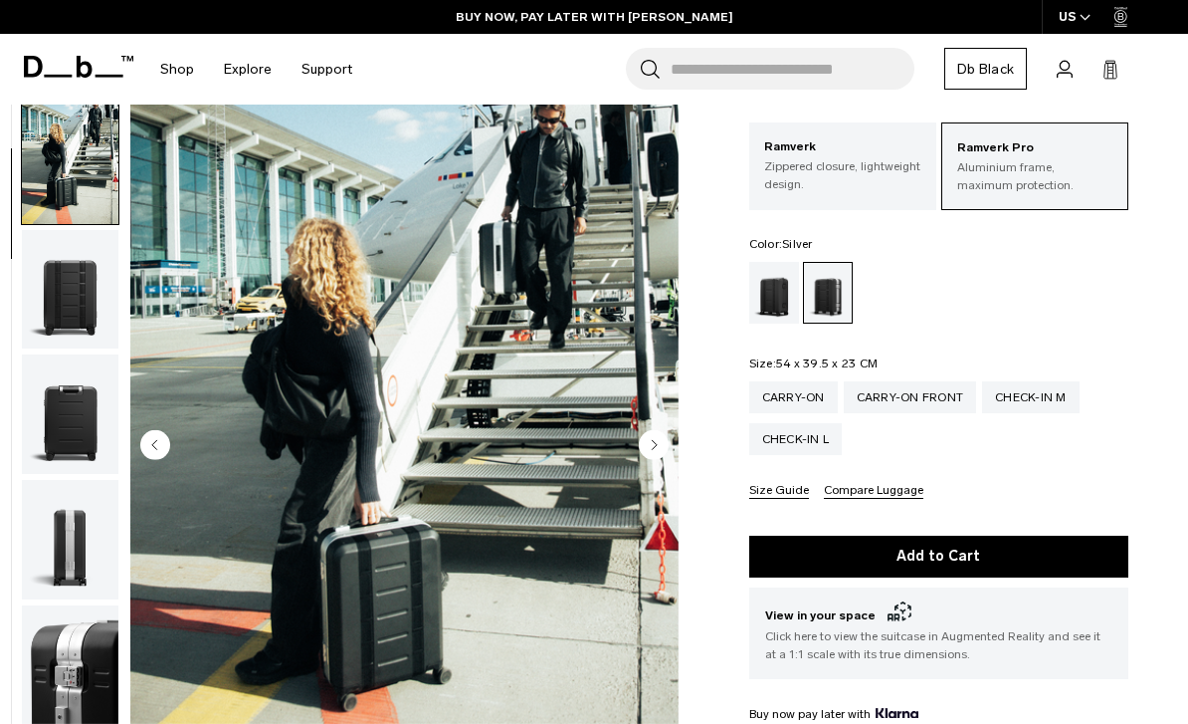
click at [653, 449] on icon "Next slide" at bounding box center [654, 444] width 5 height 9
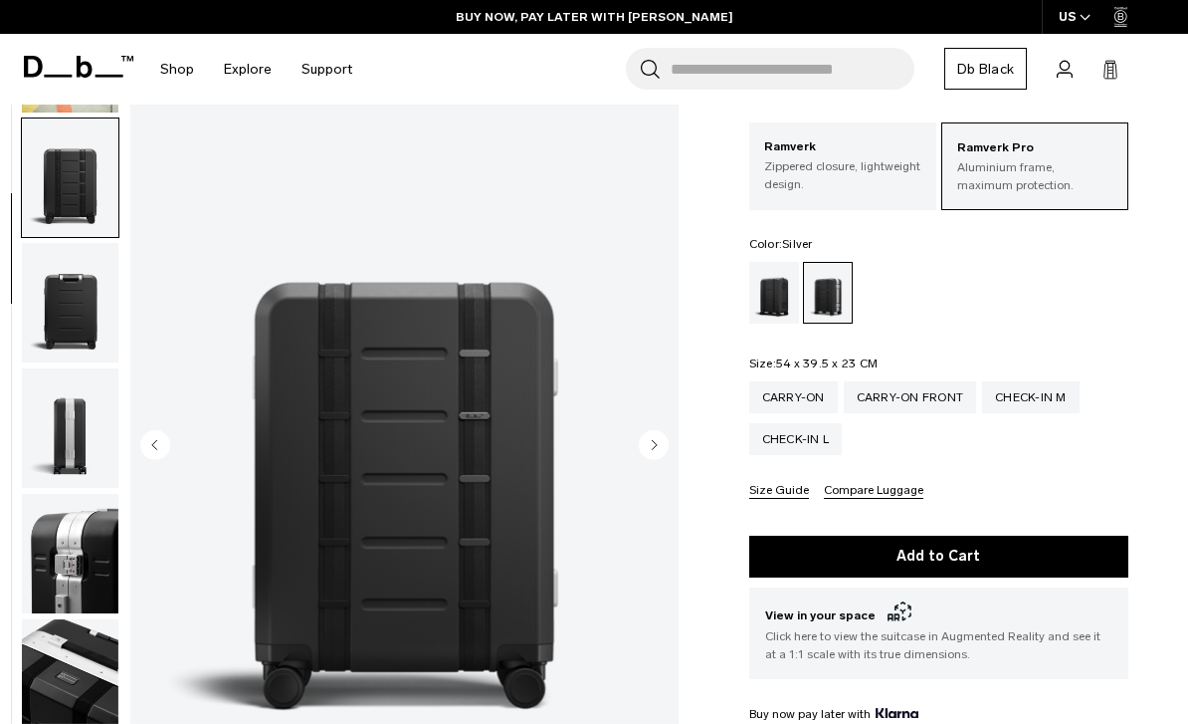
scroll to position [254, 0]
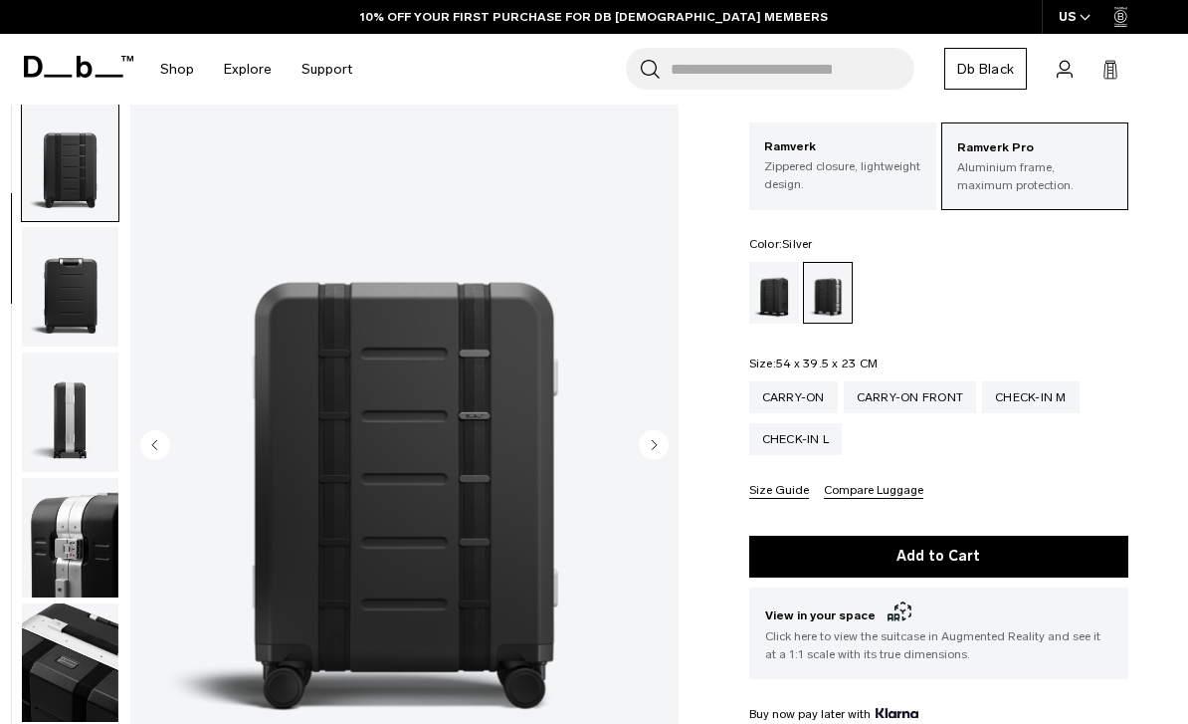
click at [651, 443] on circle "Next slide" at bounding box center [654, 445] width 30 height 30
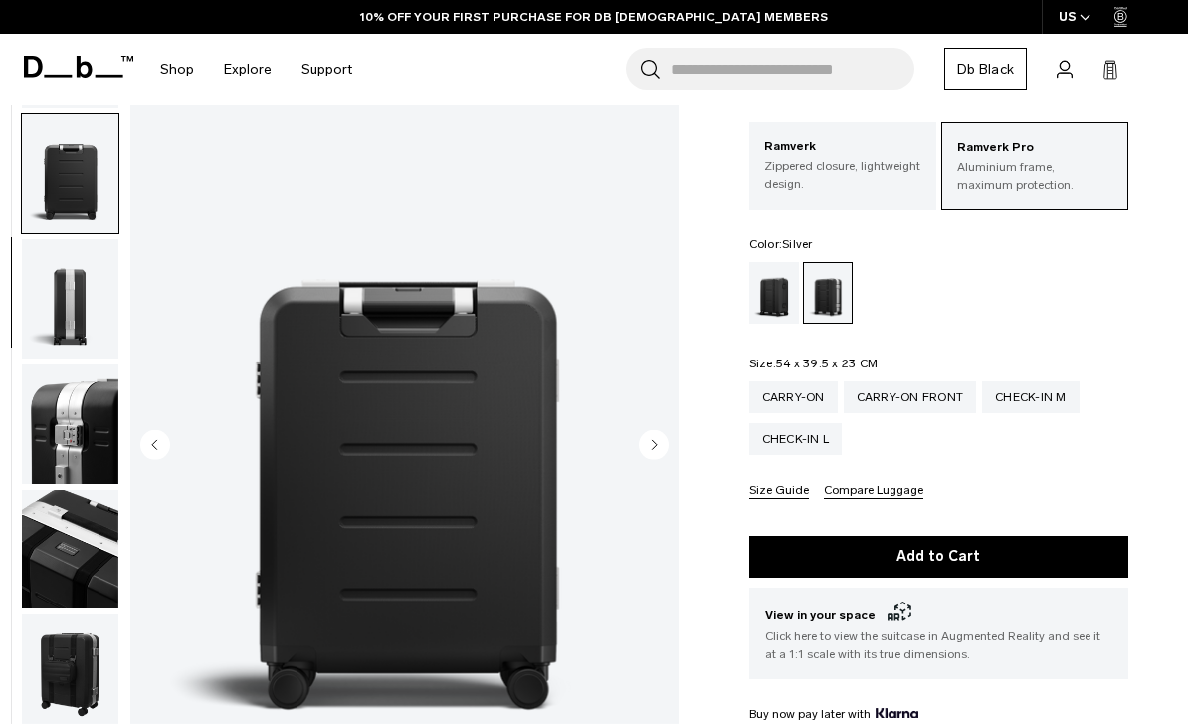
scroll to position [380, 0]
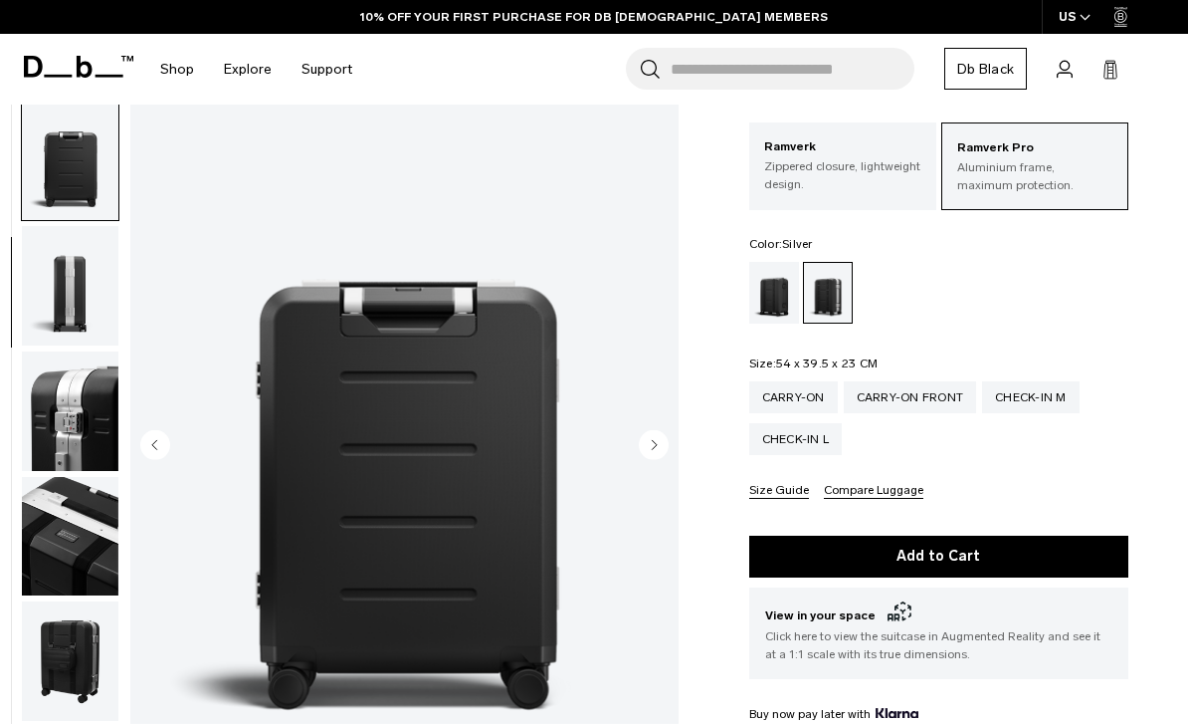
click at [652, 441] on icon "Next slide" at bounding box center [654, 444] width 5 height 9
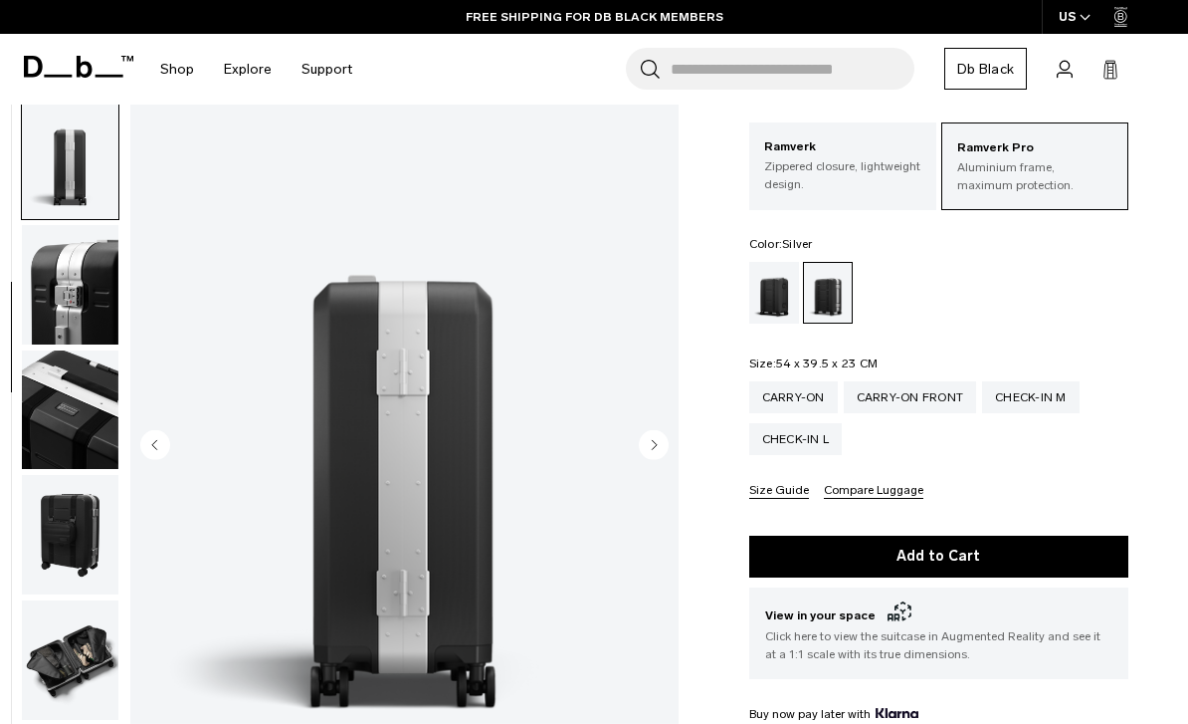
click at [652, 441] on icon "Next slide" at bounding box center [654, 444] width 5 height 9
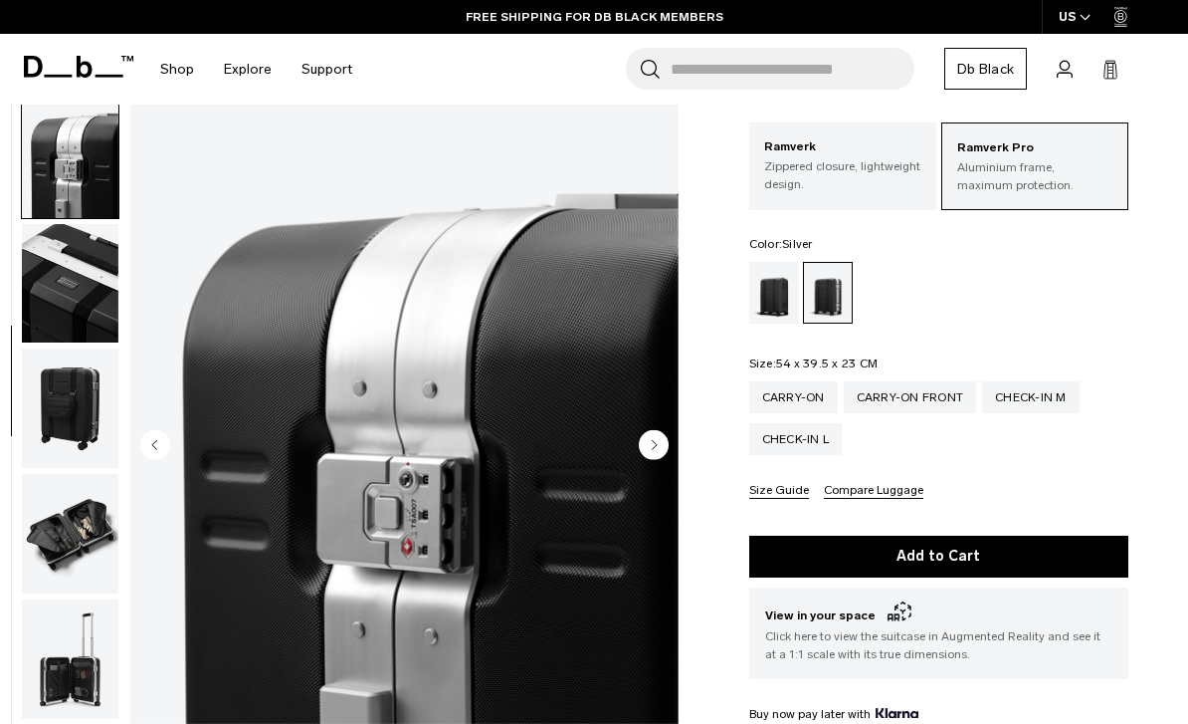
click at [652, 441] on icon "Next slide" at bounding box center [654, 444] width 5 height 9
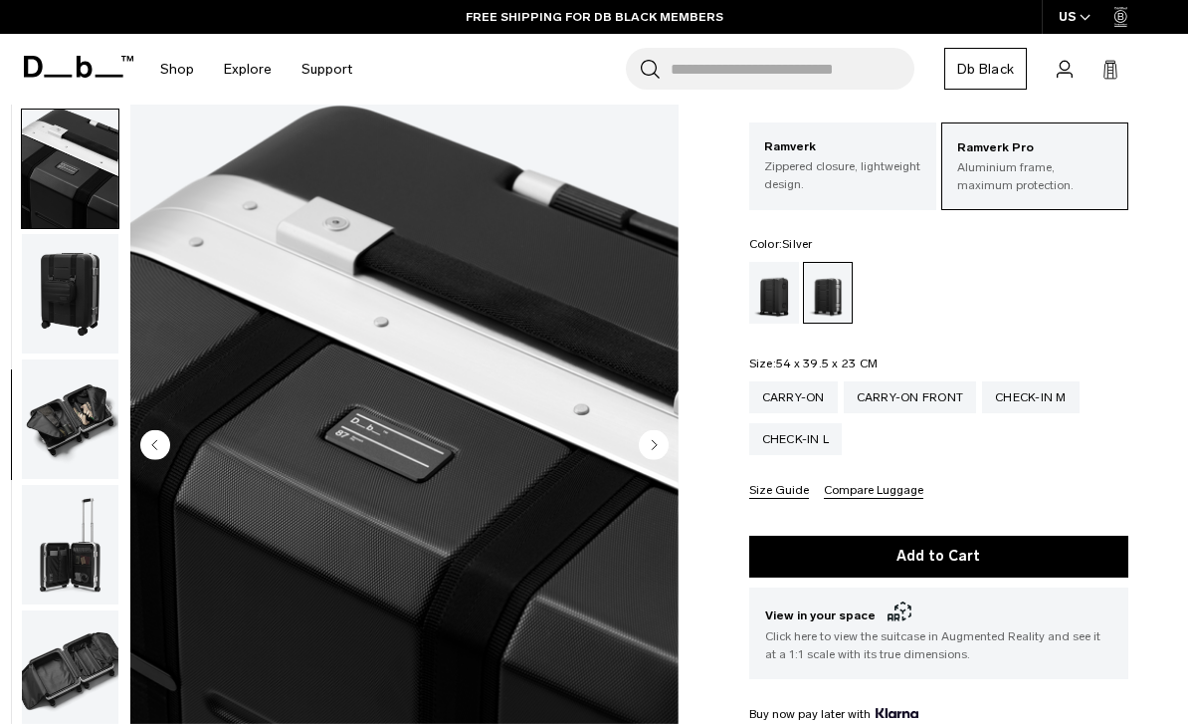
scroll to position [760, 0]
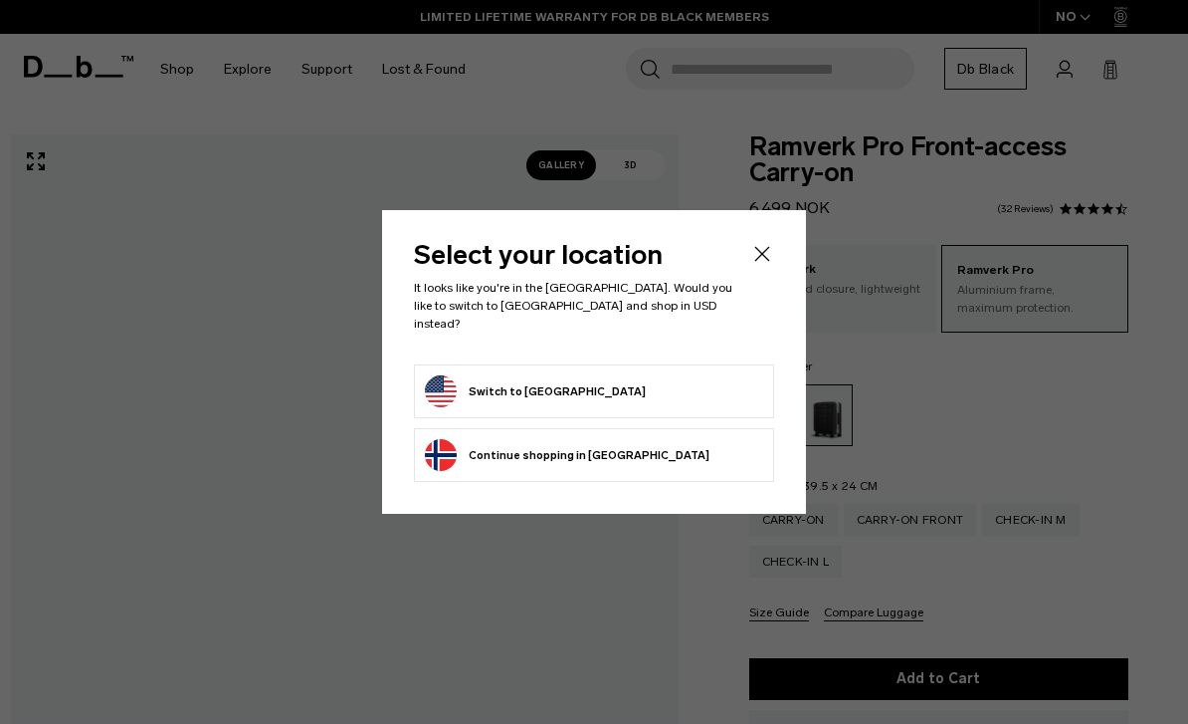
click at [719, 380] on form "Switch to [GEOGRAPHIC_DATA]" at bounding box center [594, 391] width 338 height 32
click at [608, 389] on form "Switch to [GEOGRAPHIC_DATA]" at bounding box center [594, 391] width 338 height 32
click at [755, 264] on icon "Close" at bounding box center [762, 254] width 24 height 24
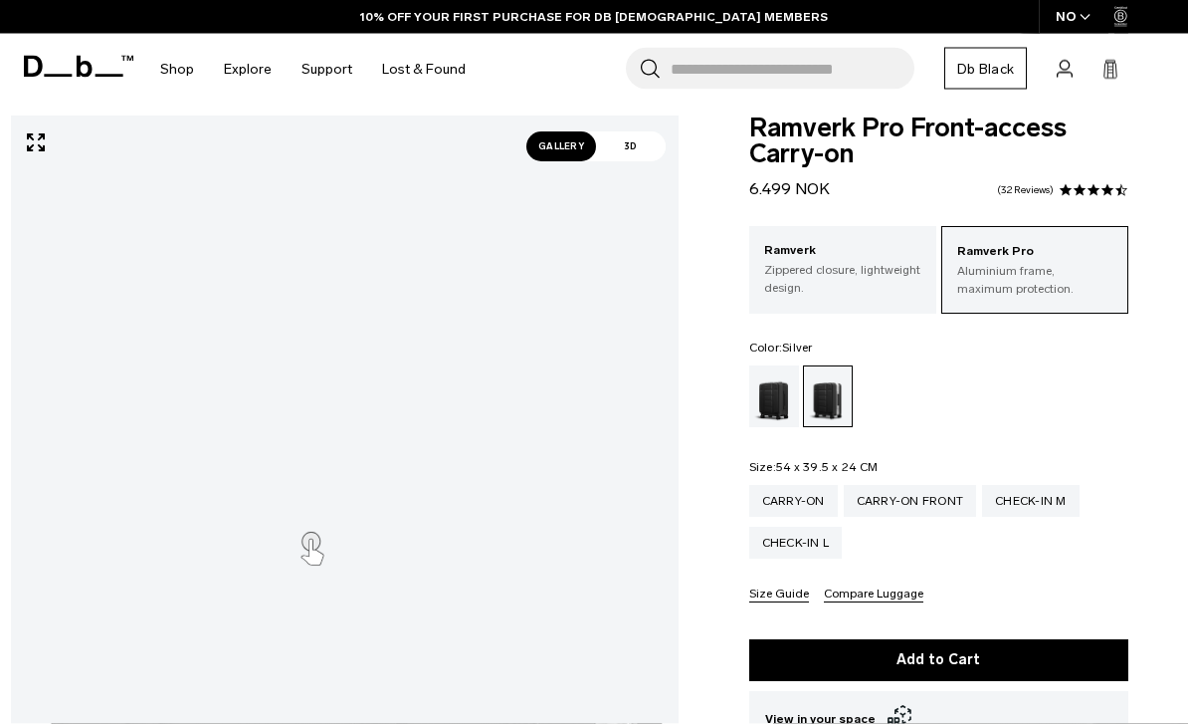
scroll to position [19, 0]
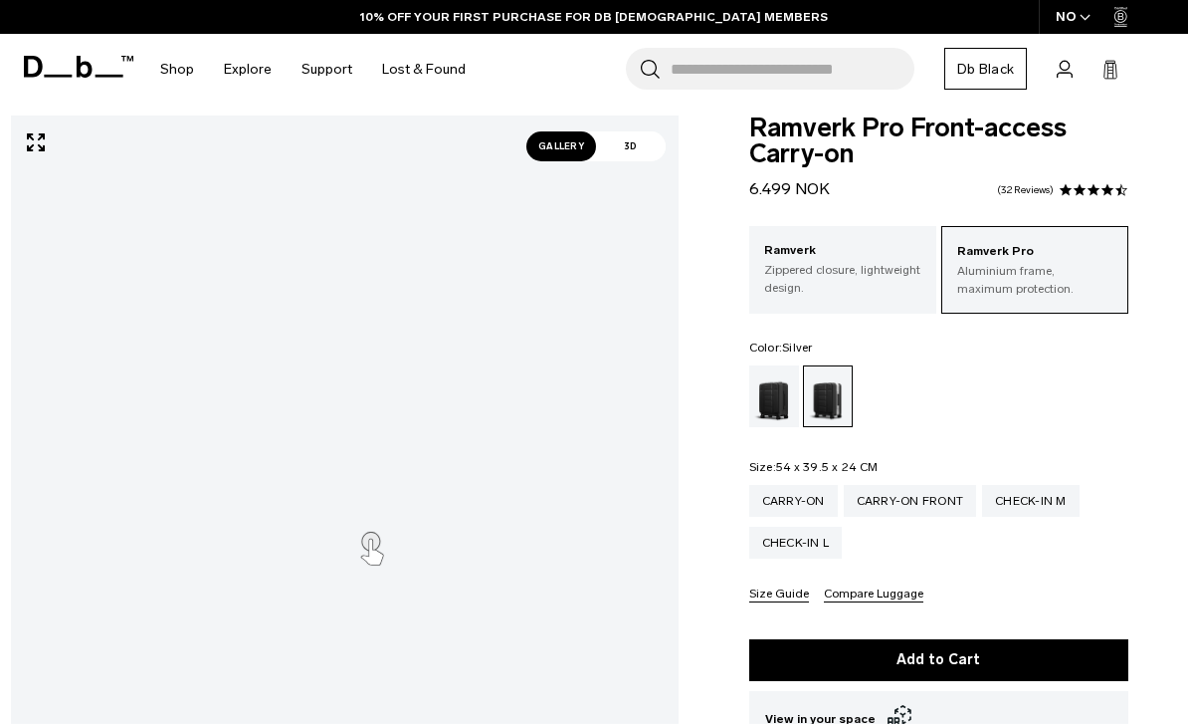
click at [553, 150] on span "Gallery" at bounding box center [561, 146] width 70 height 30
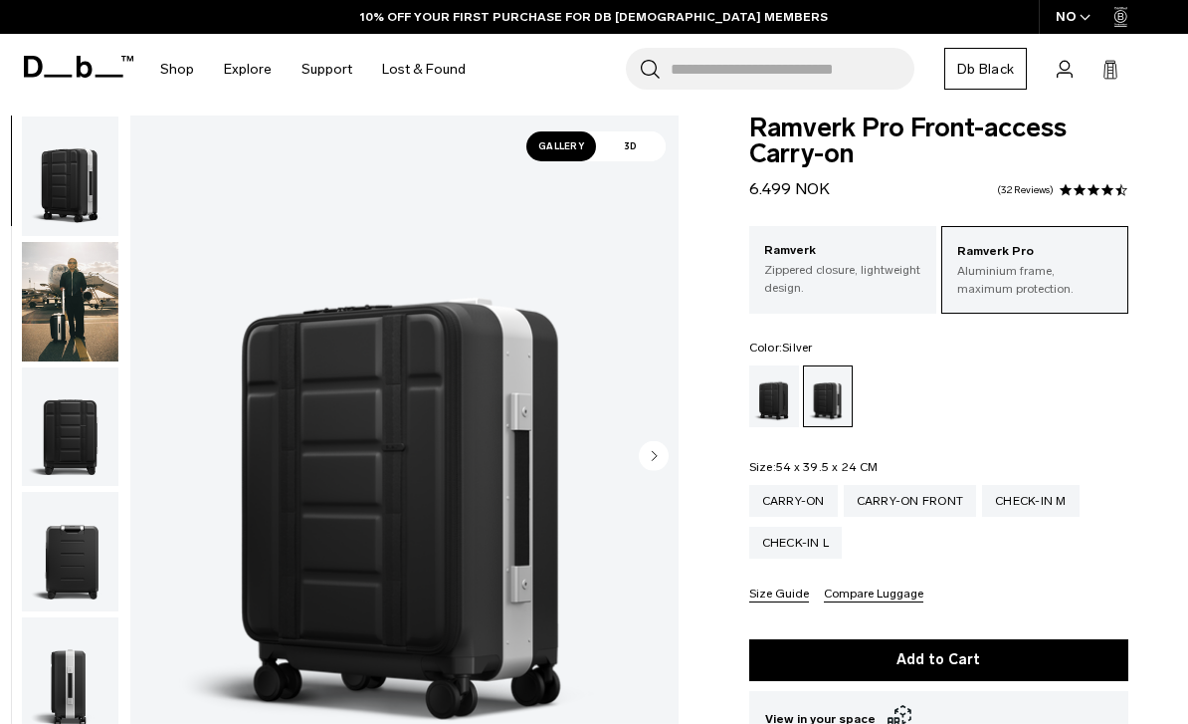
click at [652, 458] on circle "Next slide" at bounding box center [654, 456] width 30 height 30
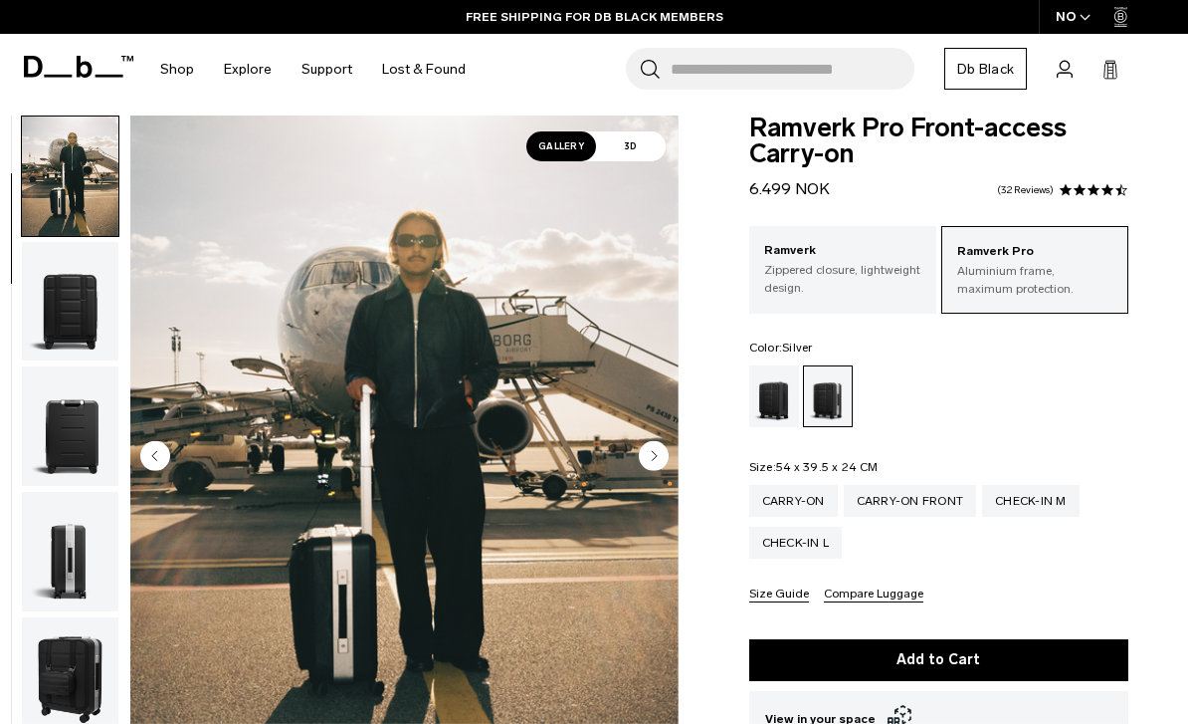
scroll to position [126, 0]
click at [652, 457] on circle "Next slide" at bounding box center [654, 456] width 30 height 30
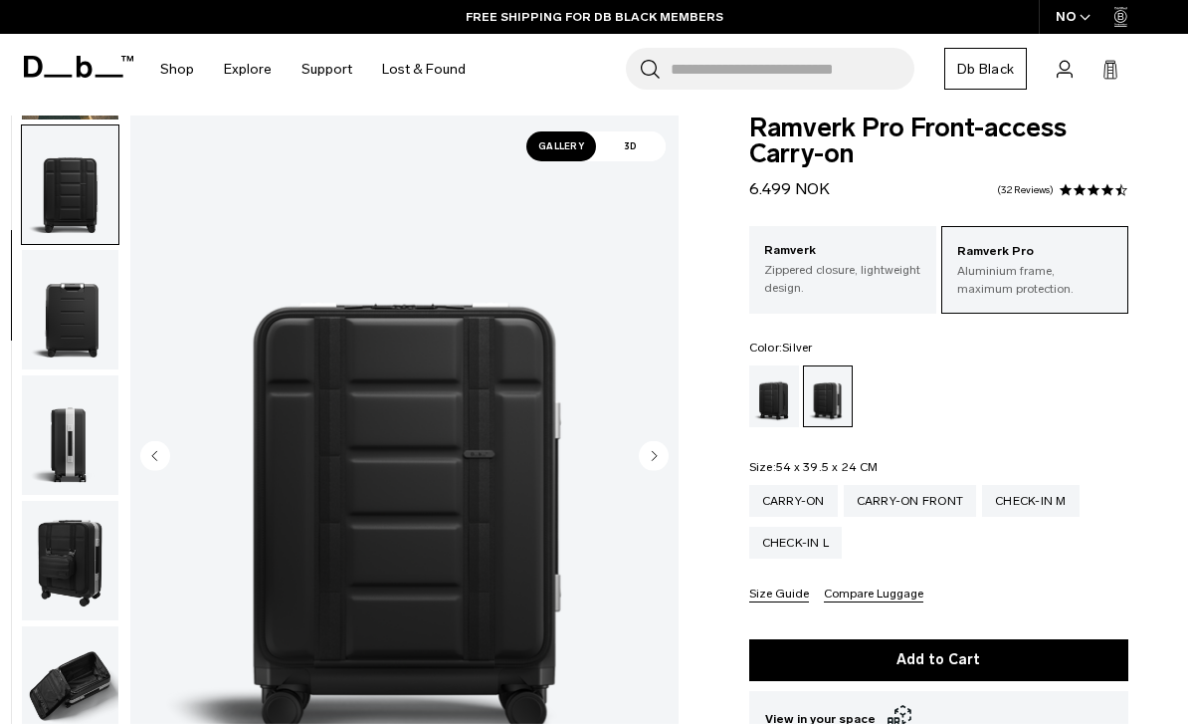
scroll to position [254, 0]
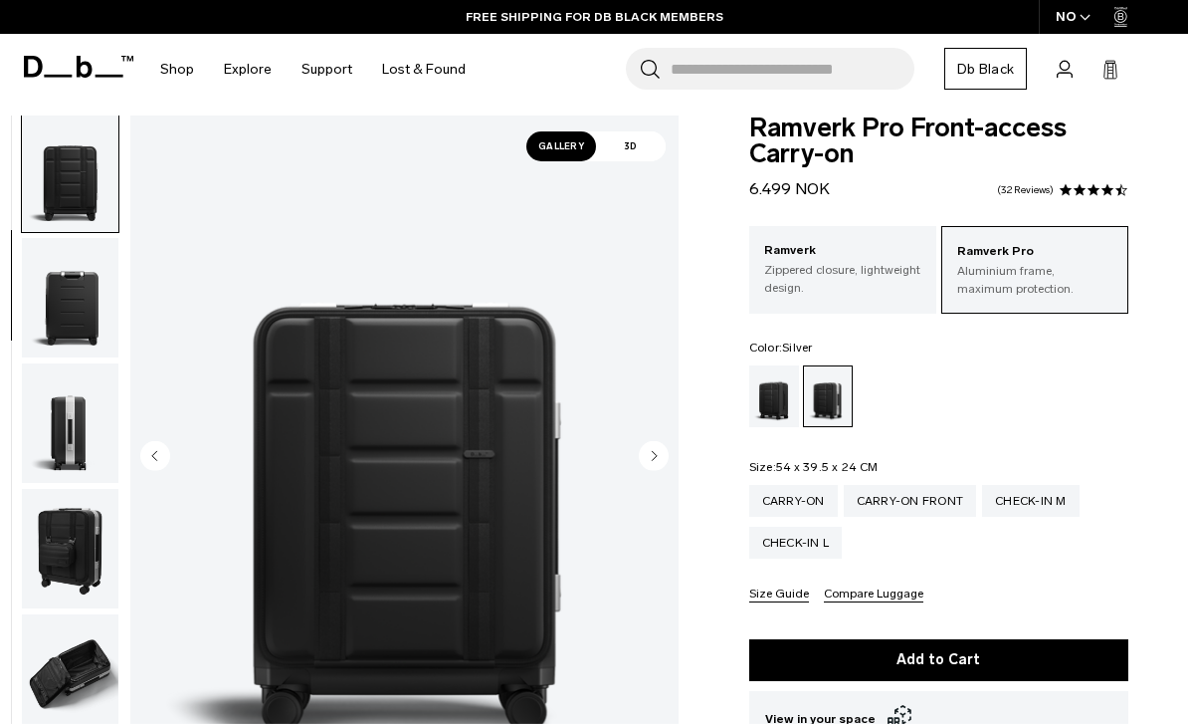
click at [652, 457] on circle "Next slide" at bounding box center [654, 456] width 30 height 30
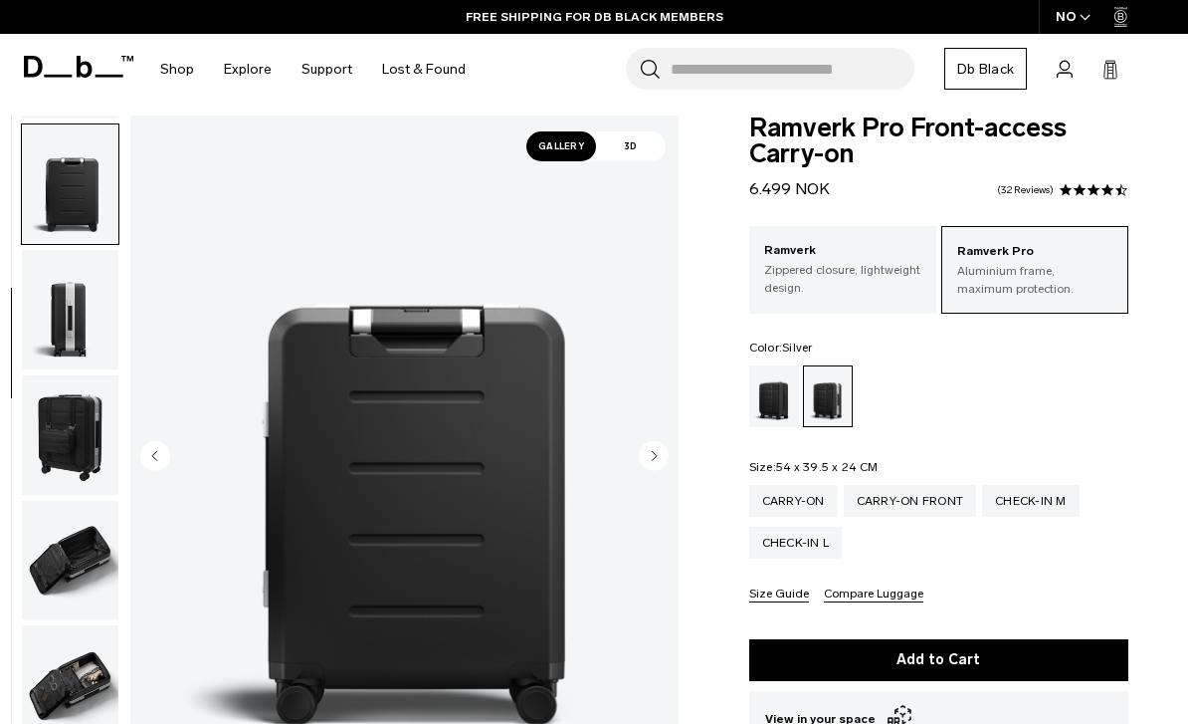
scroll to position [380, 0]
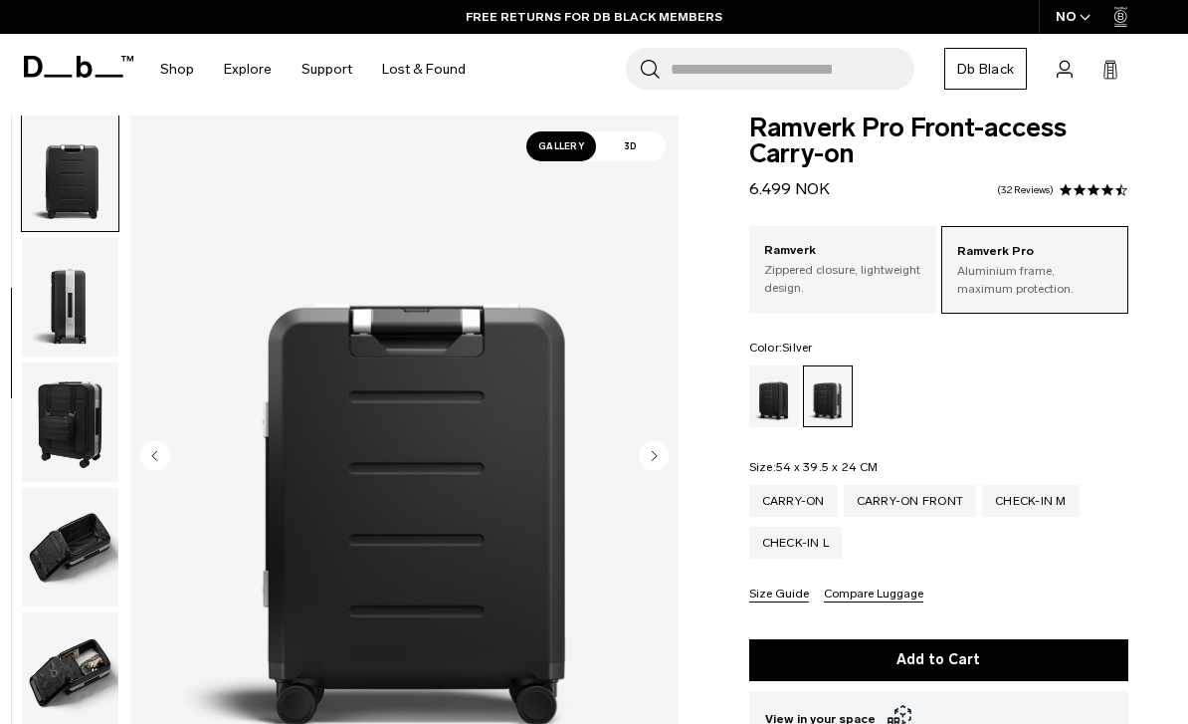
click at [652, 456] on circle "Next slide" at bounding box center [654, 456] width 30 height 30
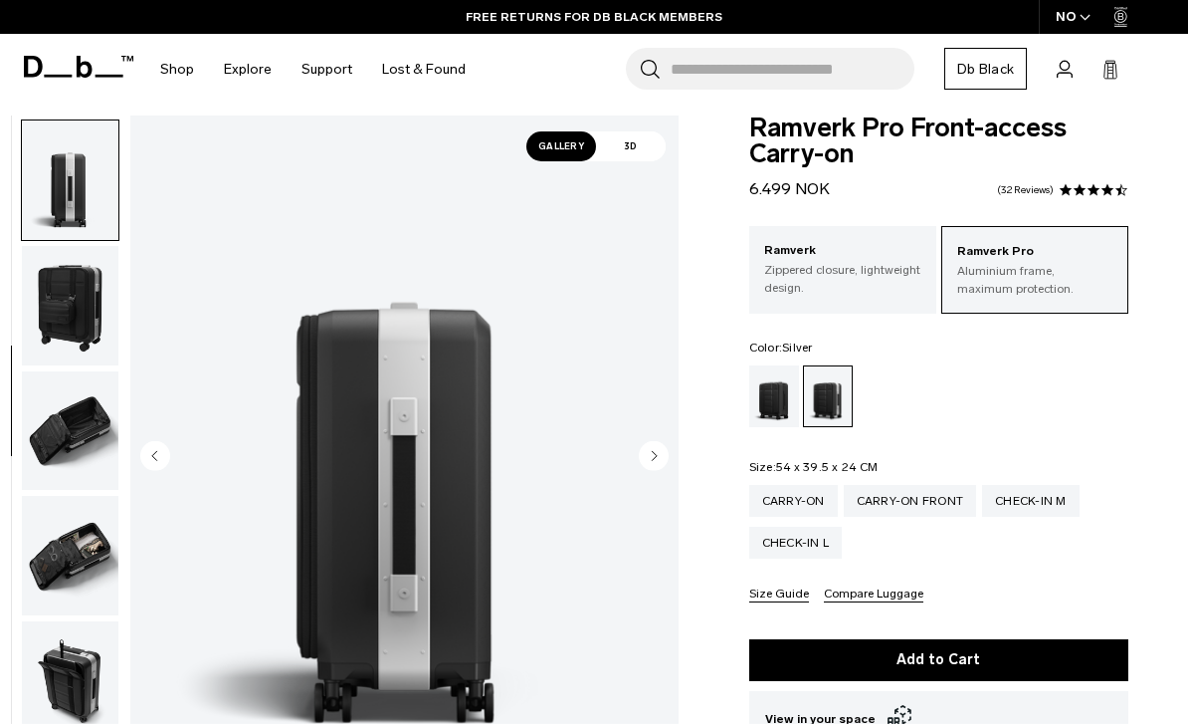
scroll to position [507, 0]
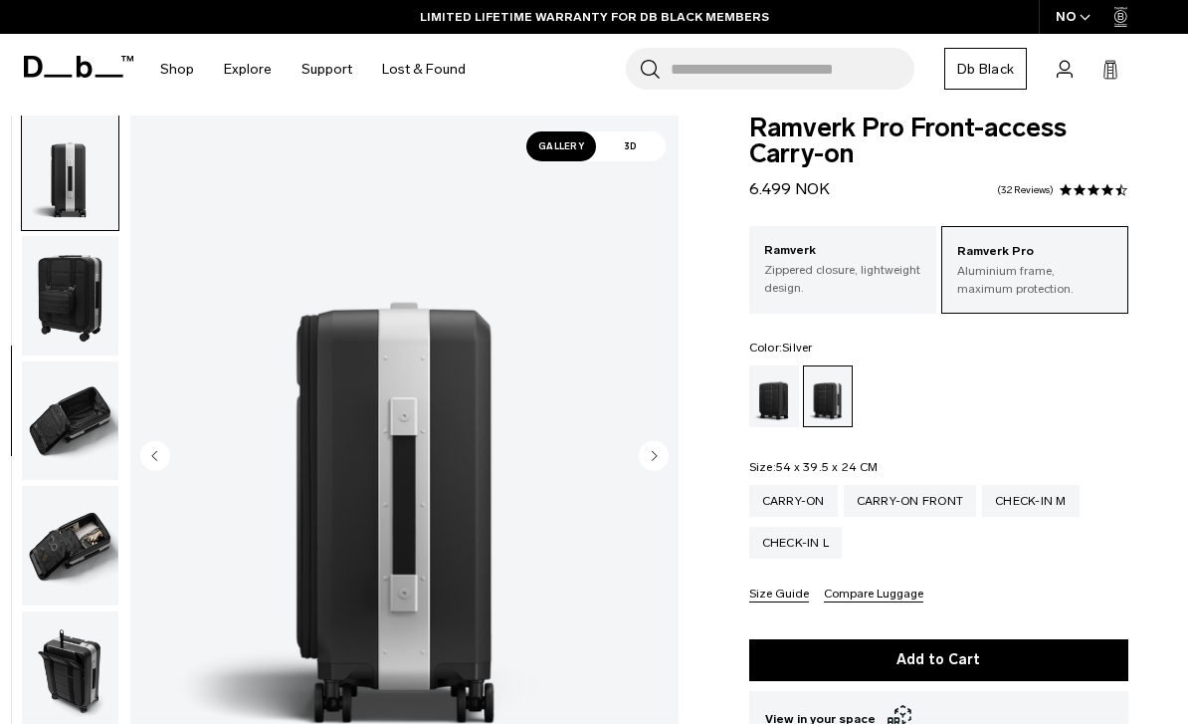
click at [655, 453] on circle "Next slide" at bounding box center [654, 456] width 30 height 30
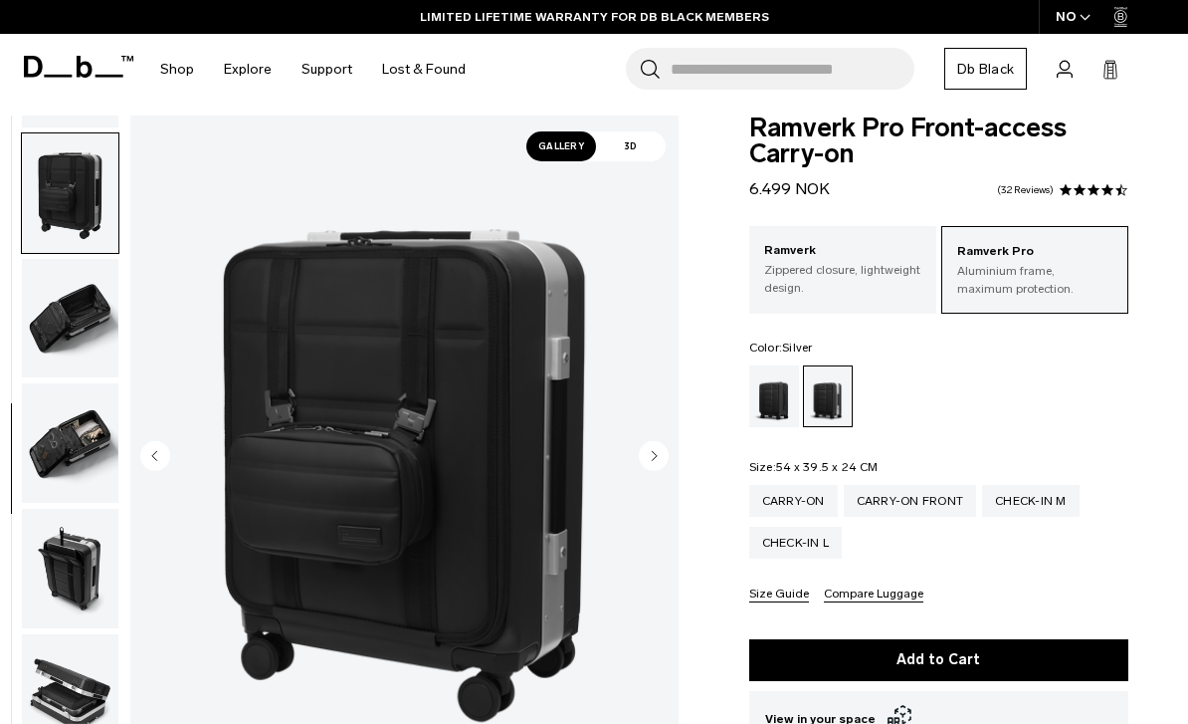
scroll to position [633, 0]
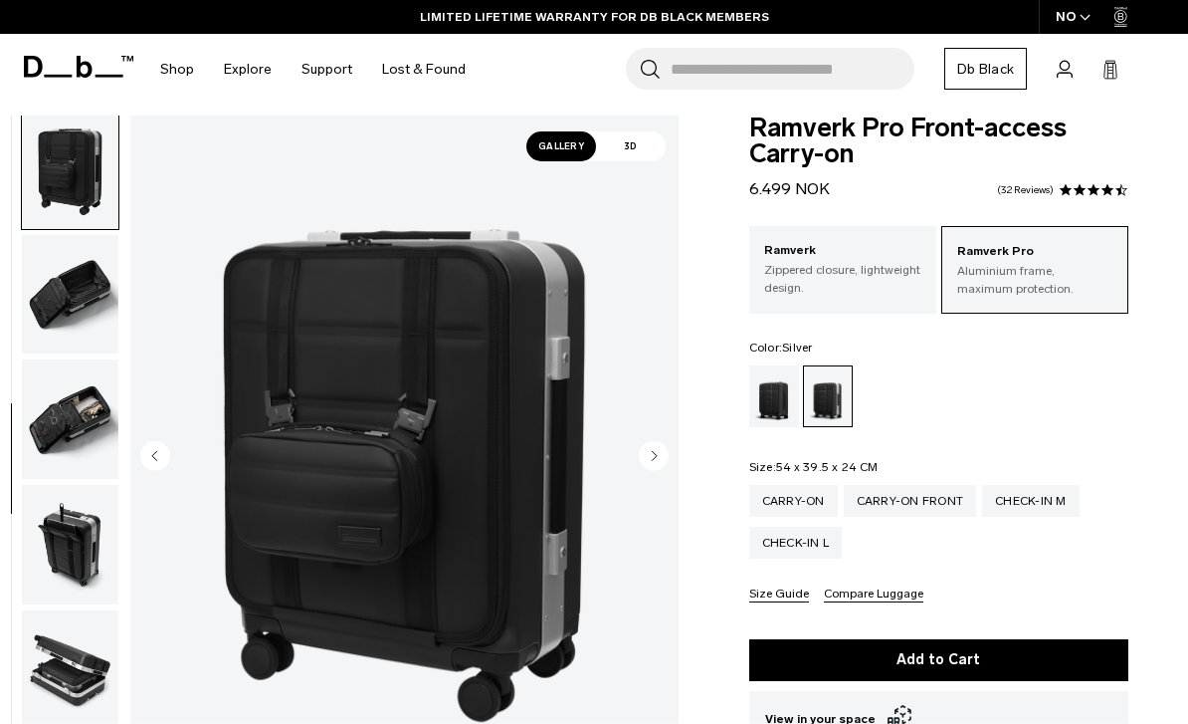
click at [656, 454] on circle "Next slide" at bounding box center [654, 456] width 30 height 30
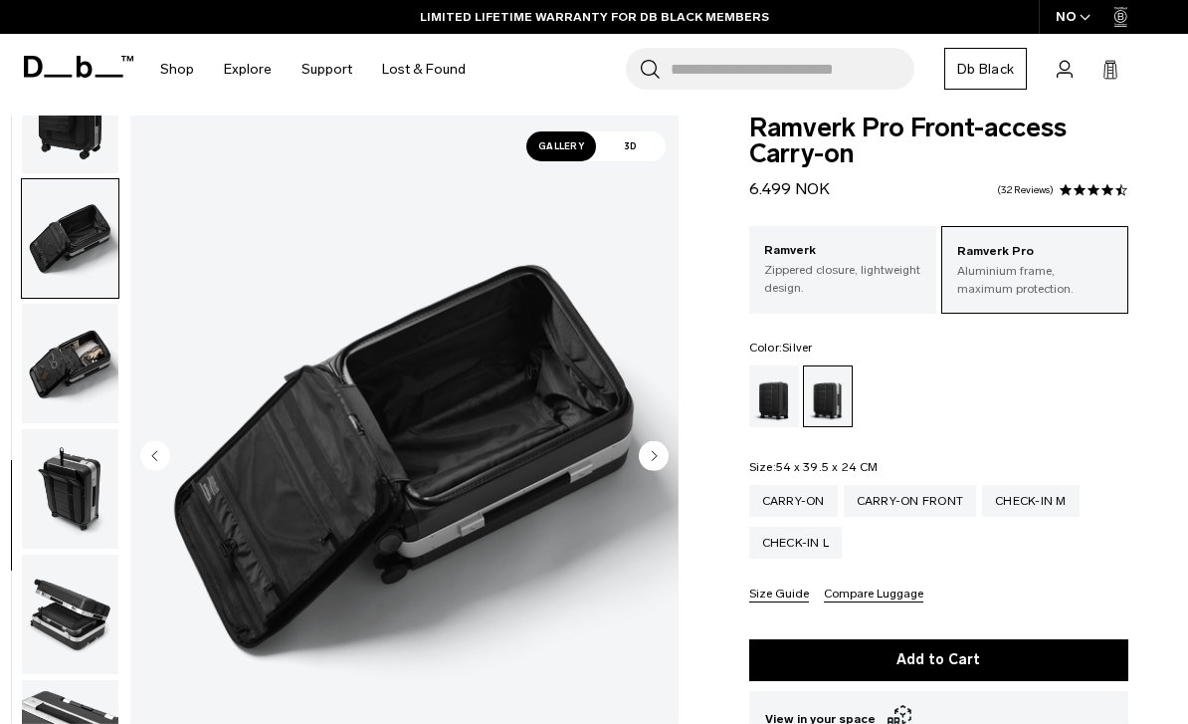
scroll to position [705, 0]
click at [656, 454] on circle "Next slide" at bounding box center [654, 456] width 30 height 30
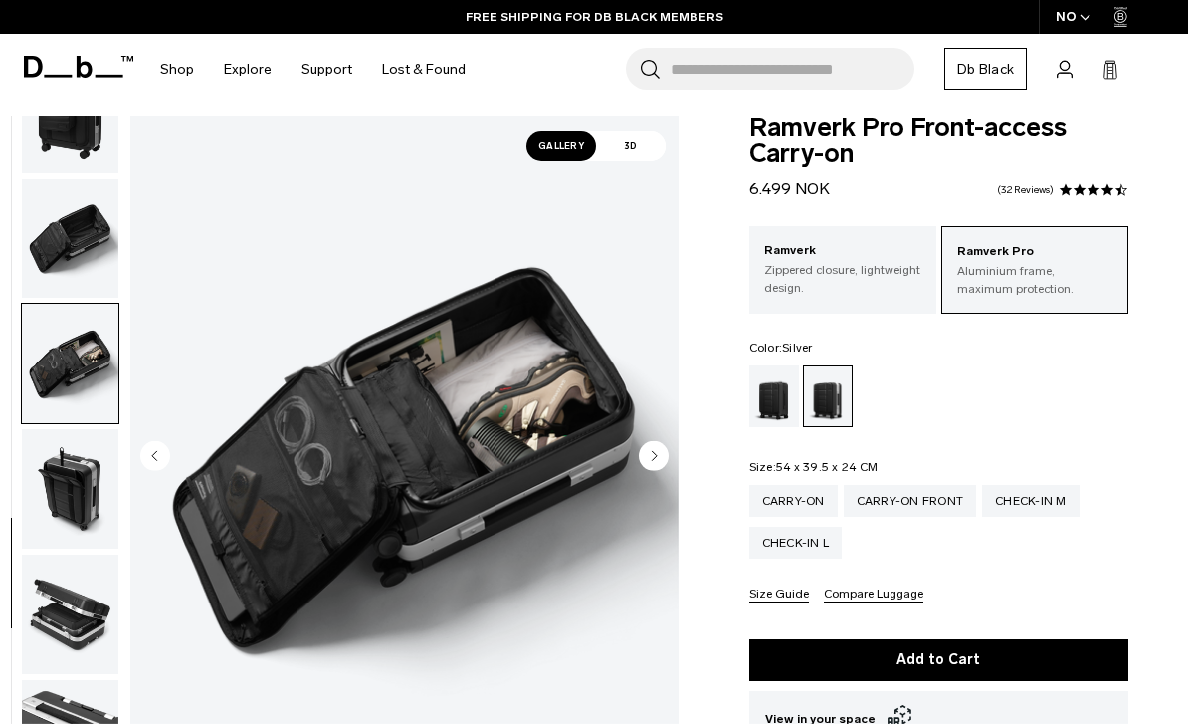
click at [657, 455] on circle "Next slide" at bounding box center [654, 456] width 30 height 30
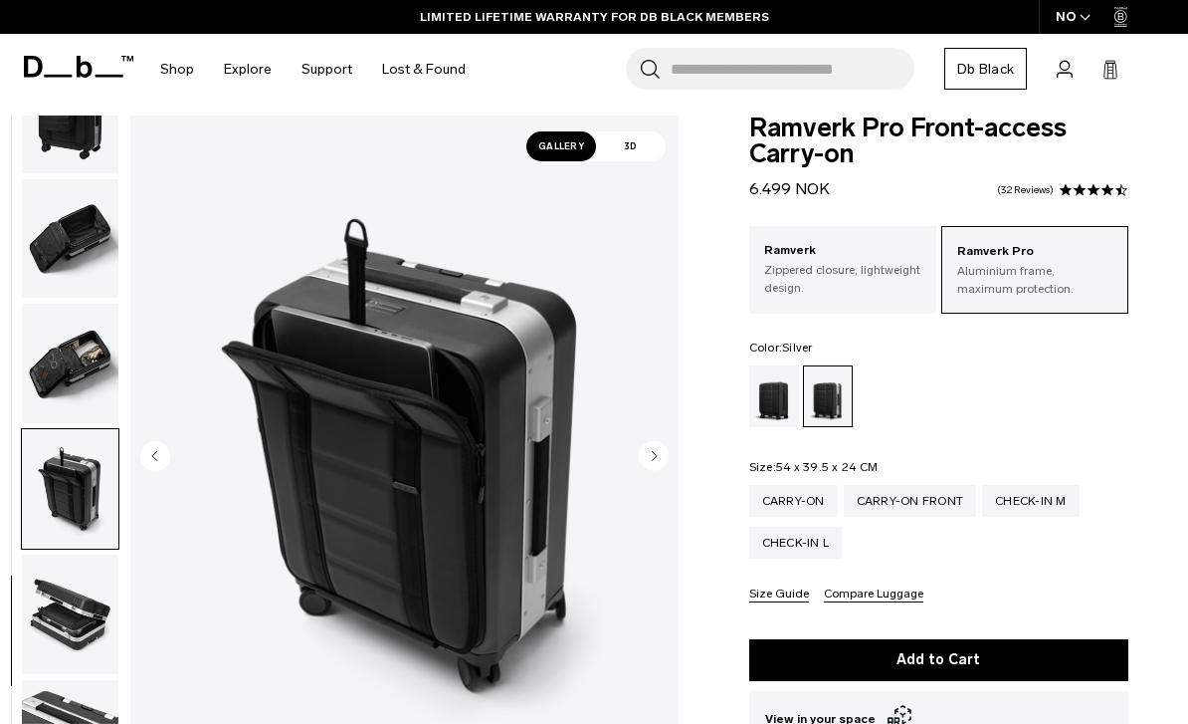
click at [653, 456] on icon "Next slide" at bounding box center [654, 455] width 5 height 9
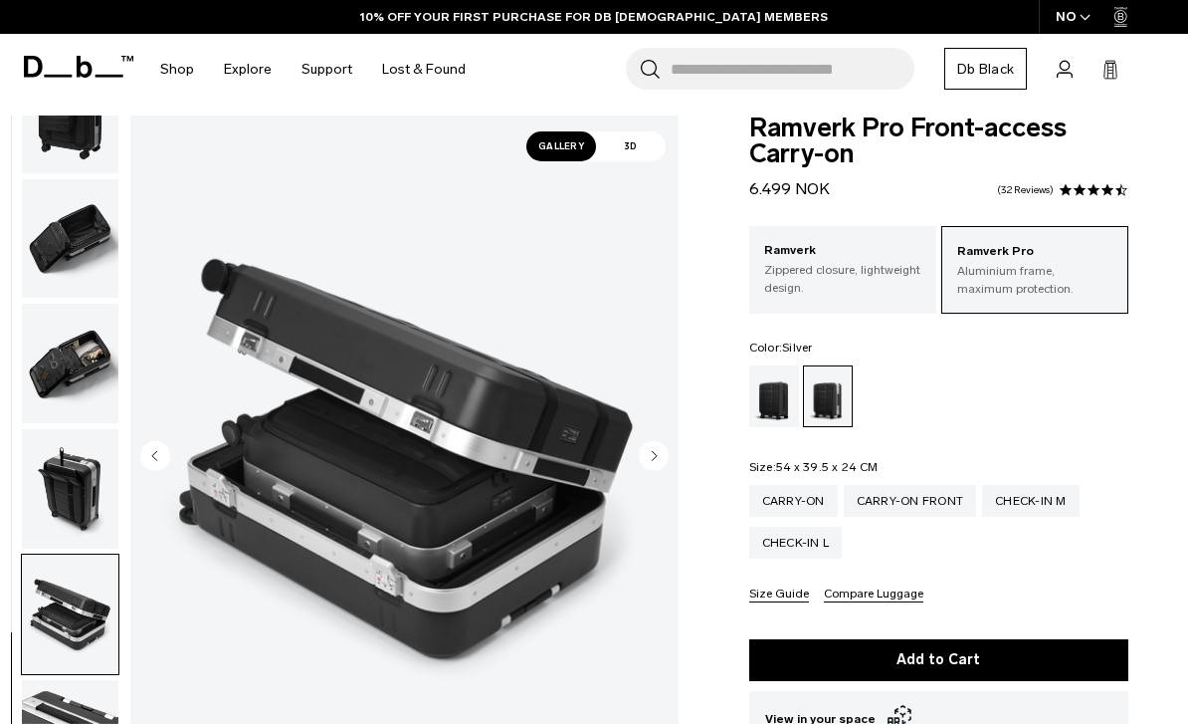
click at [655, 460] on circle "Next slide" at bounding box center [654, 456] width 30 height 30
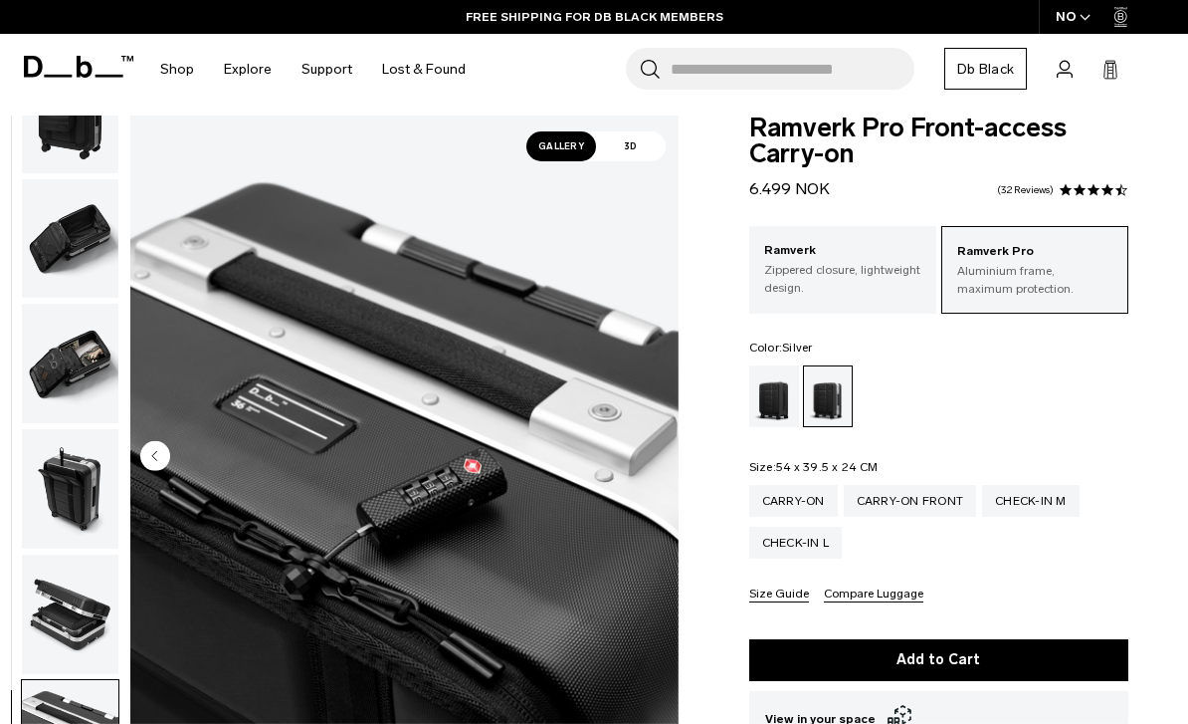
click at [655, 461] on img "11 / 11" at bounding box center [404, 457] width 548 height 685
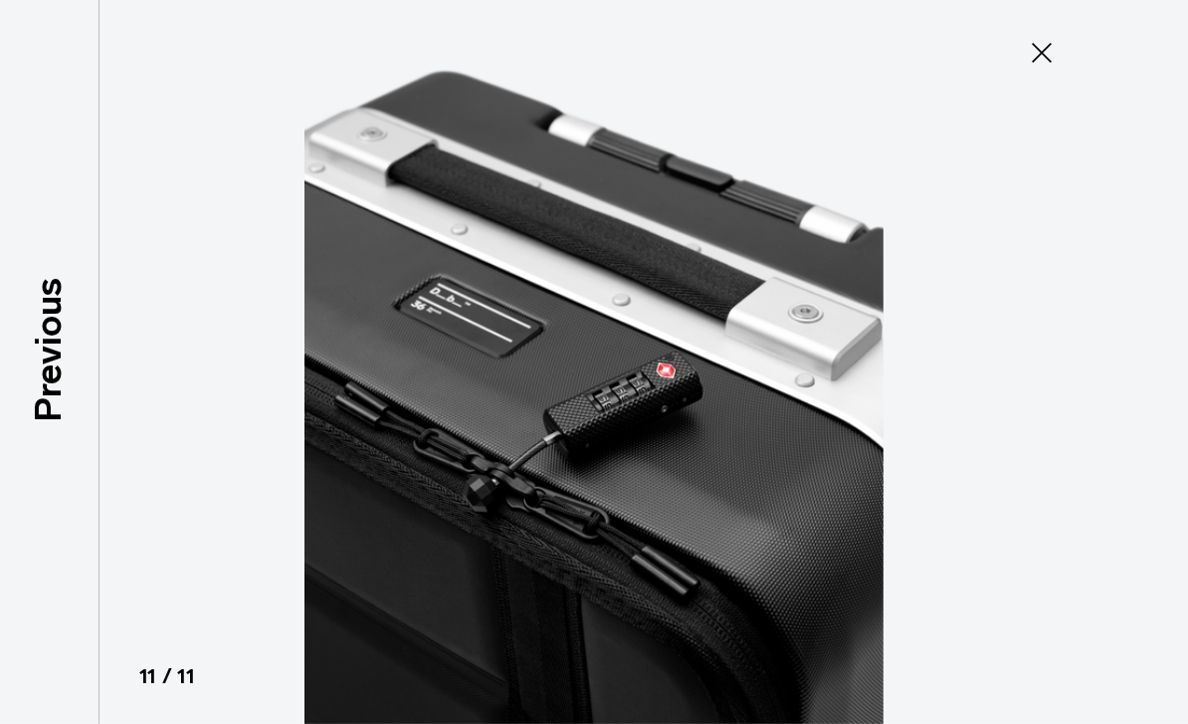
click at [1040, 49] on icon at bounding box center [1042, 53] width 32 height 32
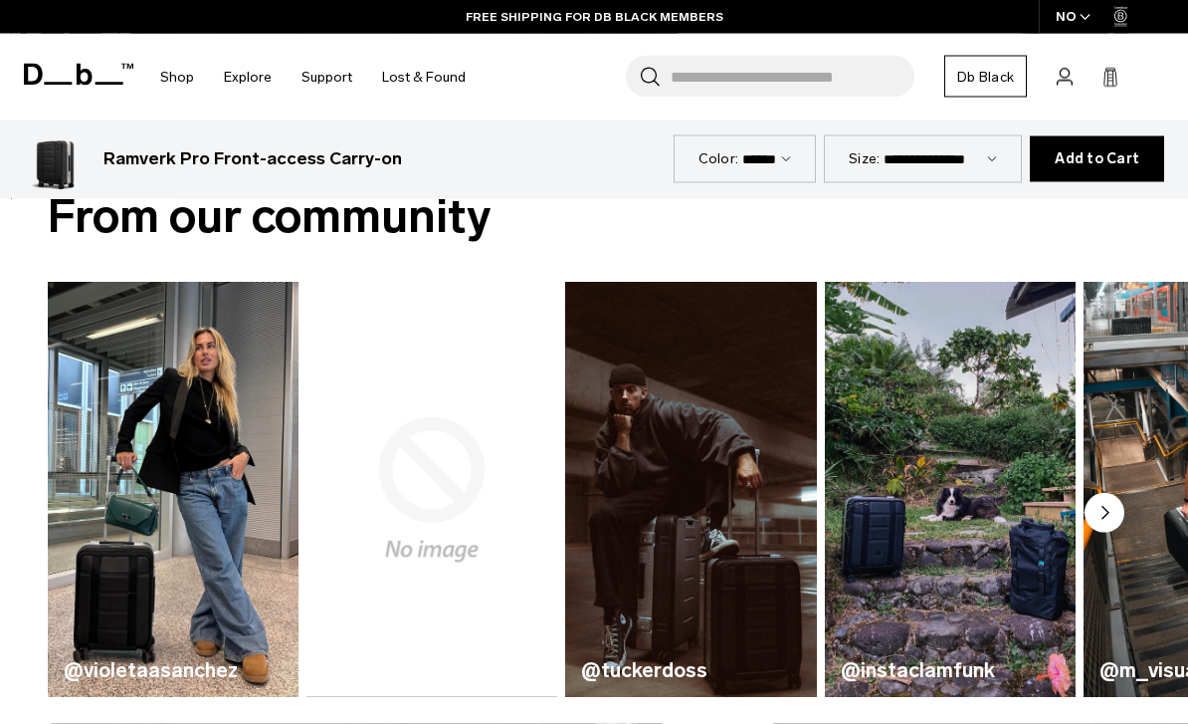
scroll to position [1002, 0]
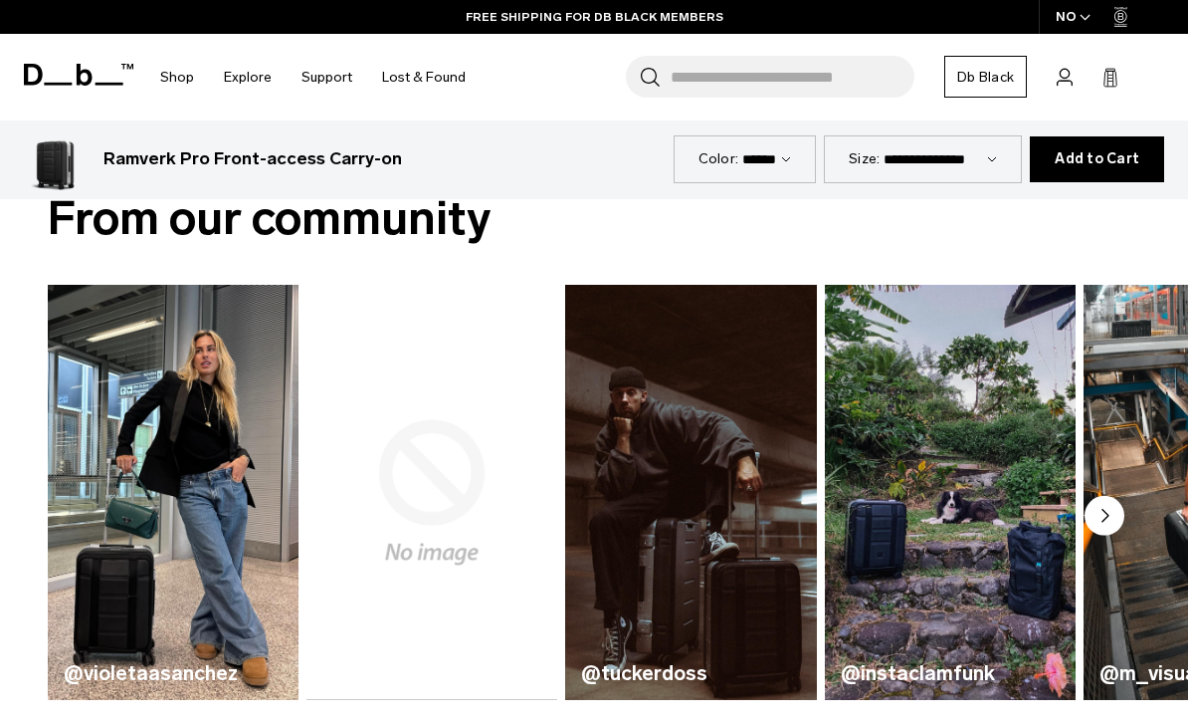
click at [1107, 511] on circle "Next slide" at bounding box center [1105, 515] width 40 height 40
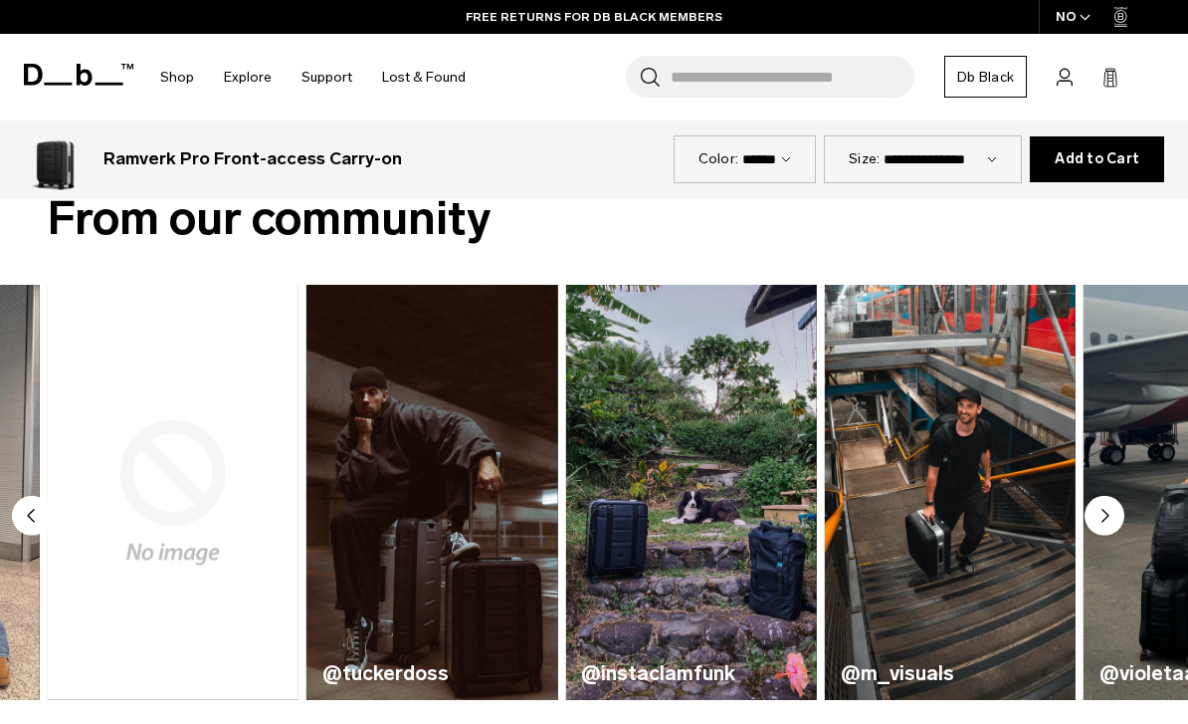
click at [1106, 513] on icon "Next slide" at bounding box center [1106, 515] width 6 height 12
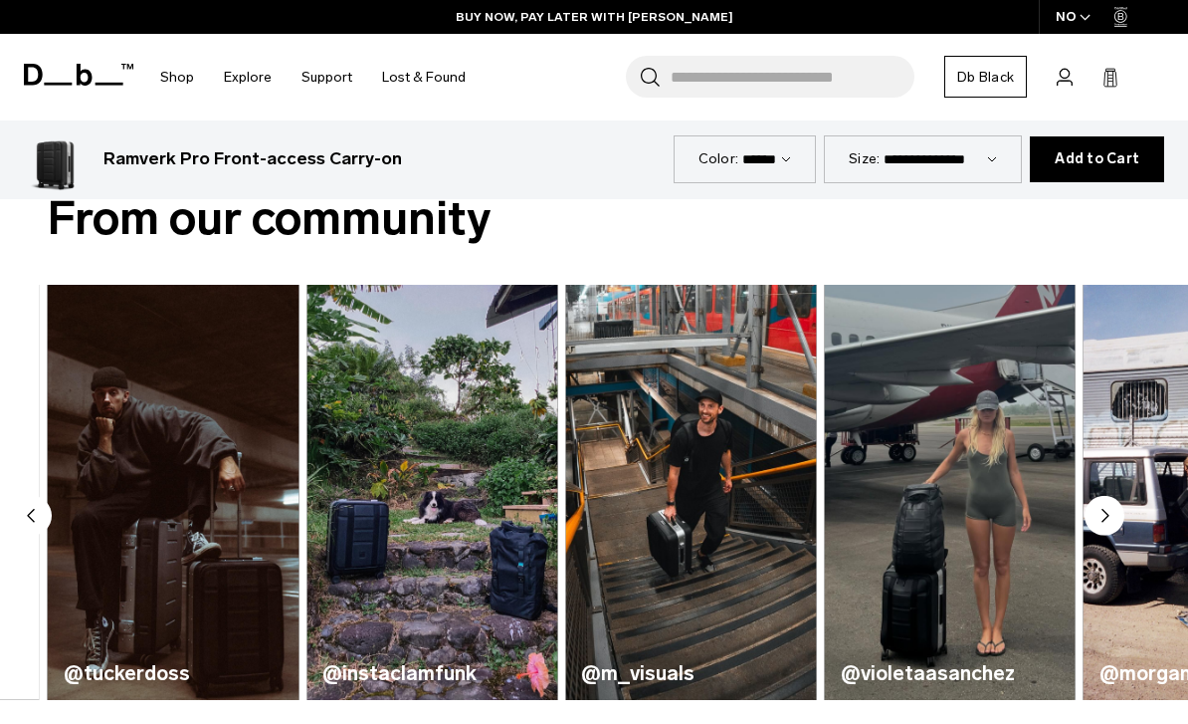
click at [1107, 511] on circle "Next slide" at bounding box center [1105, 515] width 40 height 40
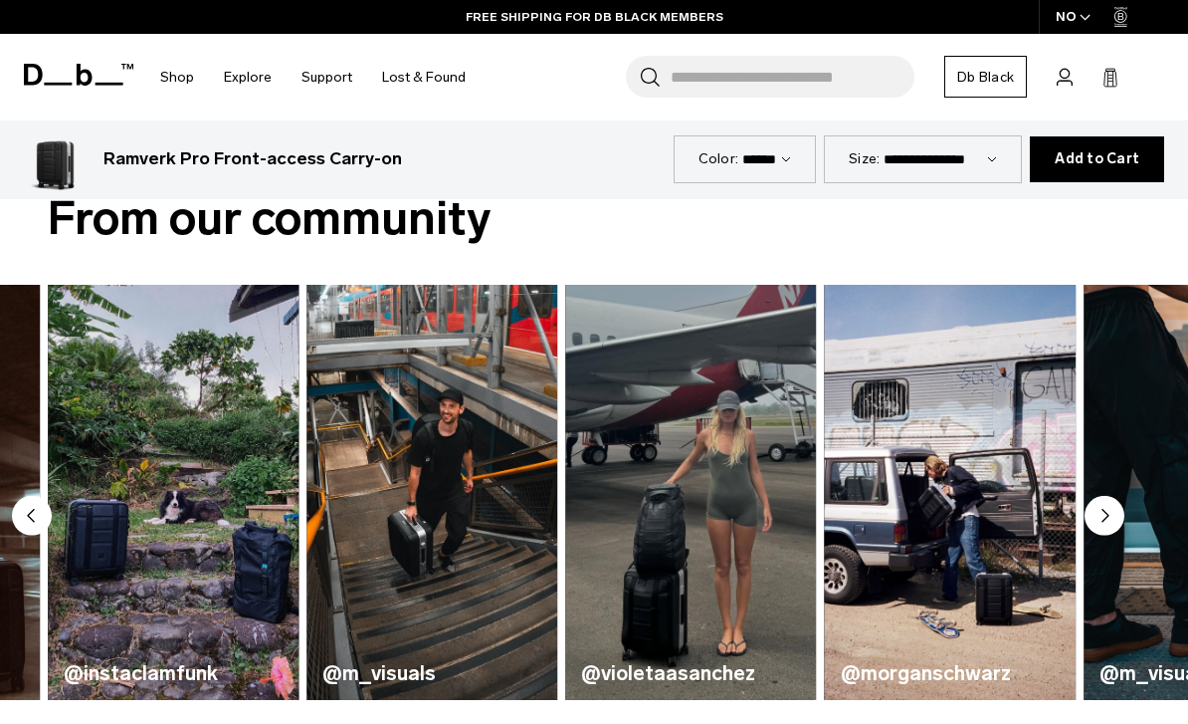
click at [103, 504] on img "4 / 8" at bounding box center [173, 492] width 259 height 427
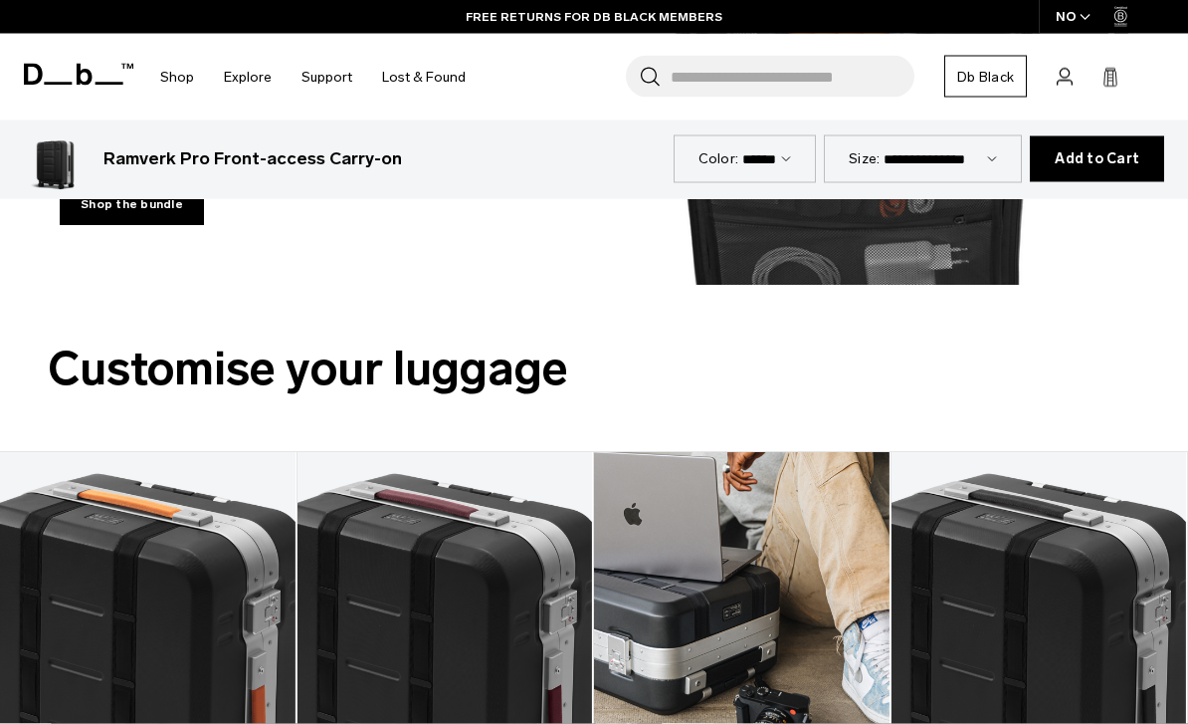
scroll to position [4150, 0]
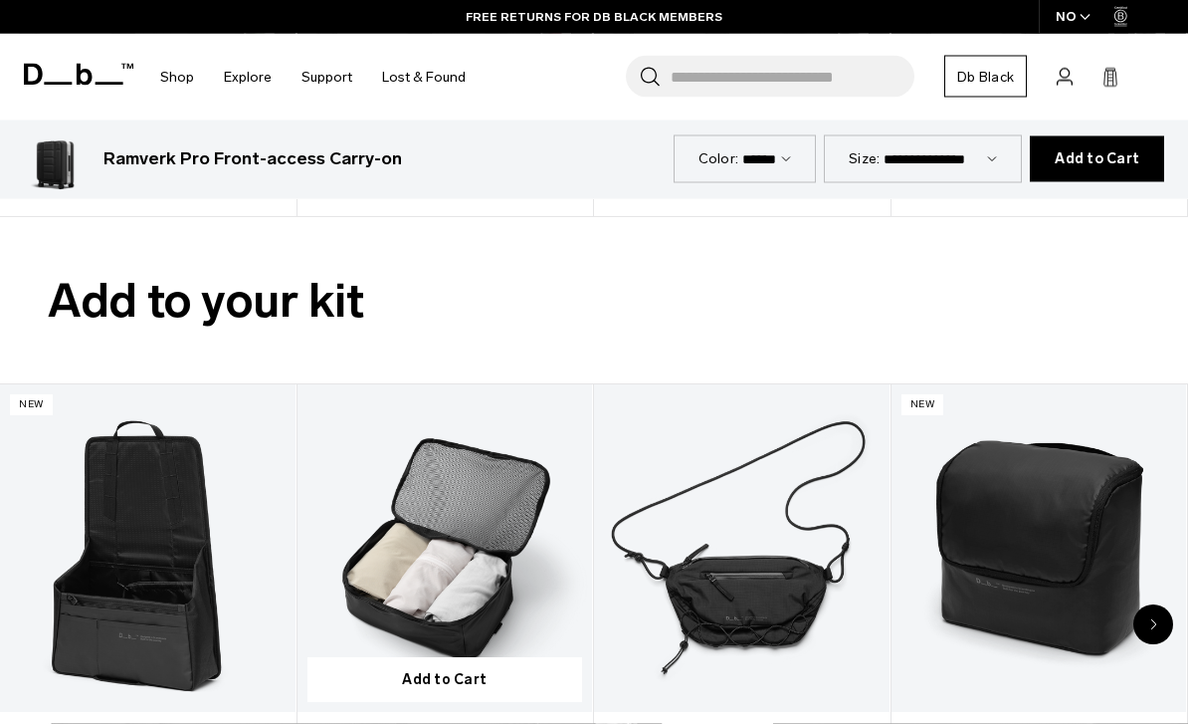
scroll to position [4748, 0]
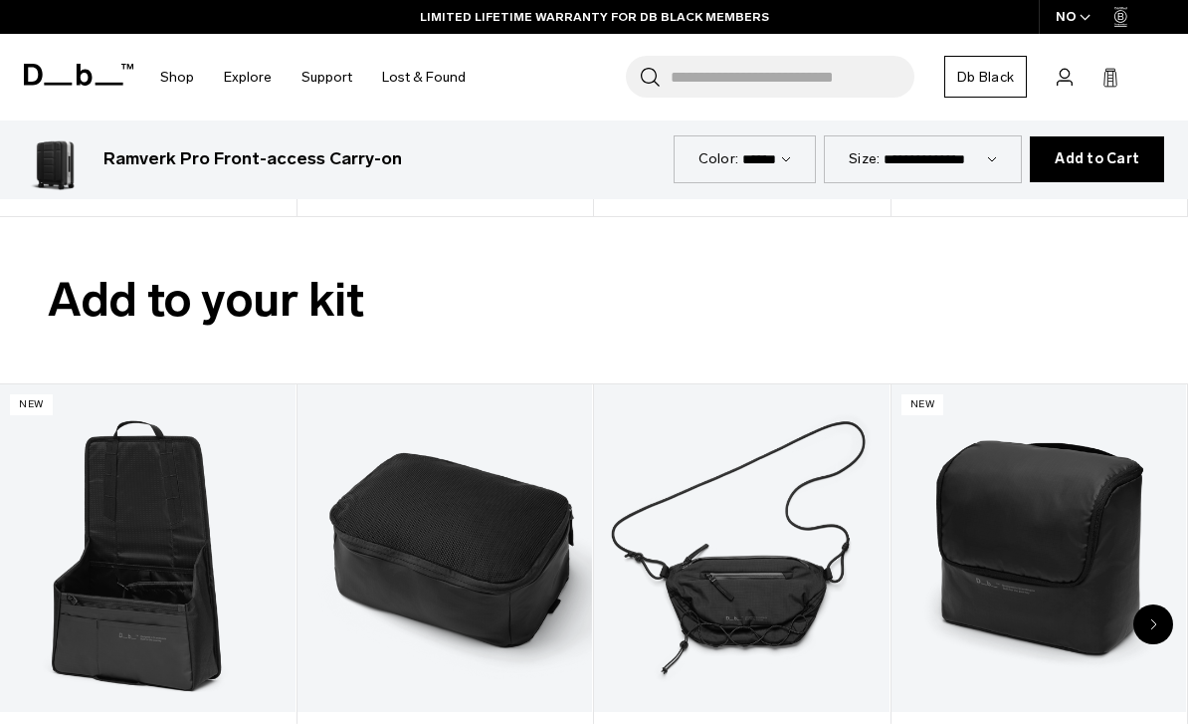
click at [1152, 618] on icon "Next slide" at bounding box center [1153, 624] width 7 height 12
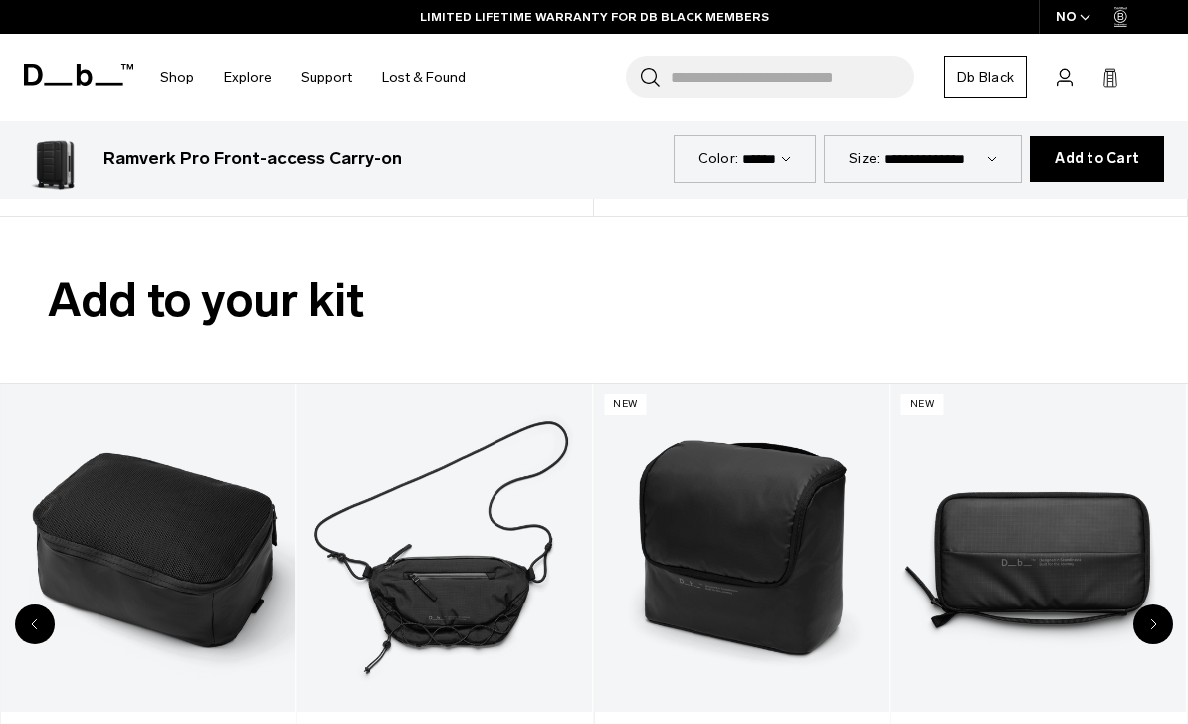
click at [1154, 618] on icon "Next slide" at bounding box center [1153, 624] width 7 height 12
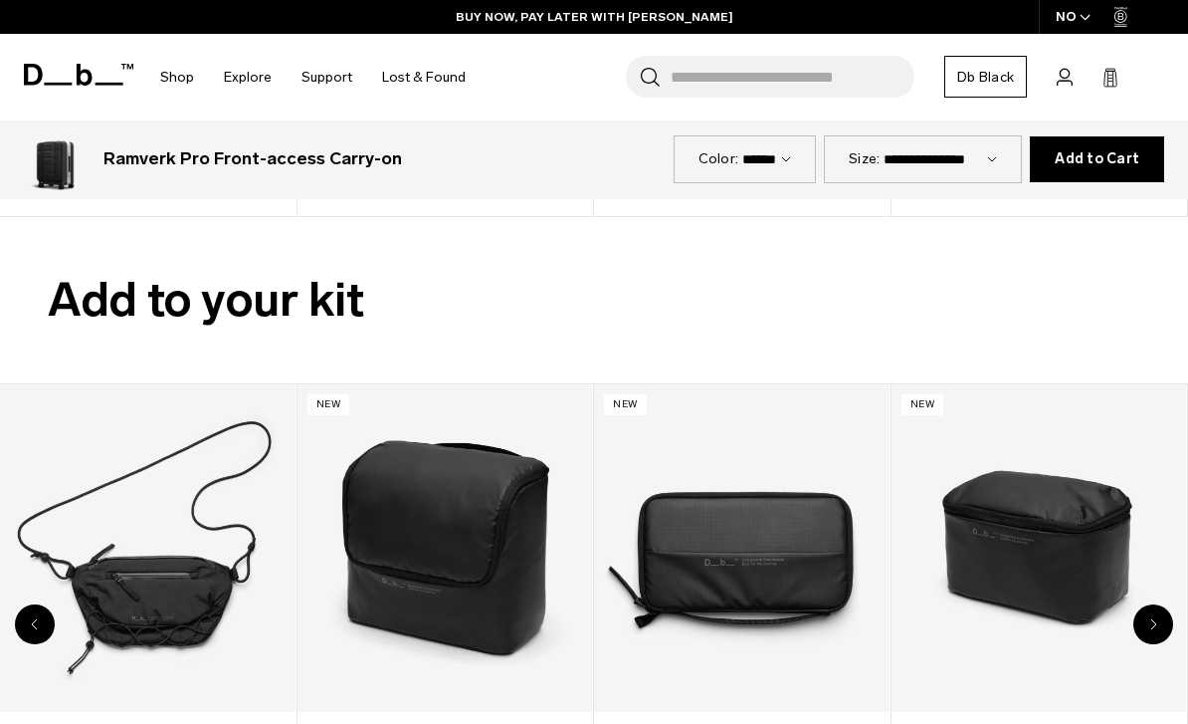
click at [1150, 618] on icon "Next slide" at bounding box center [1153, 624] width 7 height 12
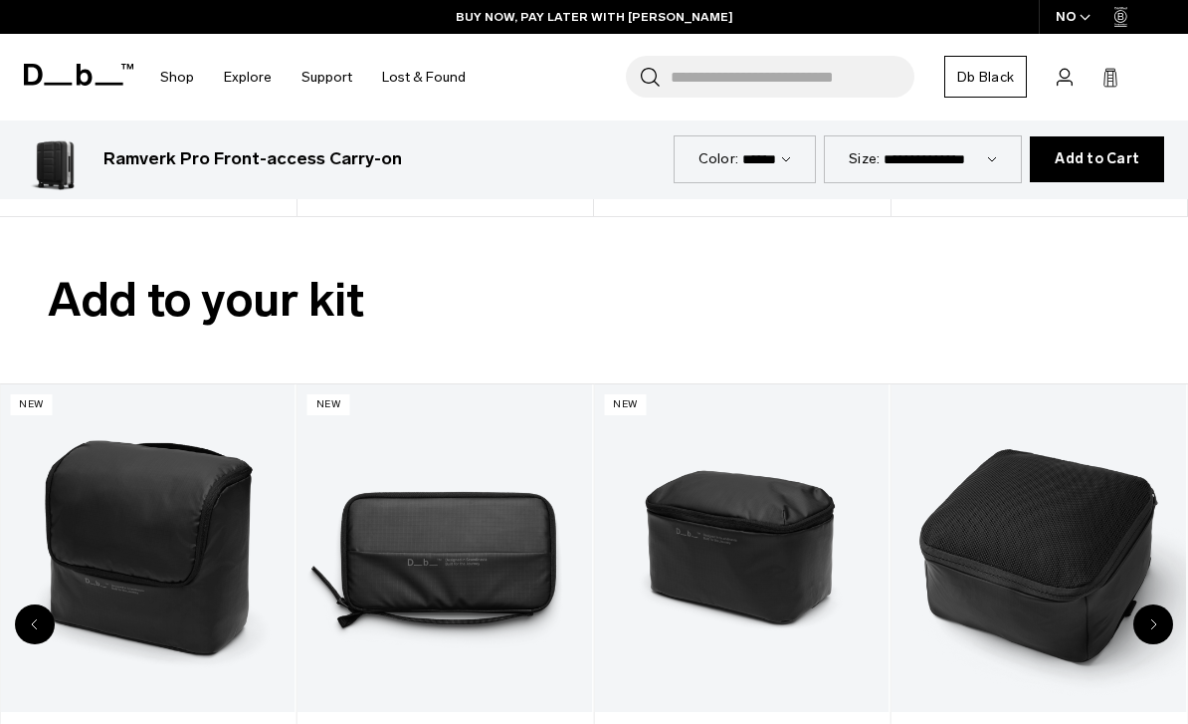
click at [1150, 618] on icon "Next slide" at bounding box center [1153, 624] width 7 height 12
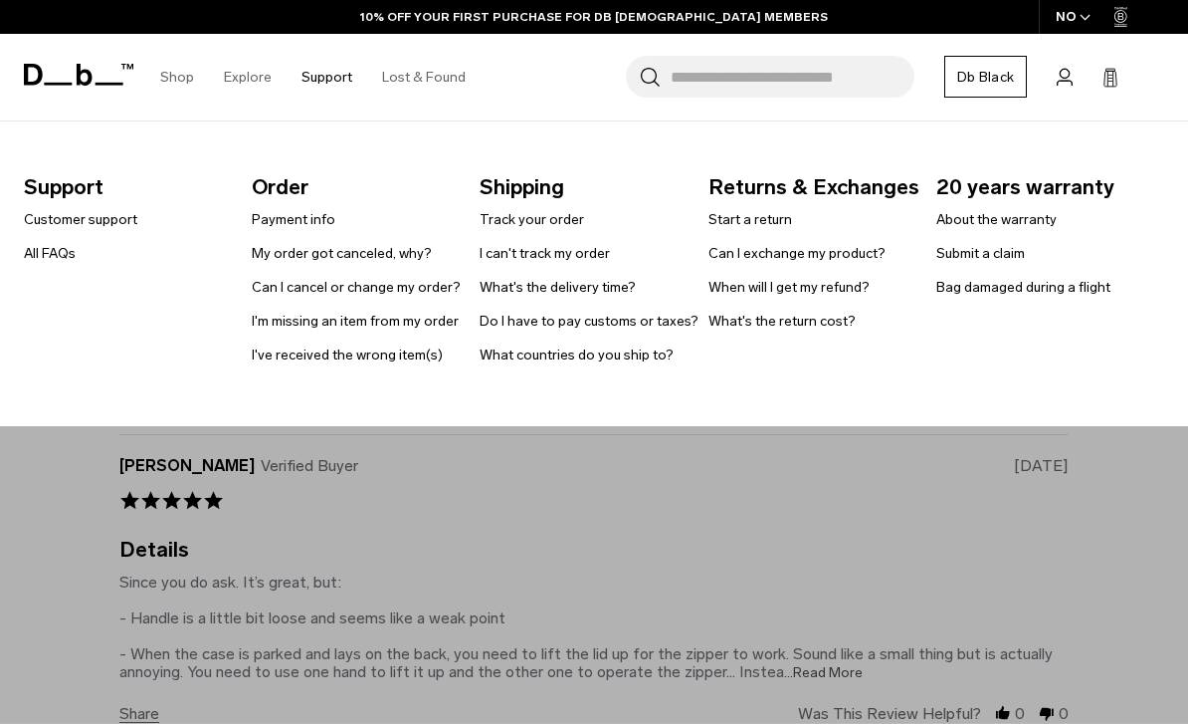
scroll to position [7124, 0]
